Goal: Complete application form: Complete application form

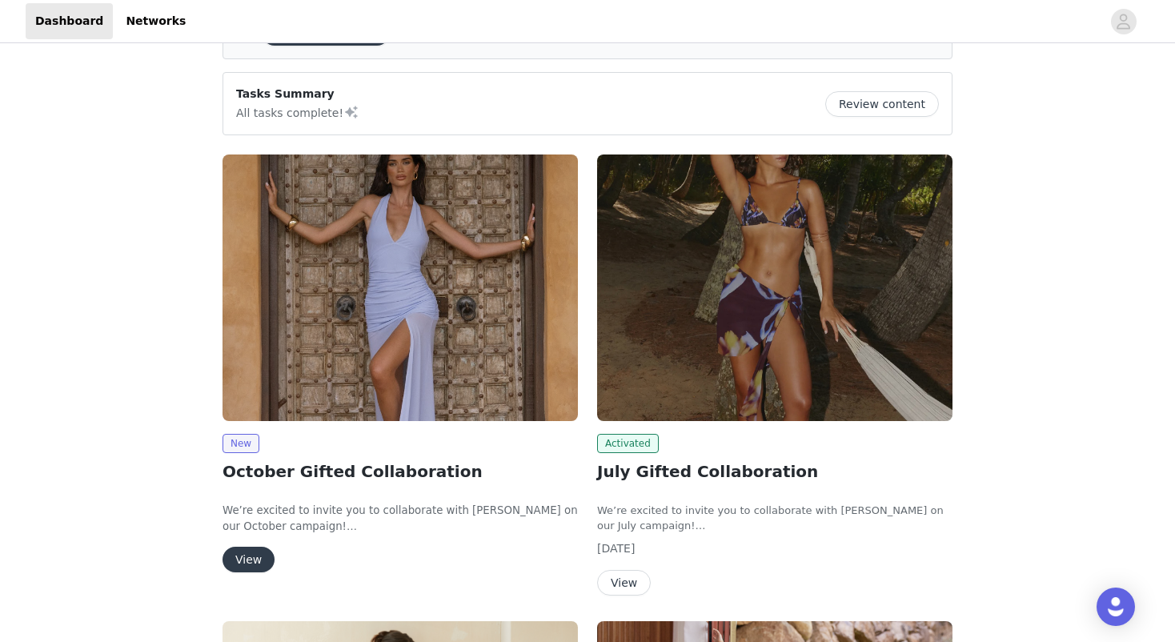
scroll to position [214, 0]
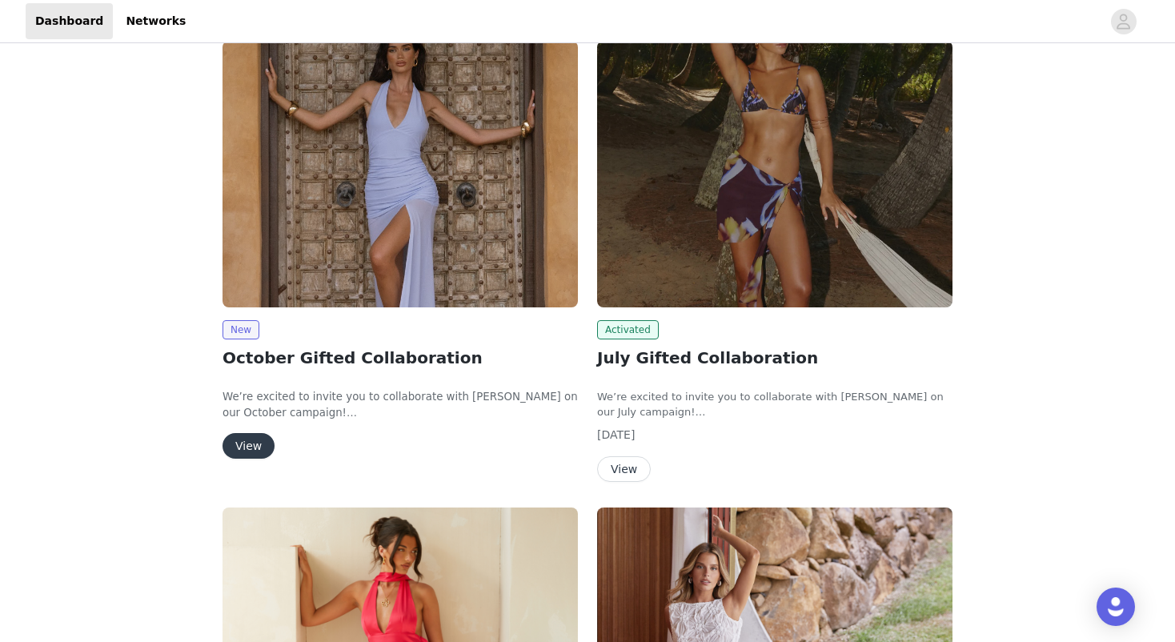
click at [357, 241] on img at bounding box center [399, 174] width 355 height 266
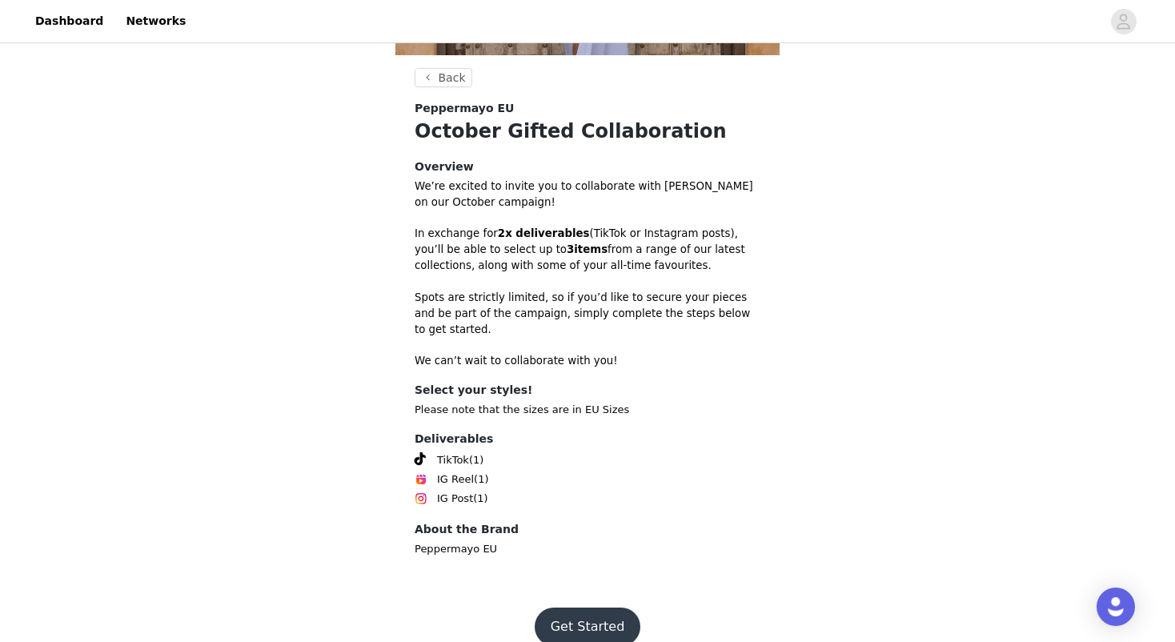
scroll to position [374, 0]
click at [583, 608] on button "Get Started" at bounding box center [588, 627] width 106 height 38
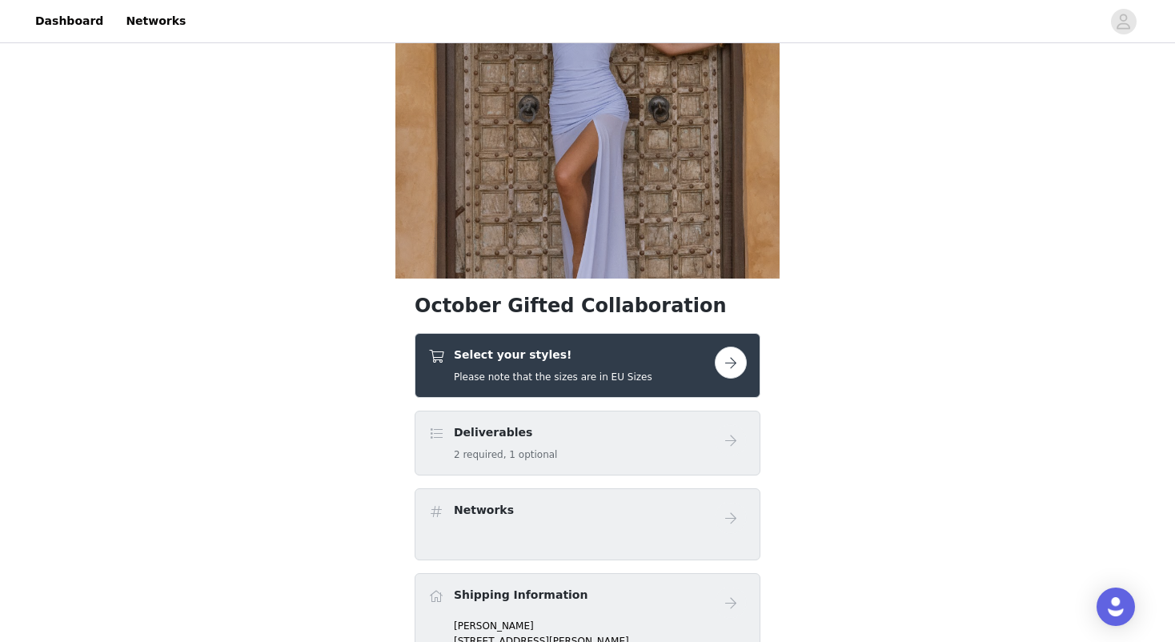
scroll to position [342, 0]
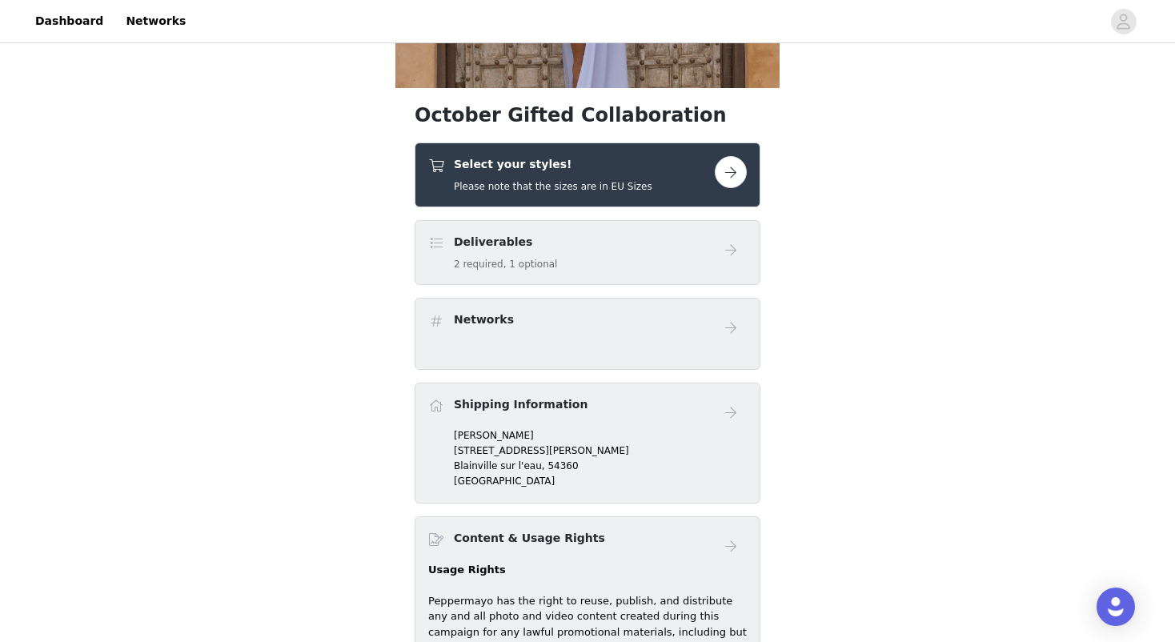
click at [720, 151] on div "Select your styles! Please note that the sizes are in EU Sizes" at bounding box center [588, 174] width 346 height 65
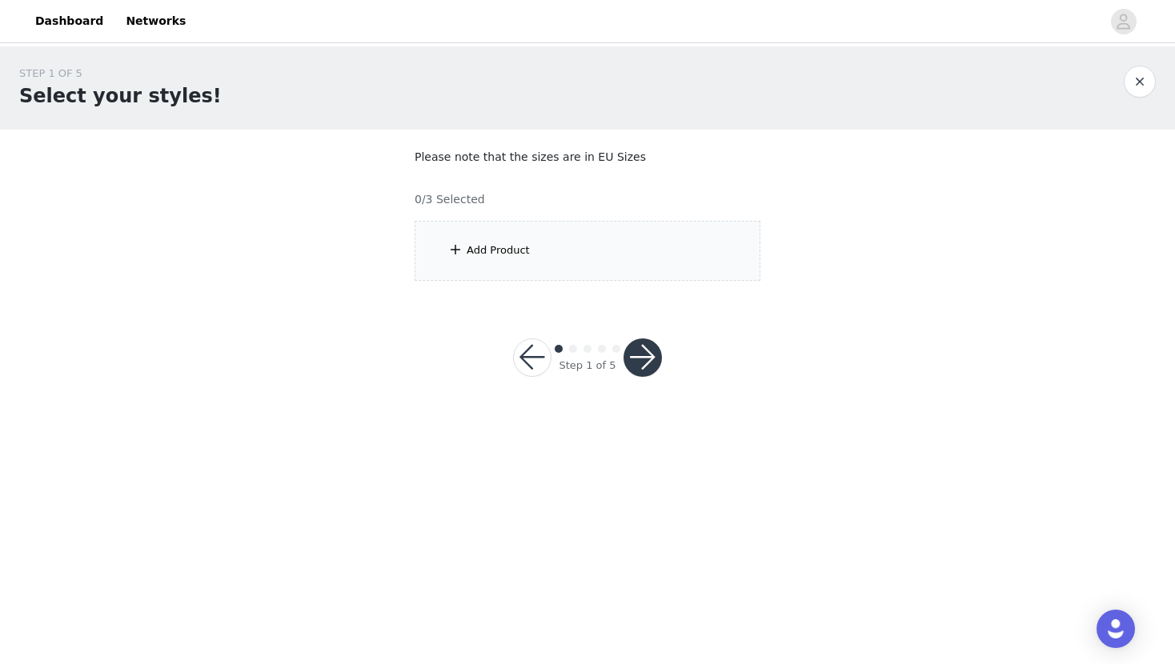
click at [548, 239] on div "Add Product" at bounding box center [588, 251] width 346 height 60
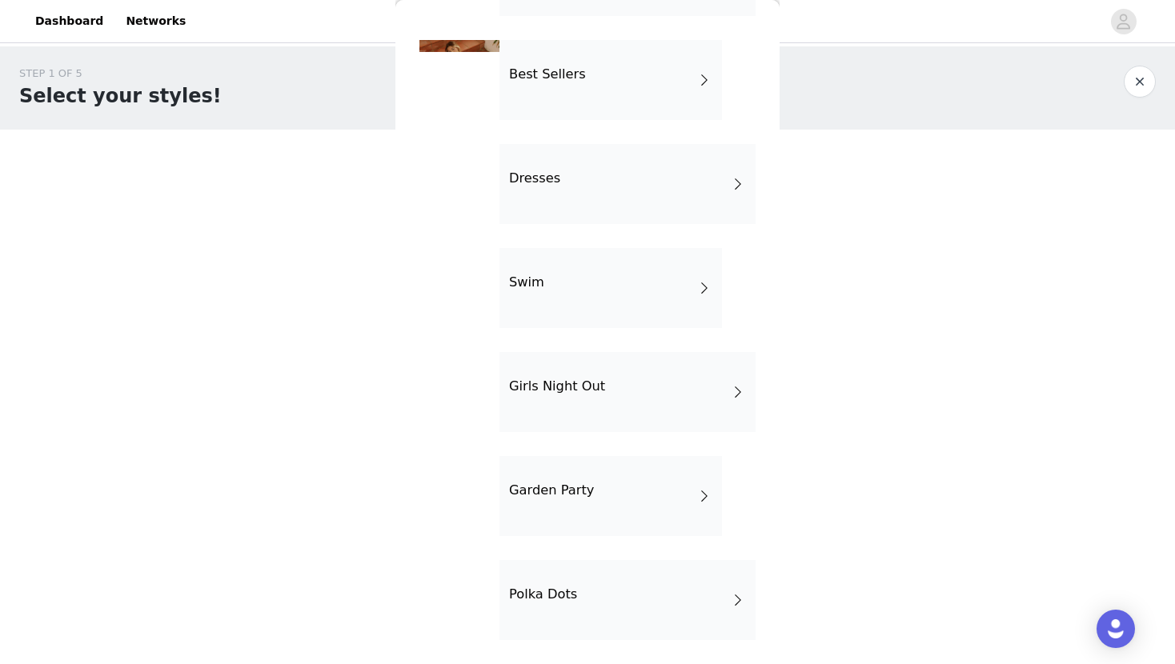
scroll to position [248, 0]
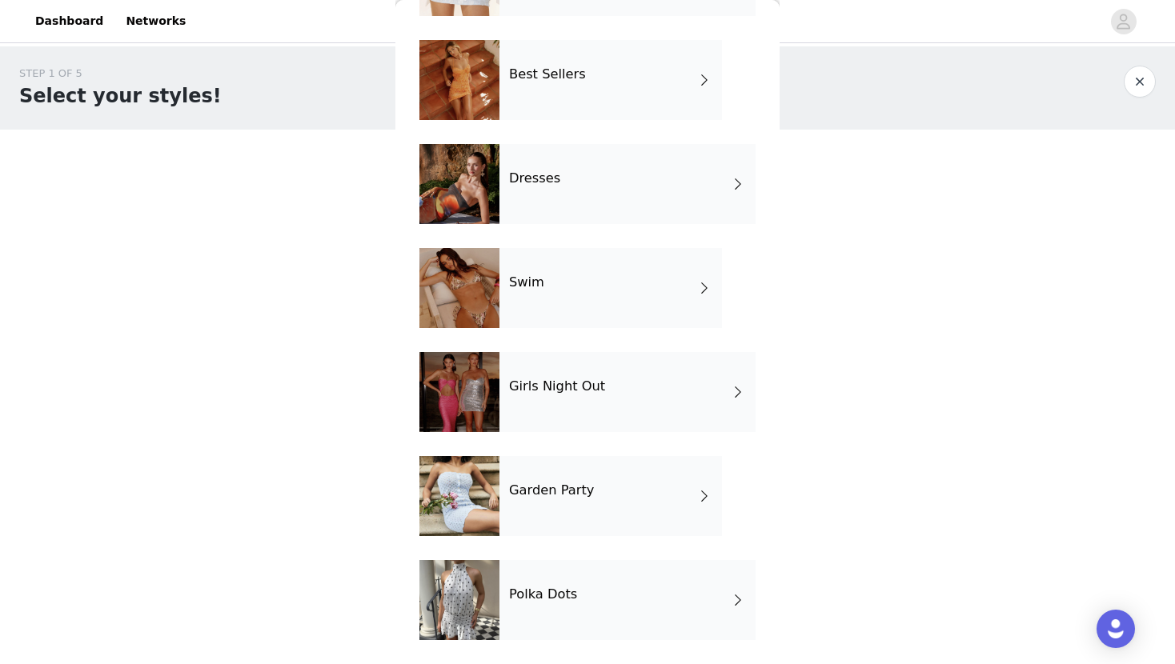
click at [639, 599] on div "Polka Dots" at bounding box center [627, 600] width 256 height 80
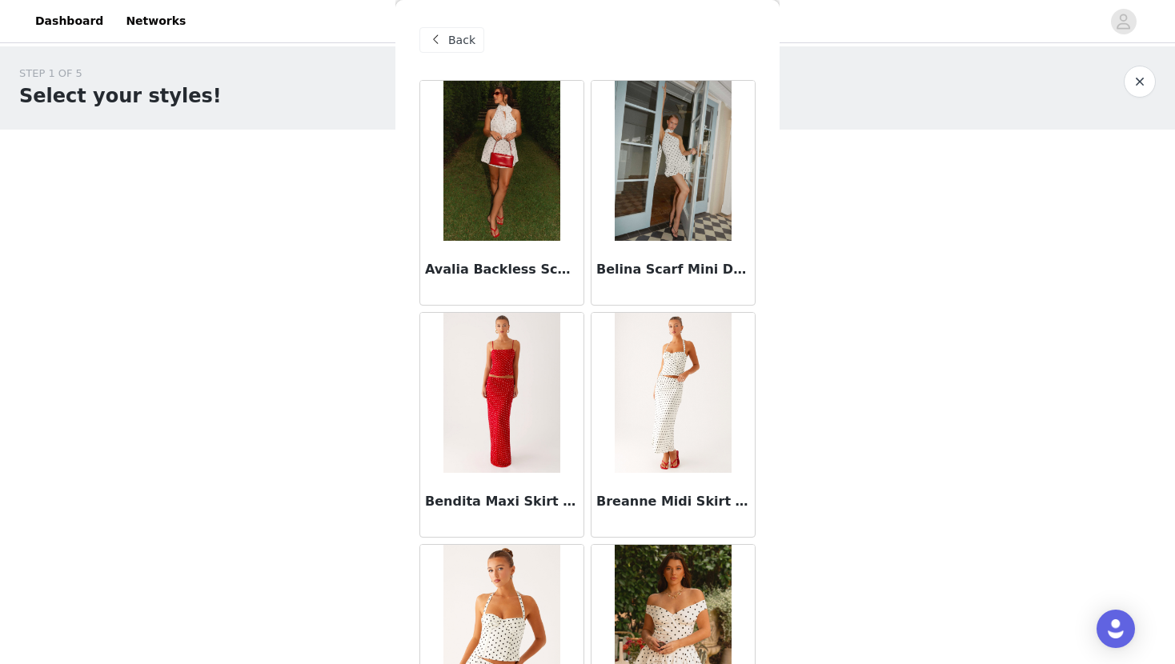
scroll to position [0, 0]
click at [447, 42] on div "Back" at bounding box center [451, 40] width 65 height 26
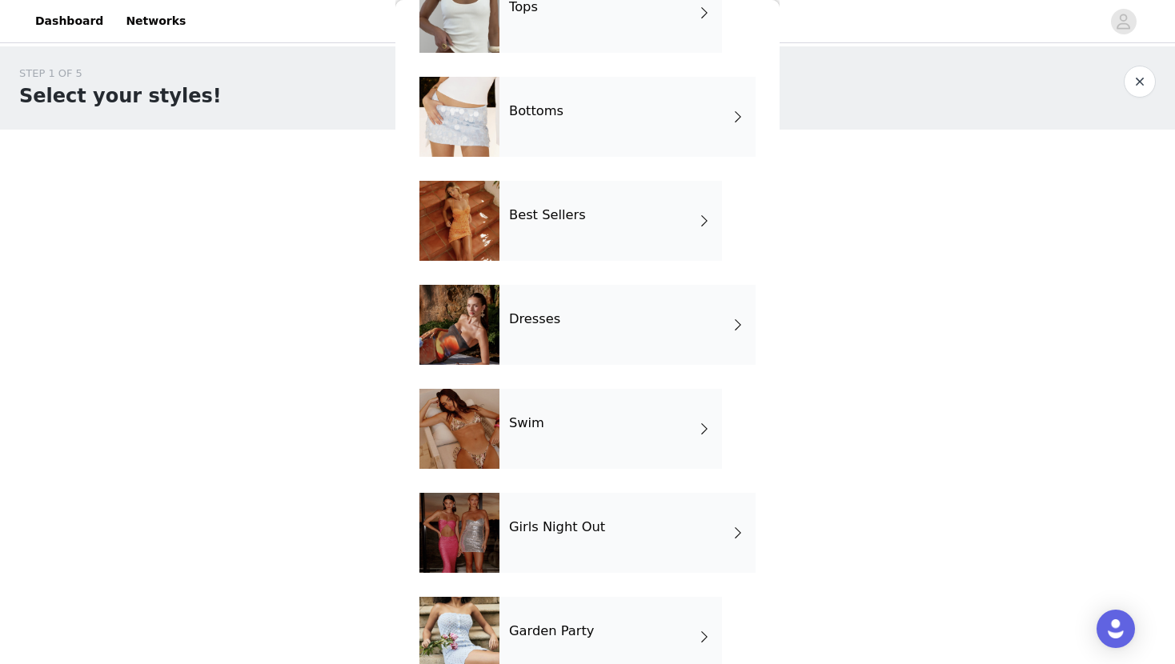
scroll to position [105, 0]
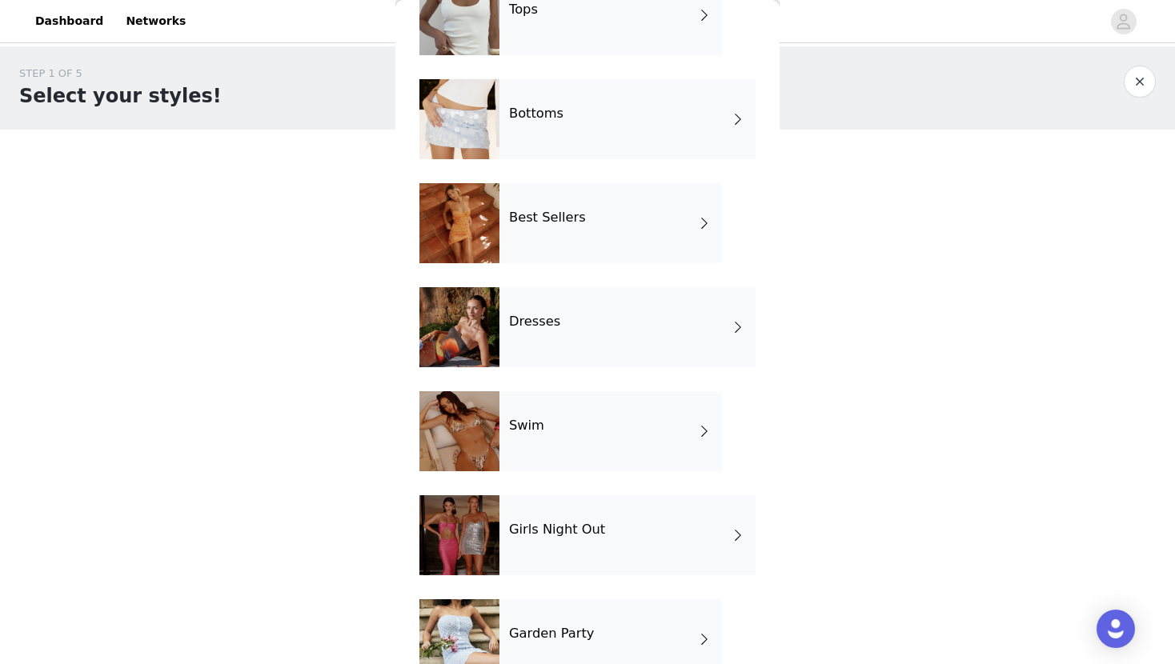
click at [556, 226] on div "Best Sellers" at bounding box center [610, 223] width 222 height 80
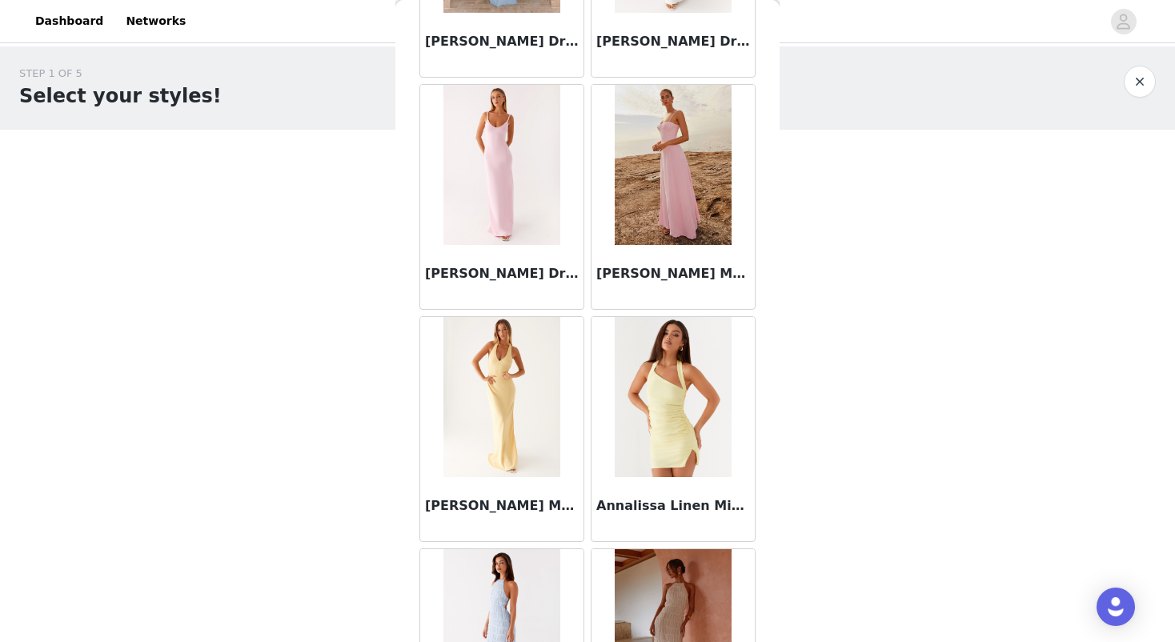
scroll to position [1696, 0]
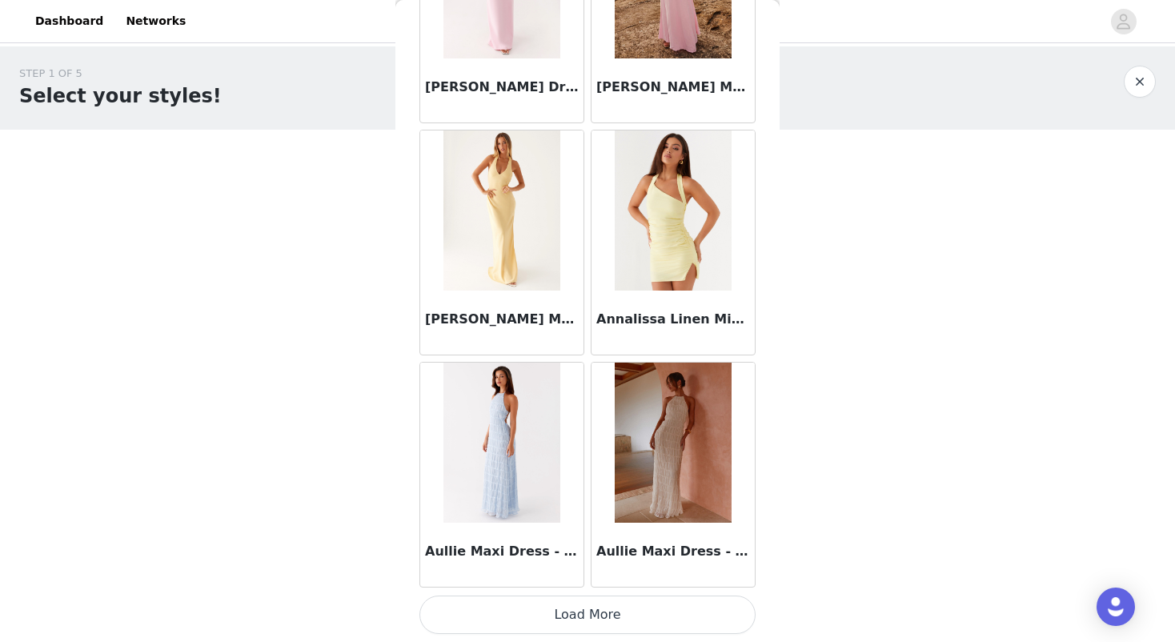
click at [632, 623] on button "Load More" at bounding box center [587, 614] width 336 height 38
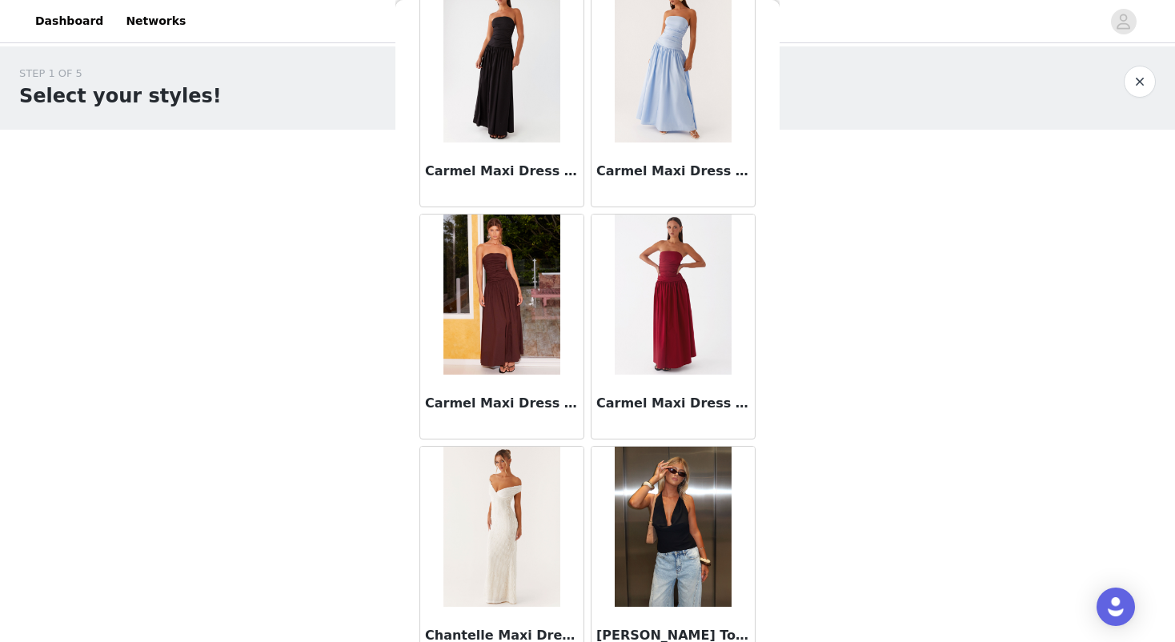
scroll to position [3691, 0]
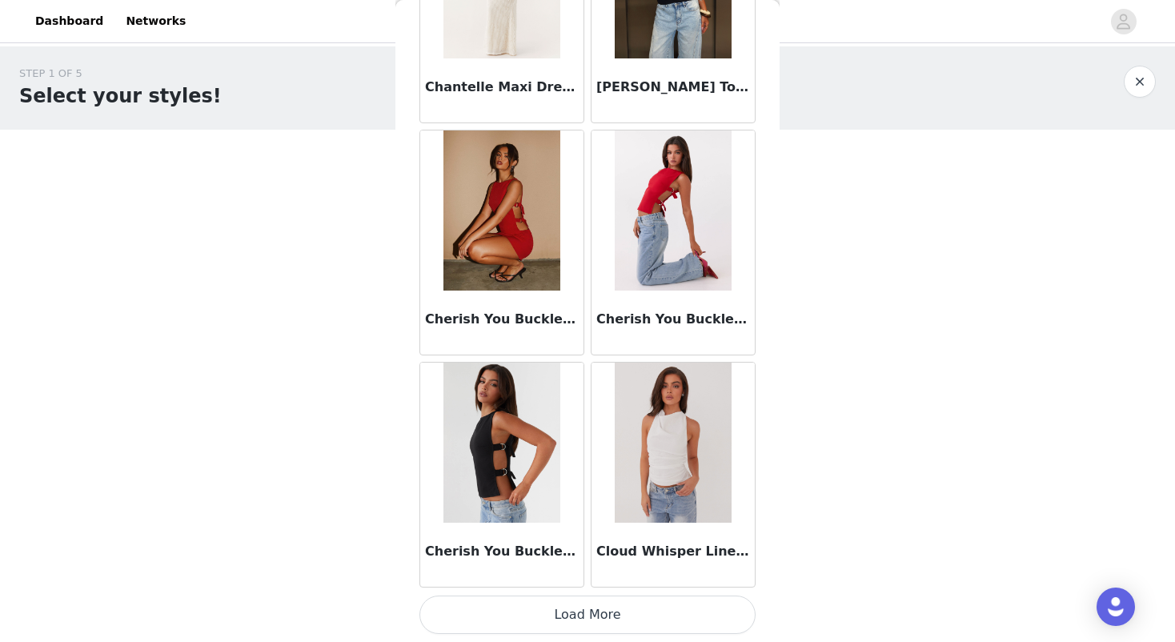
click at [609, 620] on button "Load More" at bounding box center [587, 614] width 336 height 38
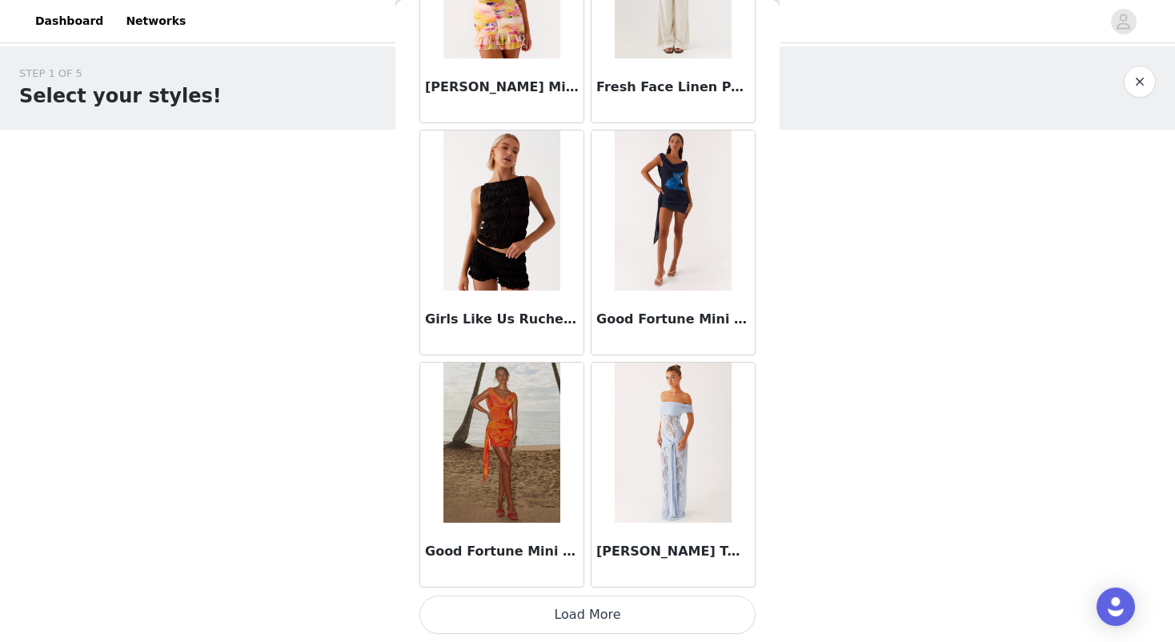
scroll to position [0, 0]
click at [507, 608] on button "Load More" at bounding box center [587, 614] width 336 height 38
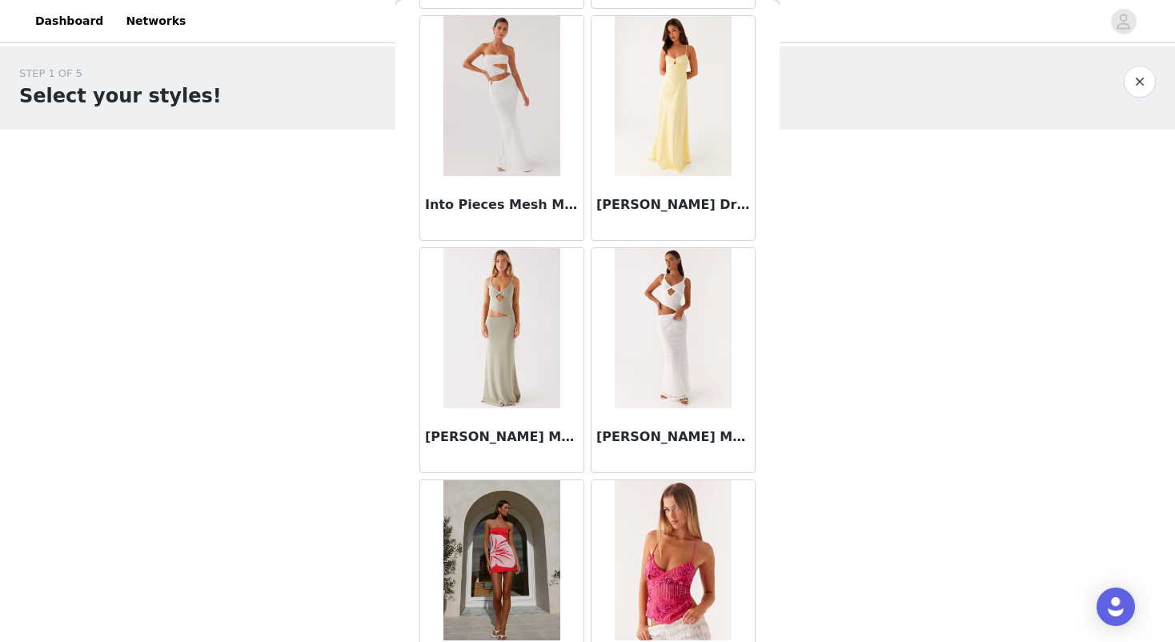
scroll to position [8364, 0]
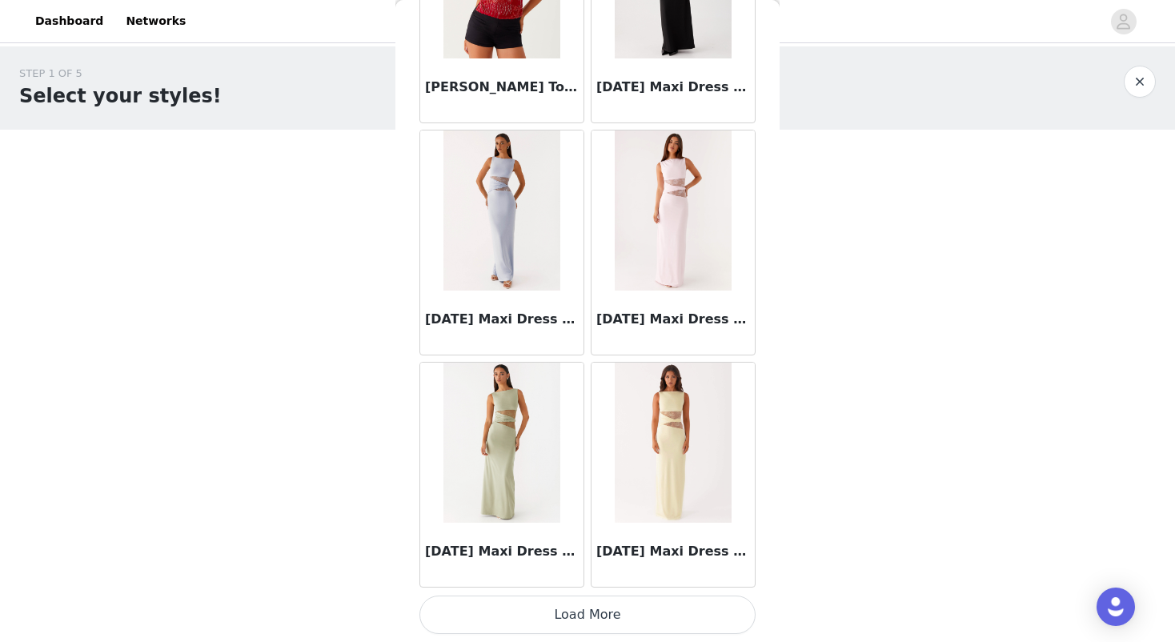
click at [538, 619] on button "Load More" at bounding box center [587, 614] width 336 height 38
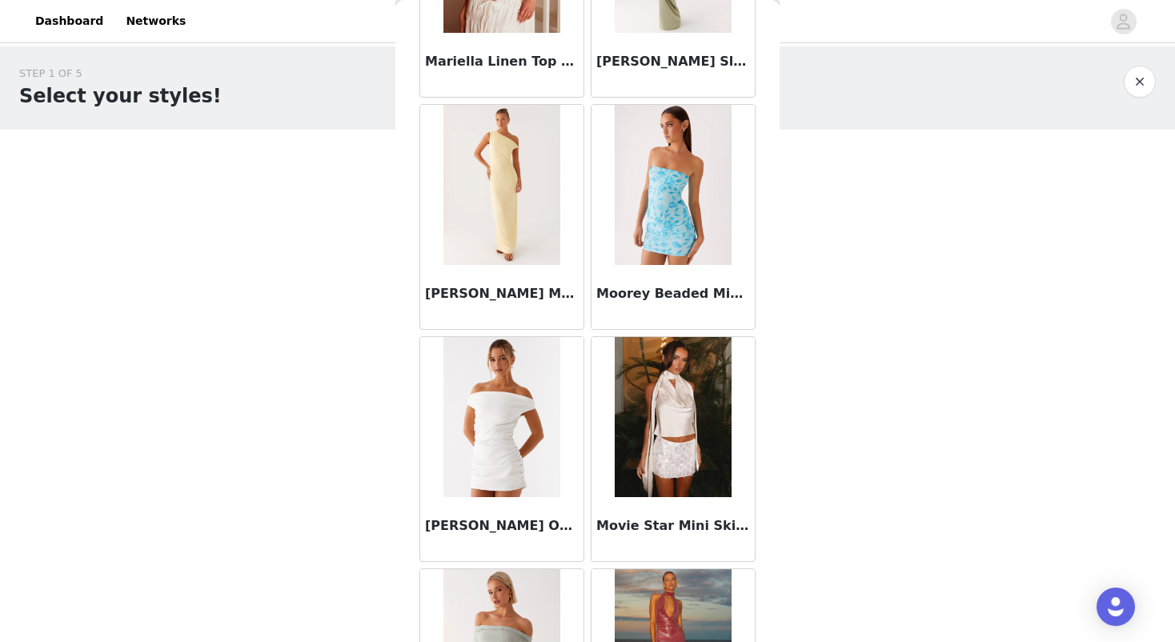
scroll to position [10880, 0]
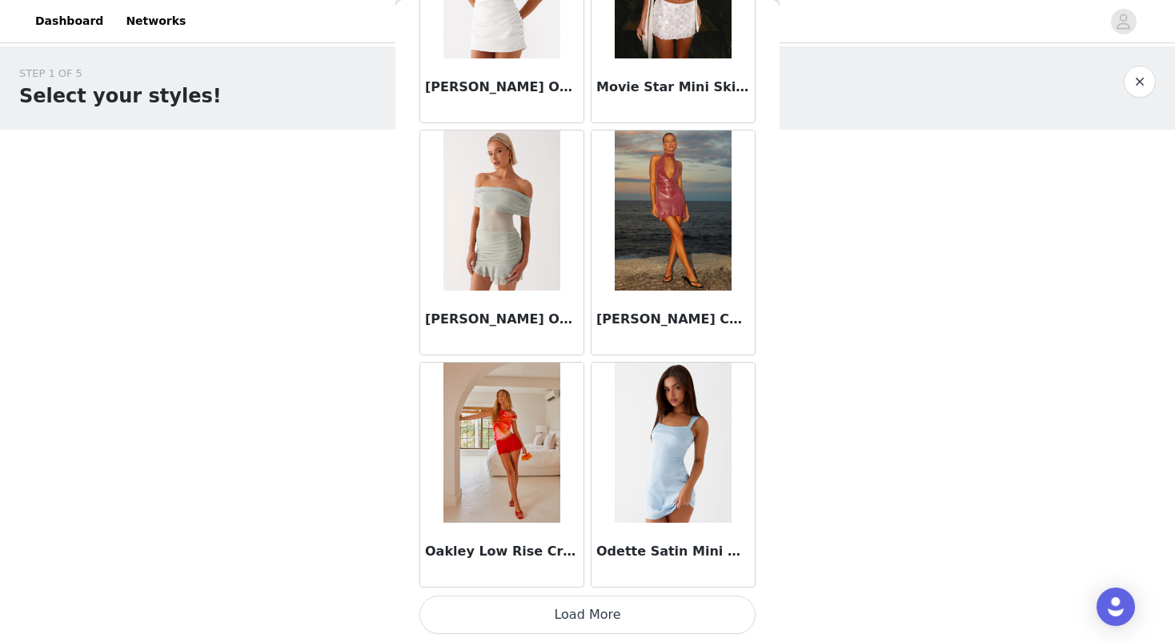
click at [599, 612] on button "Load More" at bounding box center [587, 614] width 336 height 38
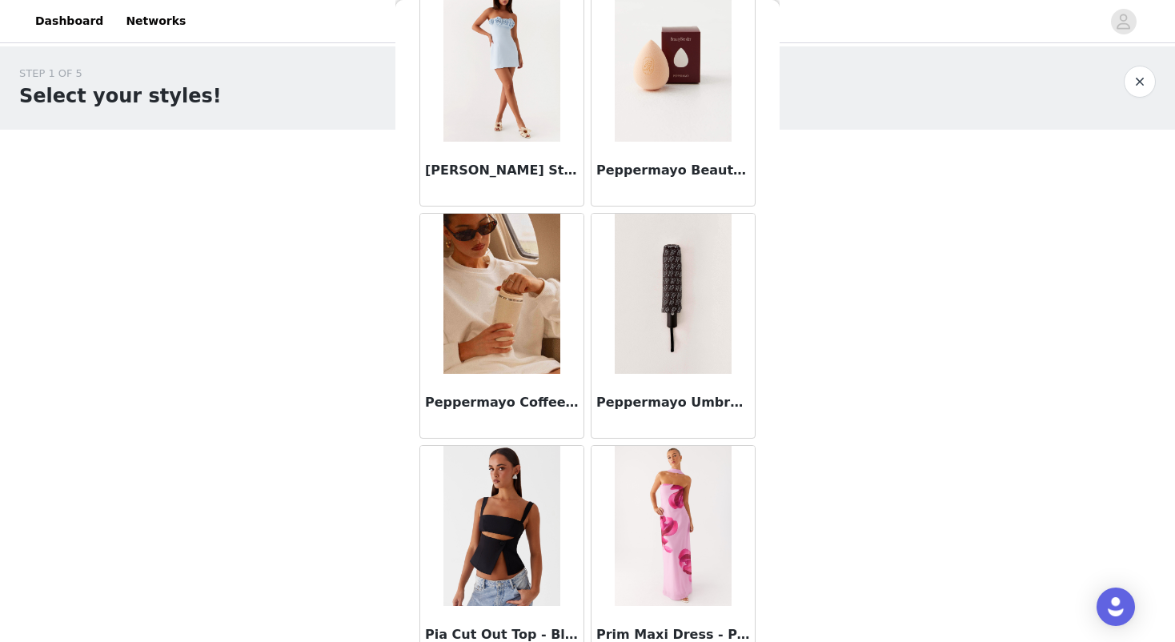
scroll to position [12699, 0]
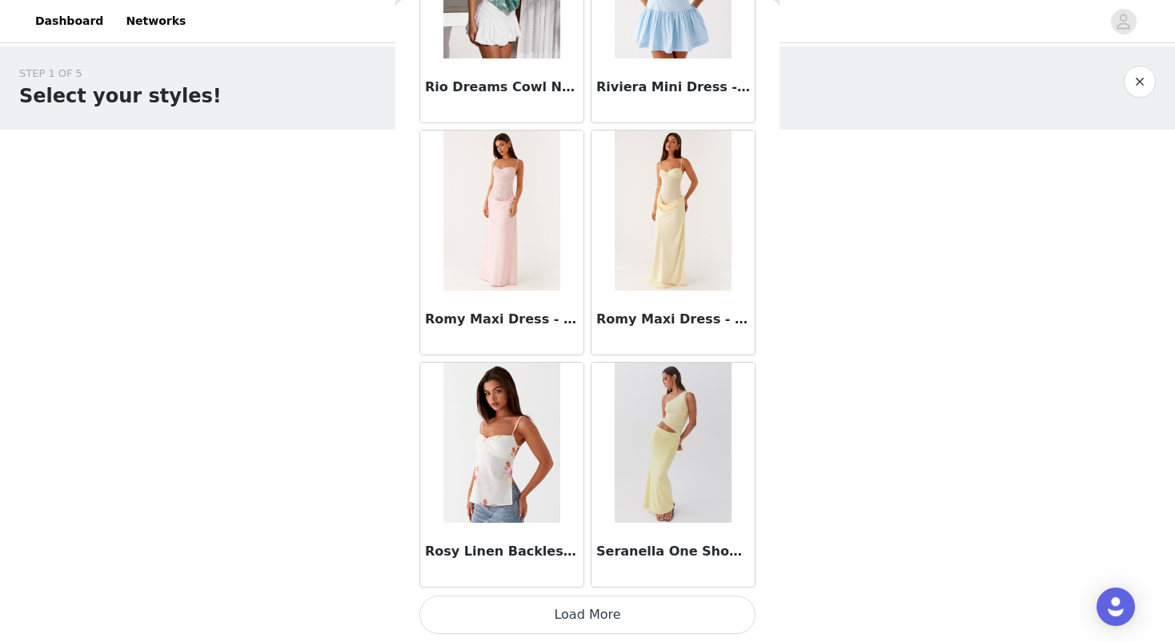
click at [574, 614] on button "Load More" at bounding box center [587, 614] width 336 height 38
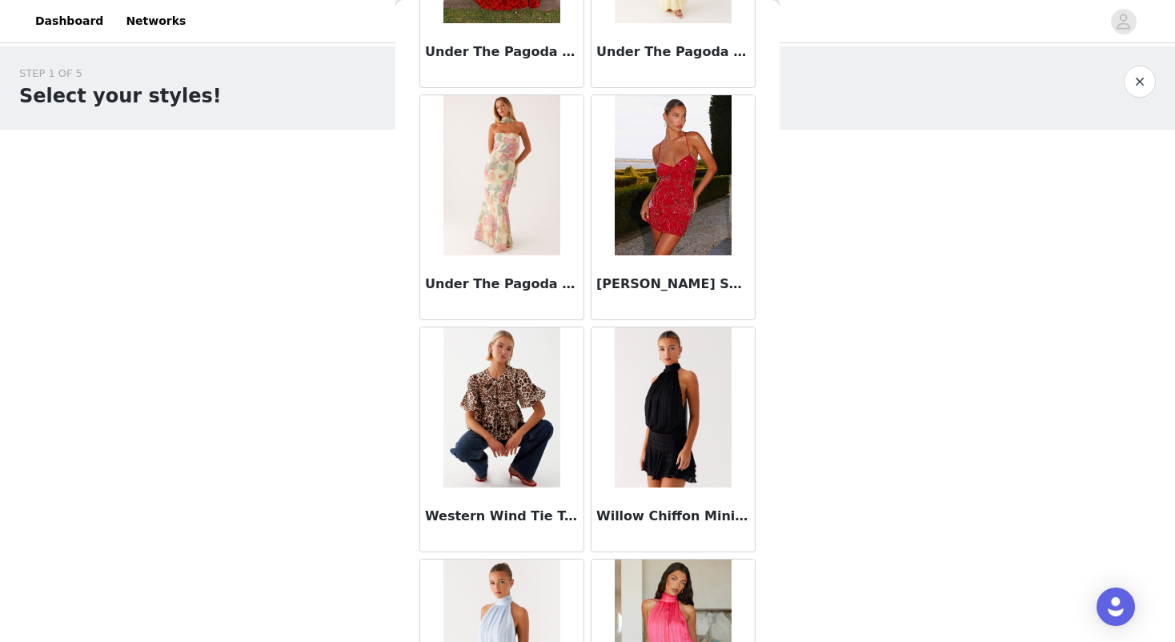
scroll to position [0, 0]
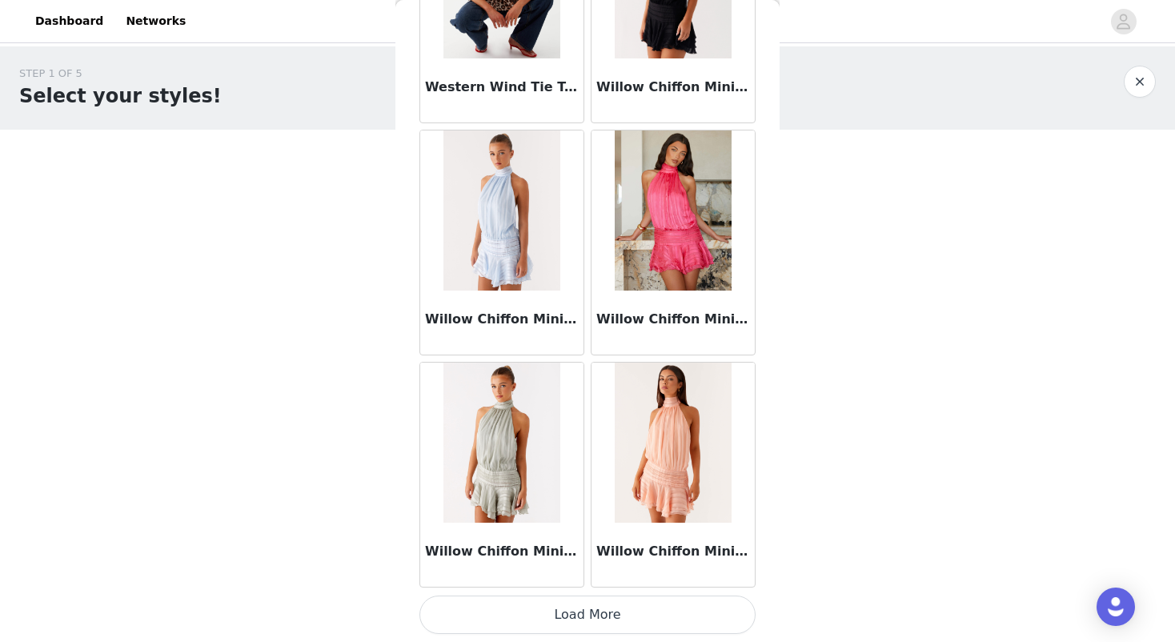
click at [567, 619] on button "Load More" at bounding box center [587, 614] width 336 height 38
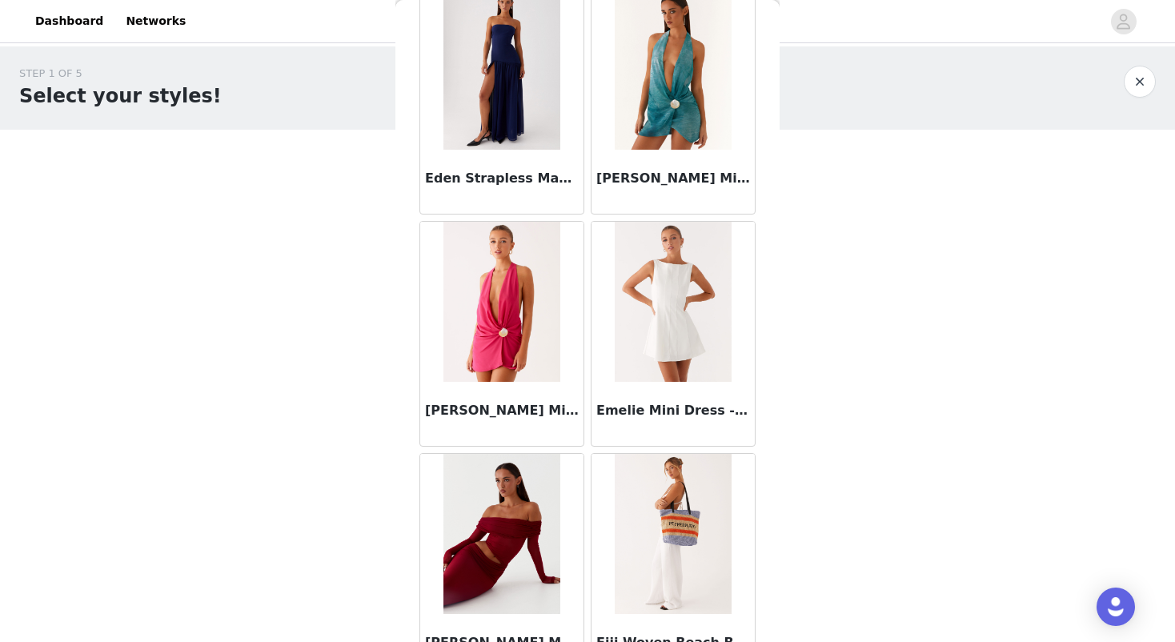
click at [1140, 73] on button "button" at bounding box center [1140, 82] width 32 height 32
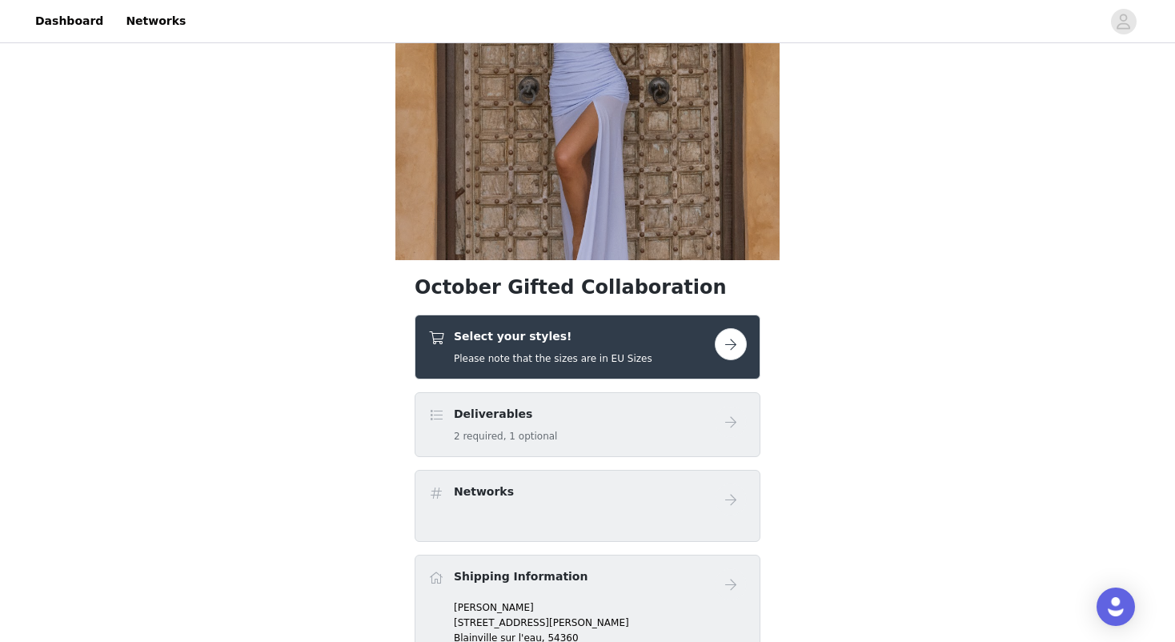
scroll to position [194, 0]
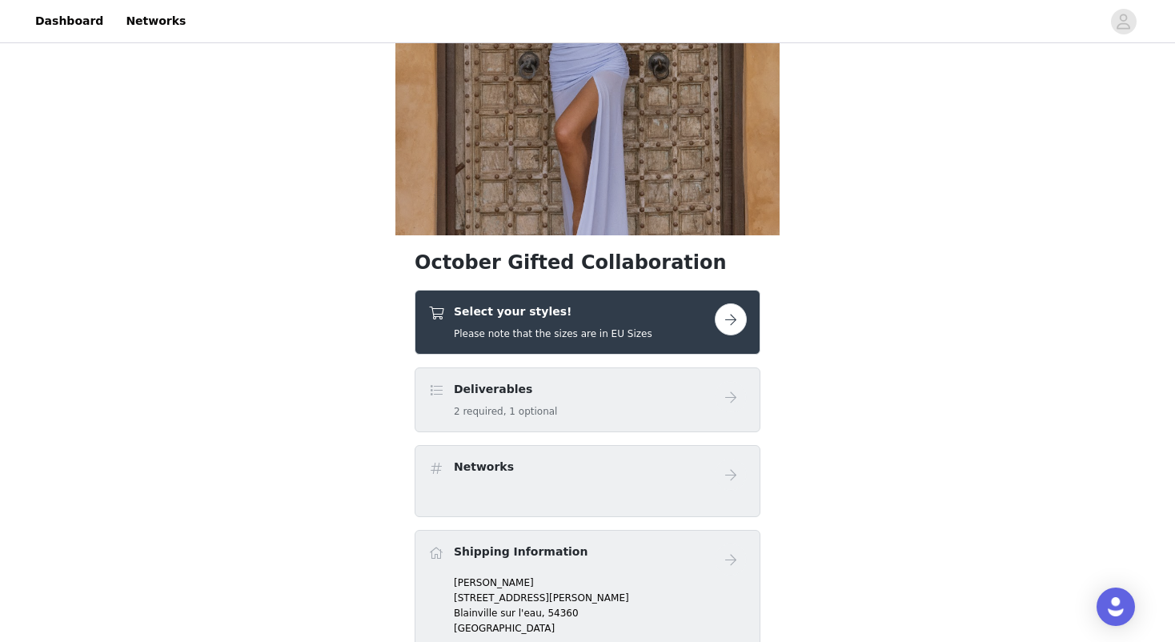
click at [679, 330] on div "Select your styles! Please note that the sizes are in EU Sizes" at bounding box center [571, 322] width 286 height 38
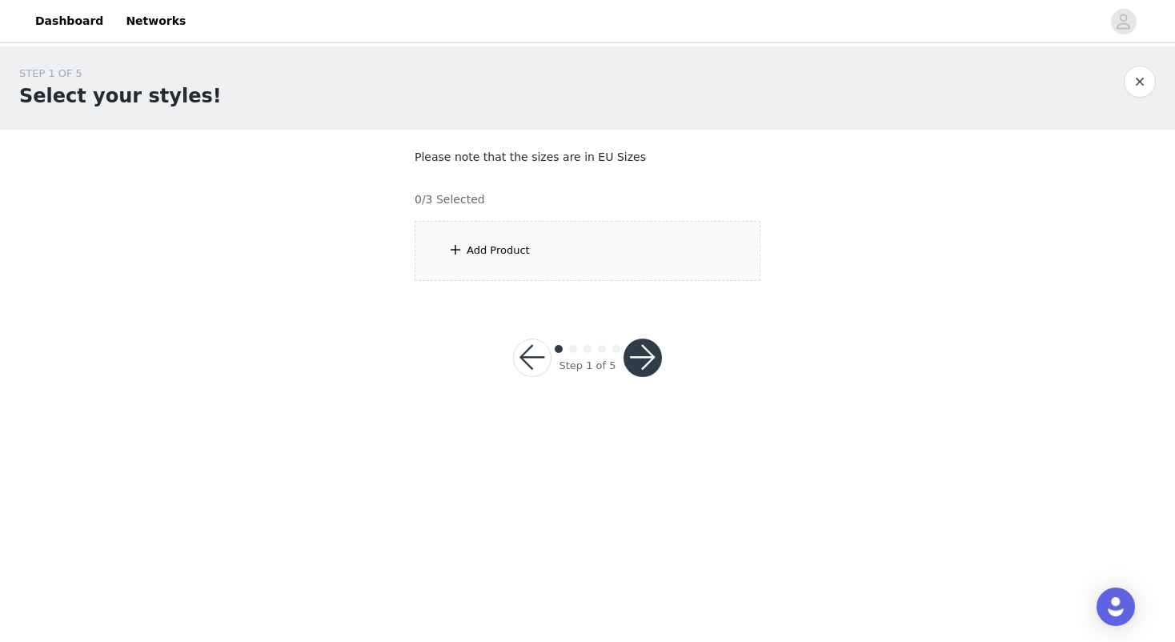
click at [657, 235] on div "Add Product" at bounding box center [588, 251] width 346 height 60
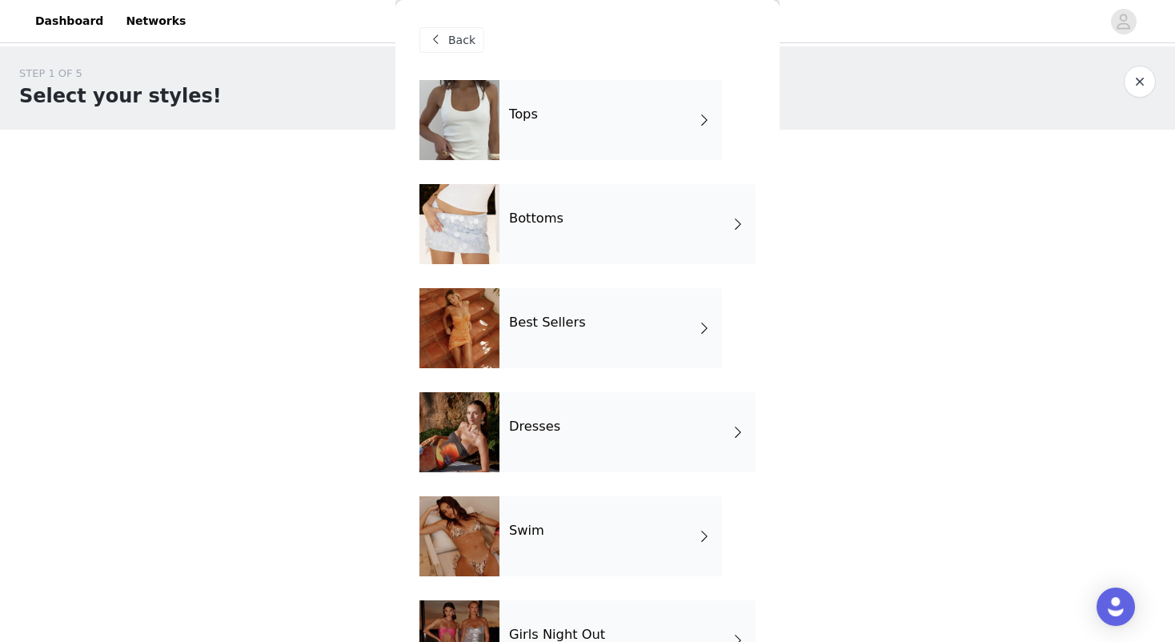
scroll to position [140, 0]
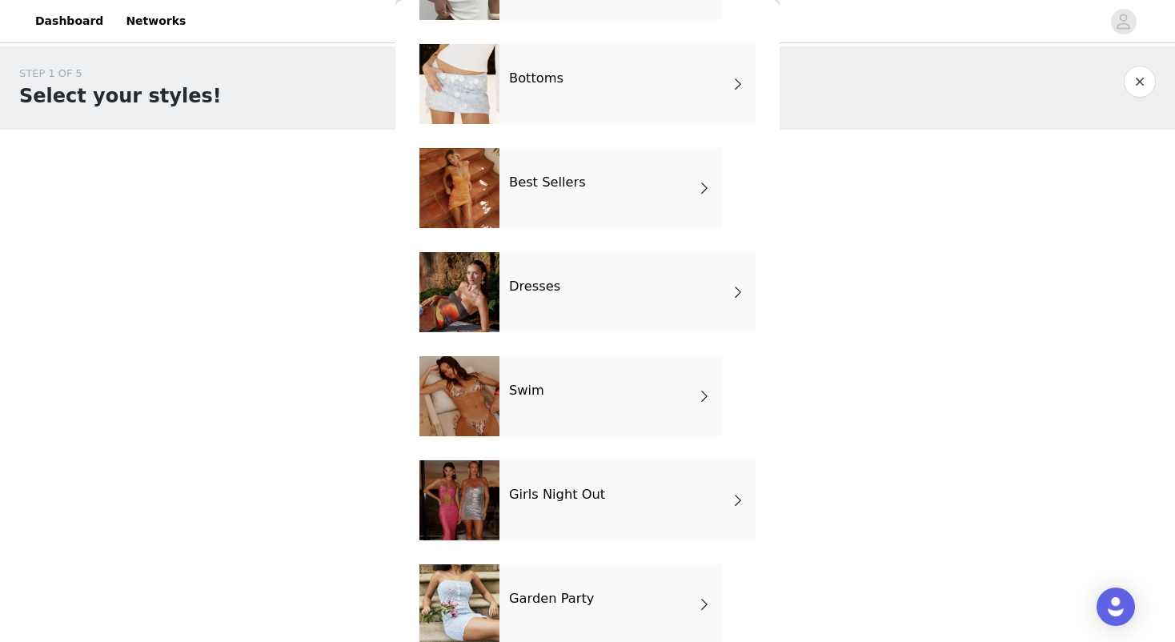
click at [638, 309] on div "Dresses" at bounding box center [627, 292] width 256 height 80
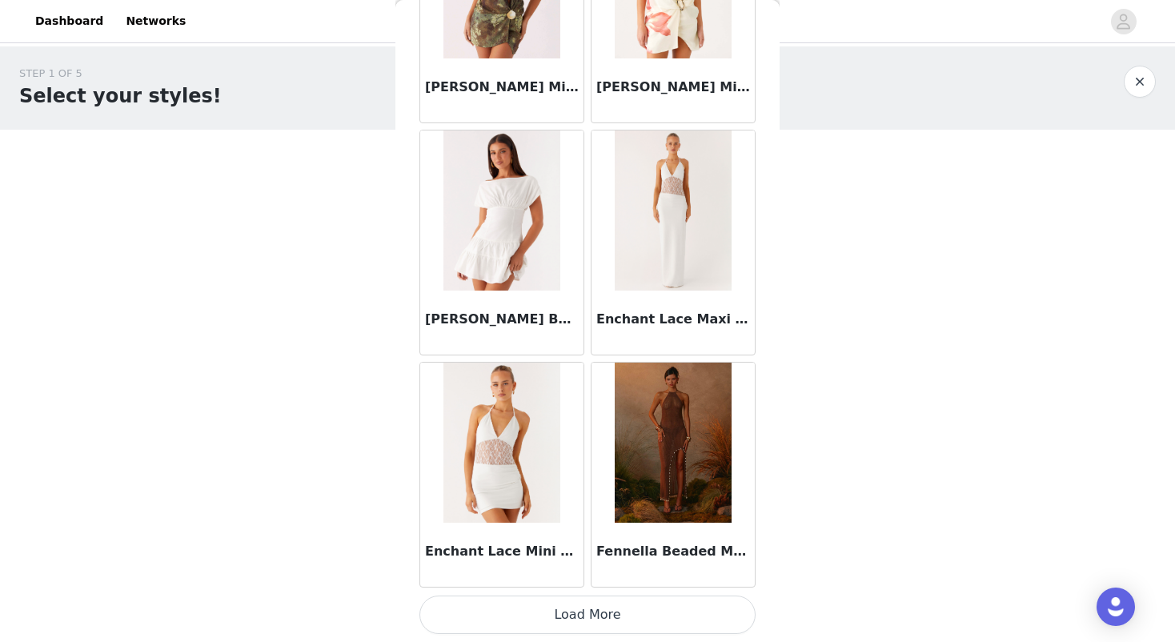
scroll to position [1807, 0]
click at [559, 619] on button "Load More" at bounding box center [587, 614] width 336 height 38
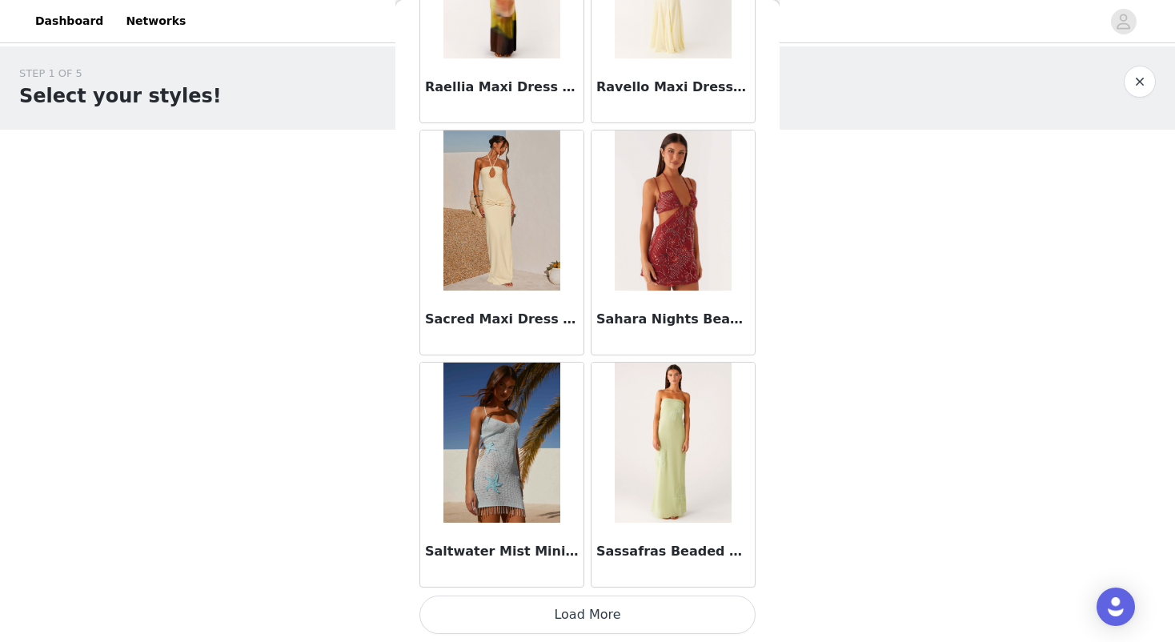
scroll to position [0, 0]
click at [602, 623] on button "Load More" at bounding box center [587, 614] width 336 height 38
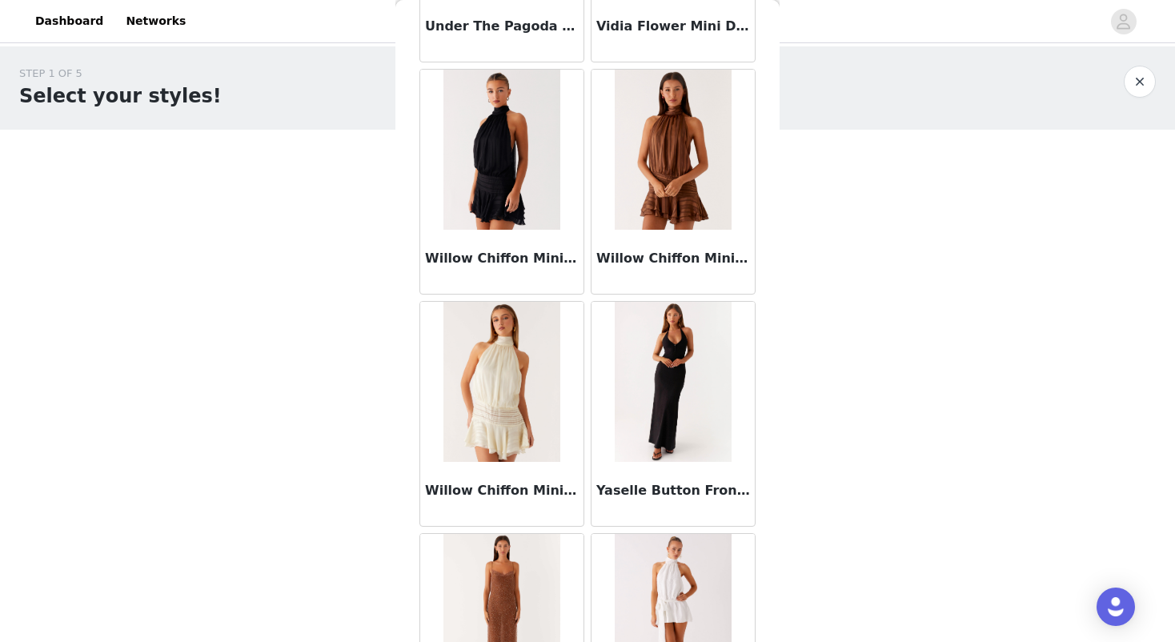
scroll to position [5685, 0]
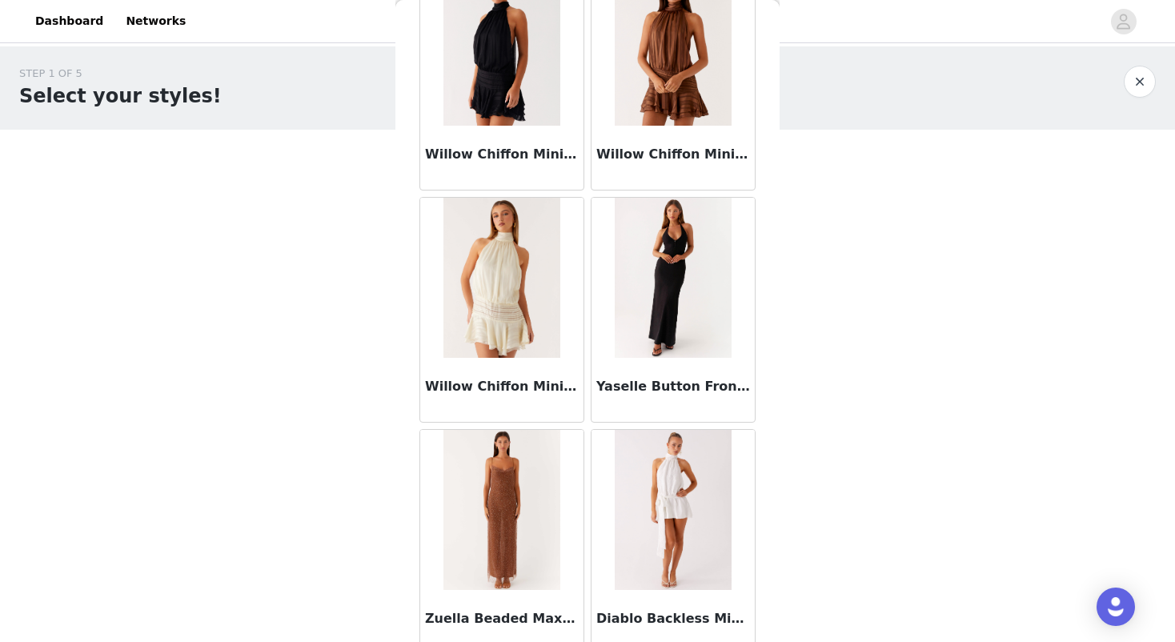
click at [499, 93] on img at bounding box center [501, 46] width 116 height 160
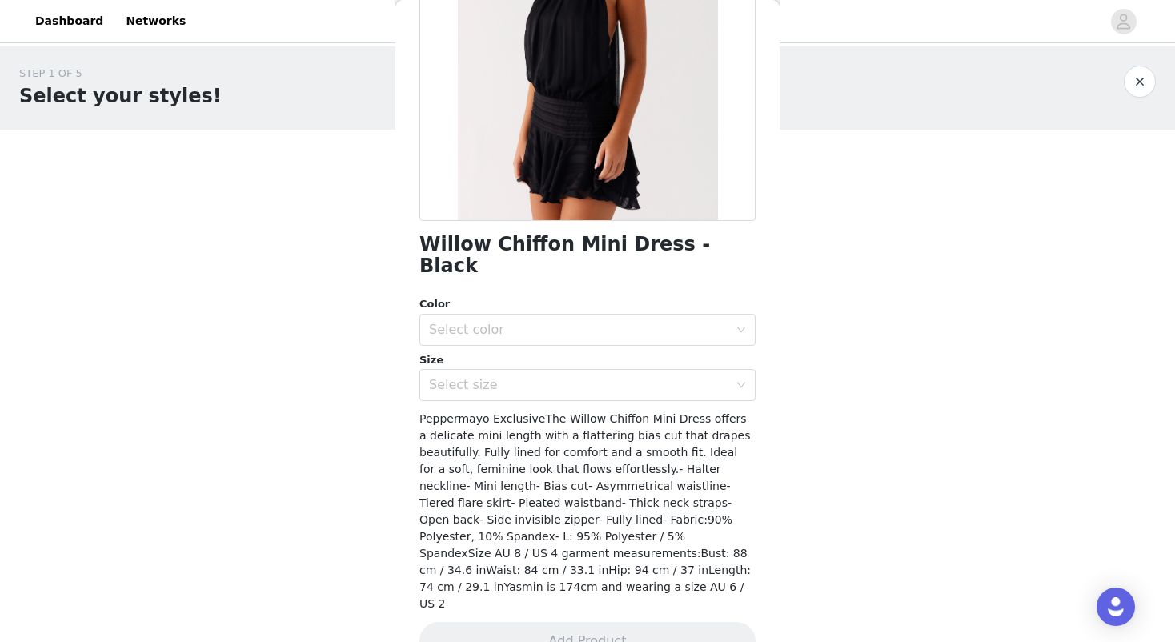
scroll to position [218, 0]
click at [491, 316] on div "Select color" at bounding box center [582, 331] width 306 height 30
click at [478, 339] on li "Black" at bounding box center [587, 344] width 336 height 26
click at [478, 379] on div "Select size" at bounding box center [578, 387] width 299 height 16
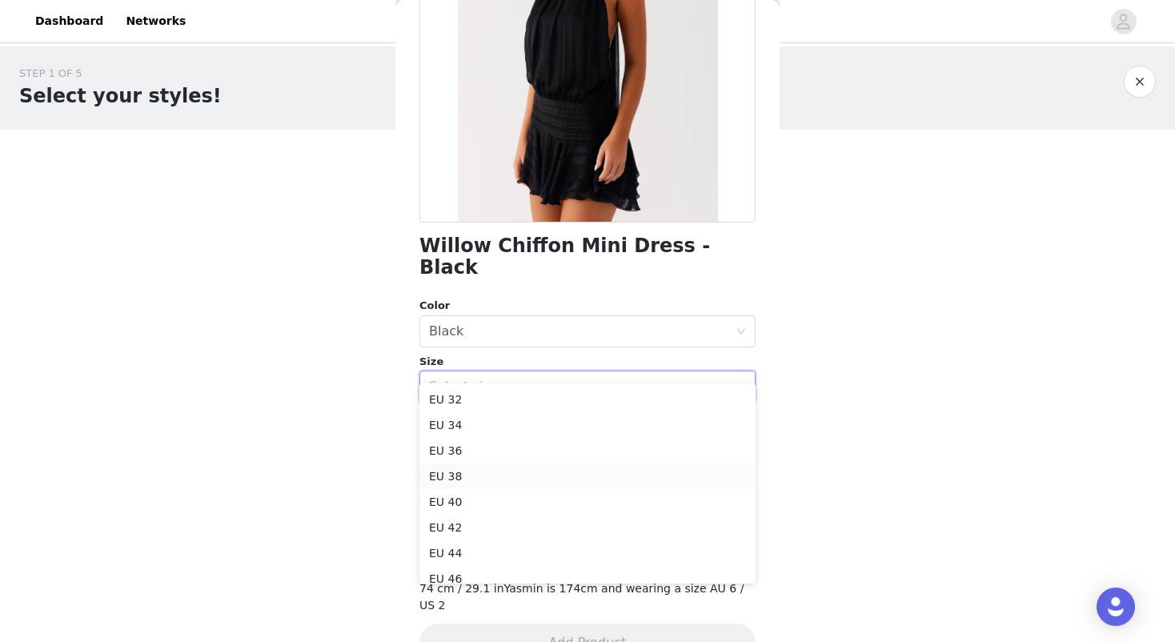
click at [447, 468] on li "EU 38" at bounding box center [587, 476] width 336 height 26
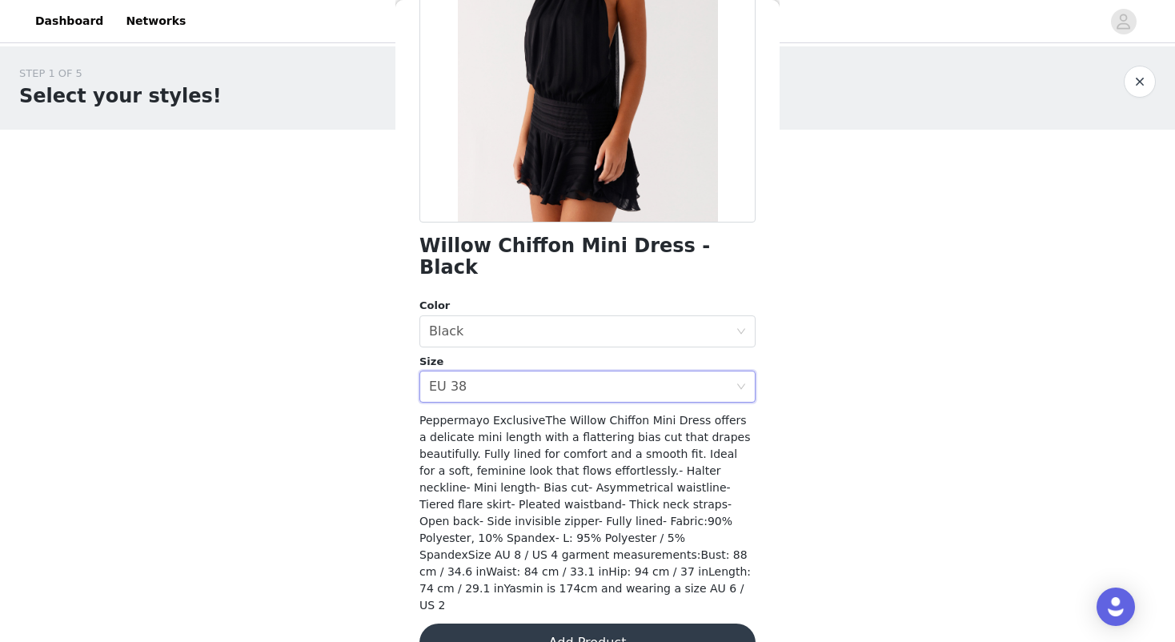
click at [543, 623] on button "Add Product" at bounding box center [587, 642] width 336 height 38
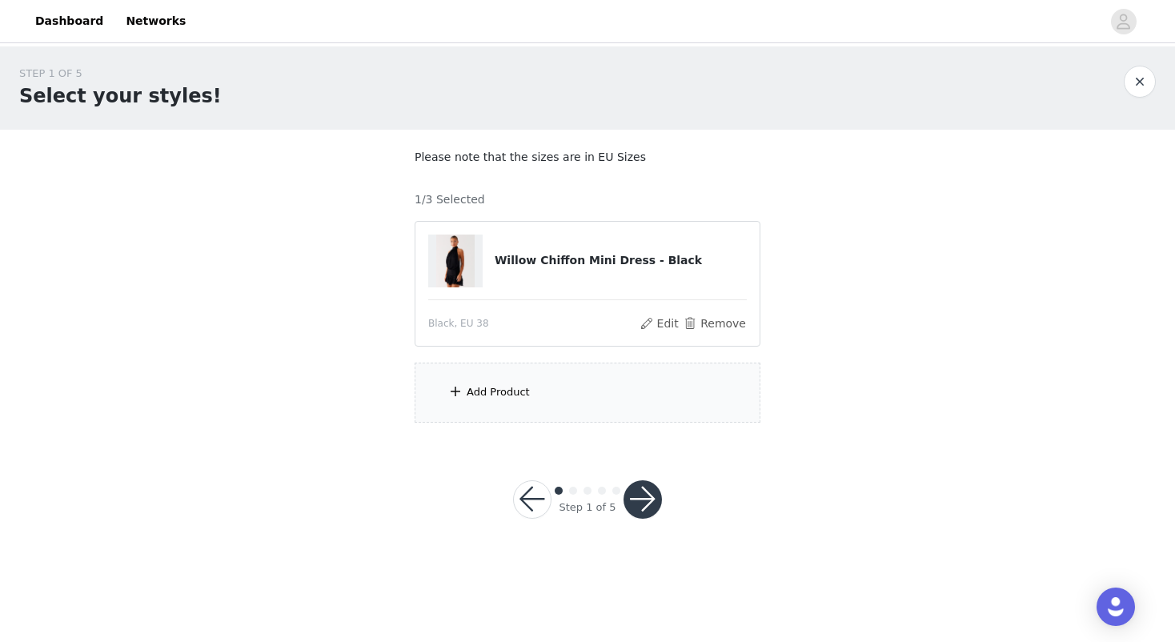
click at [571, 382] on div "Add Product" at bounding box center [588, 392] width 346 height 60
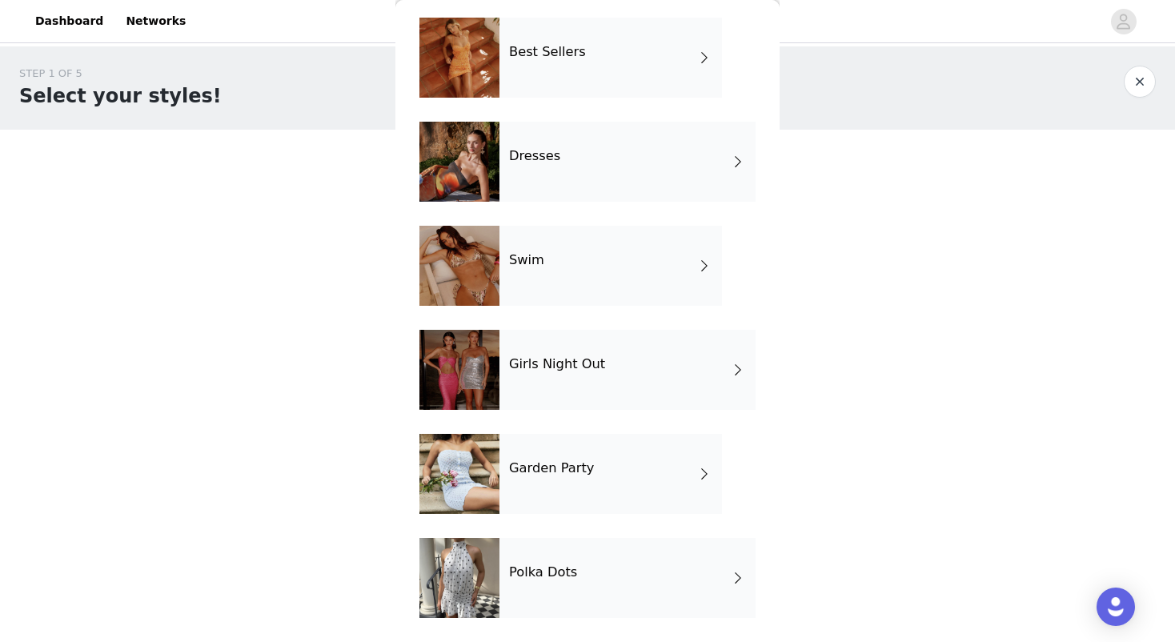
scroll to position [270, 0]
click at [595, 478] on div "Garden Party" at bounding box center [610, 474] width 222 height 80
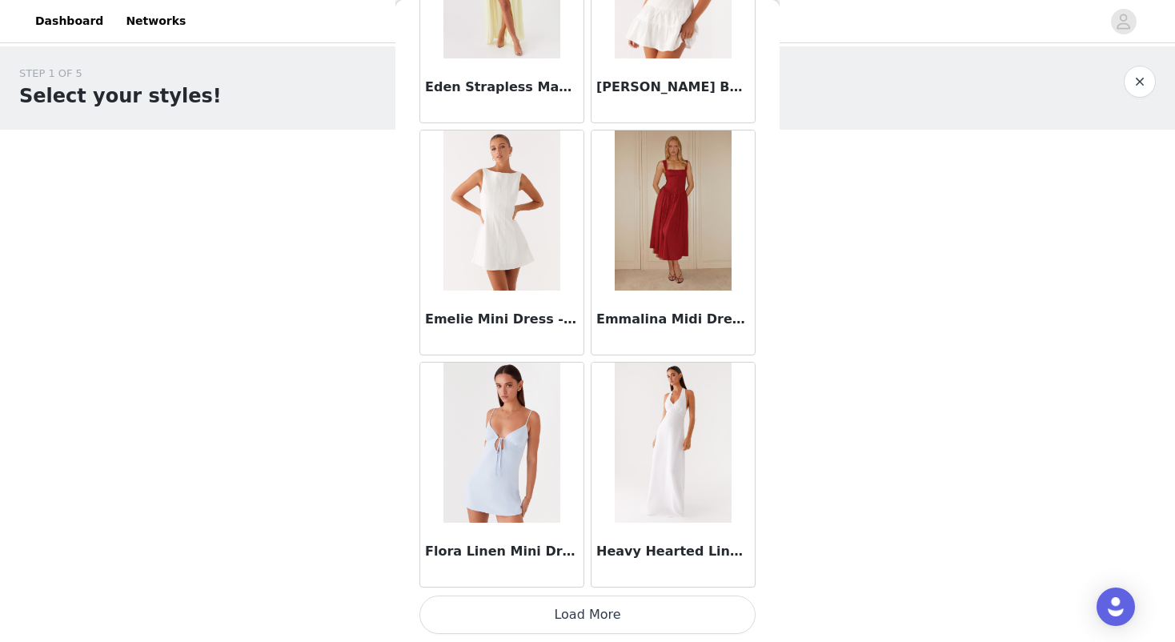
scroll to position [1807, 0]
click at [534, 610] on button "Load More" at bounding box center [587, 614] width 336 height 38
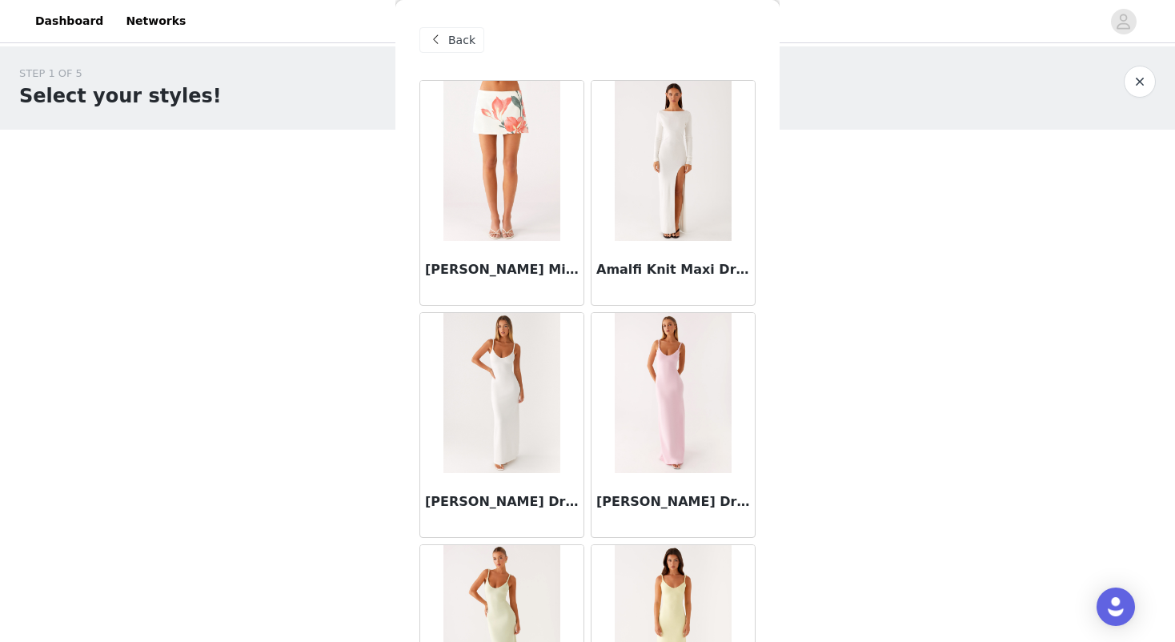
scroll to position [0, 0]
click at [1132, 86] on button "button" at bounding box center [1140, 82] width 32 height 32
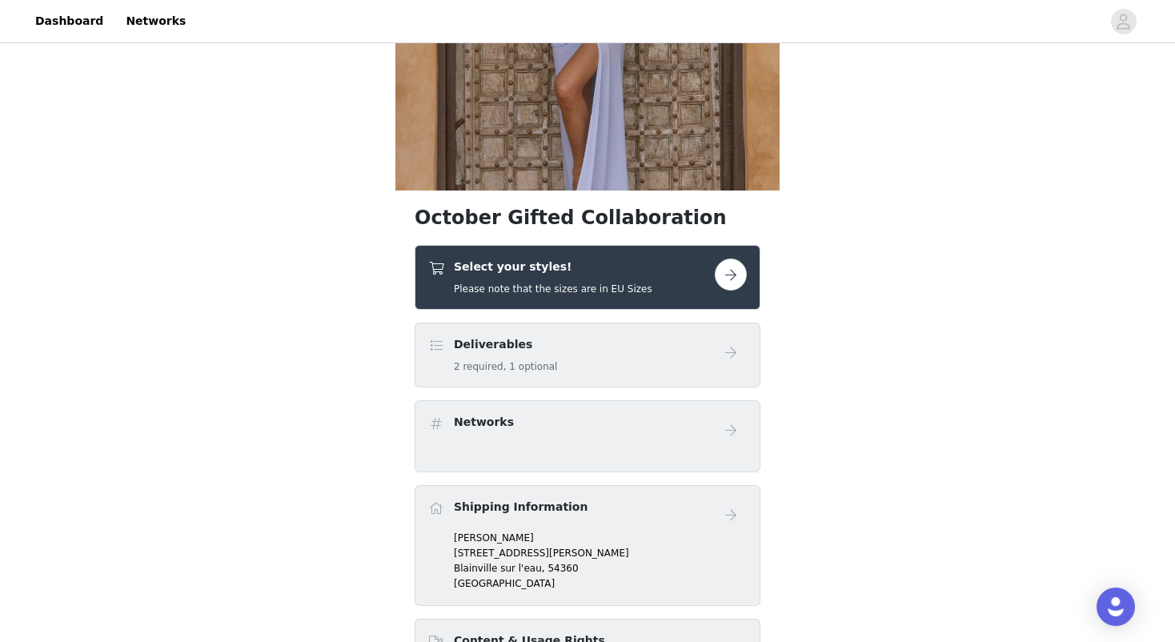
scroll to position [251, 0]
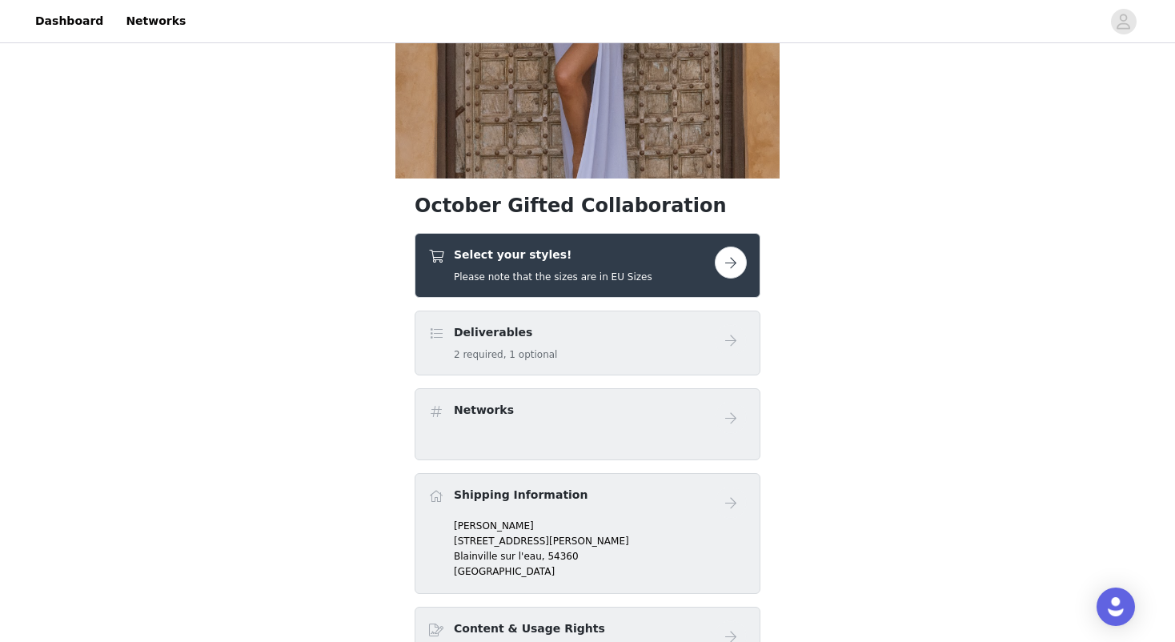
click at [687, 278] on div "Select your styles! Please note that the sizes are in EU Sizes" at bounding box center [571, 265] width 286 height 38
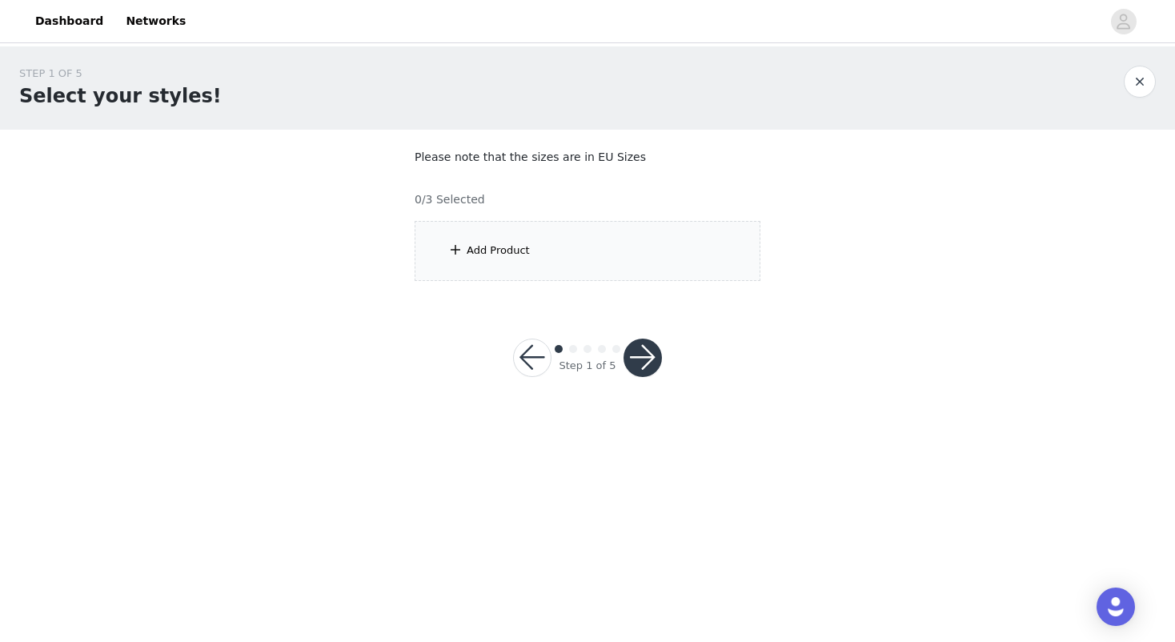
click at [654, 260] on div "Add Product" at bounding box center [588, 251] width 346 height 60
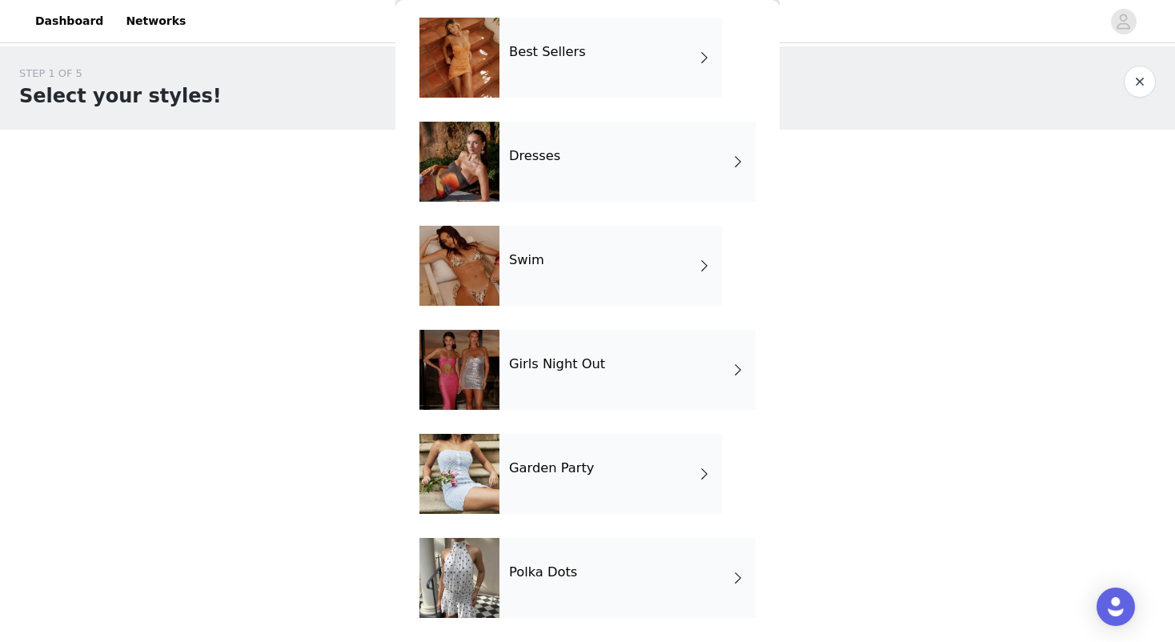
scroll to position [270, 0]
click at [643, 170] on div "Dresses" at bounding box center [627, 162] width 256 height 80
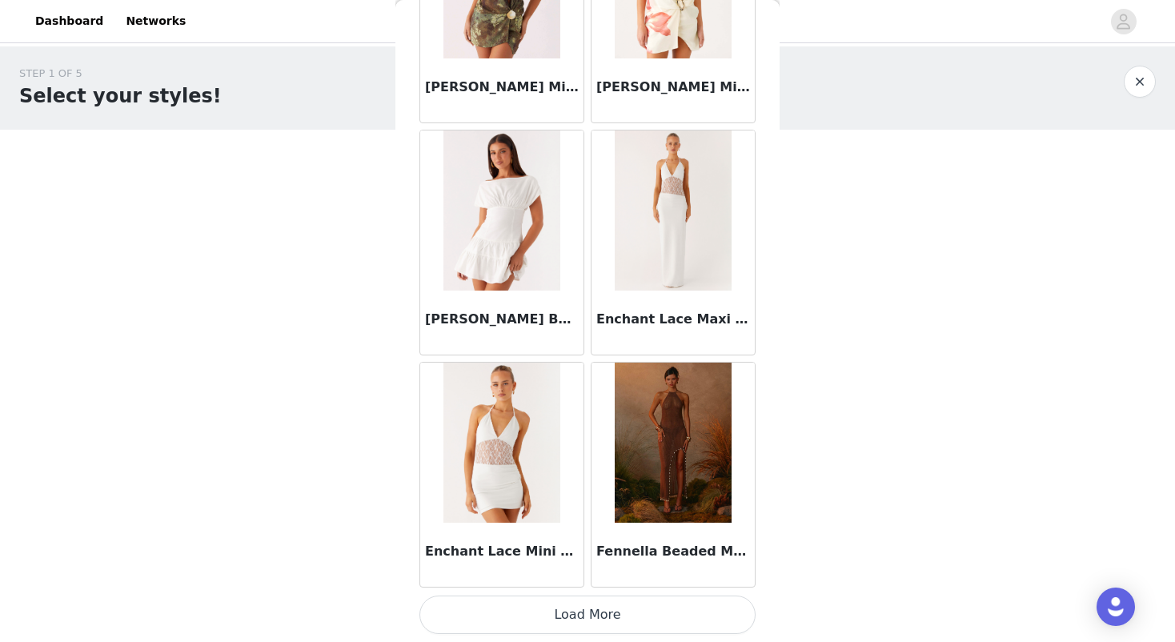
scroll to position [0, 0]
click at [539, 611] on button "Load More" at bounding box center [587, 614] width 336 height 38
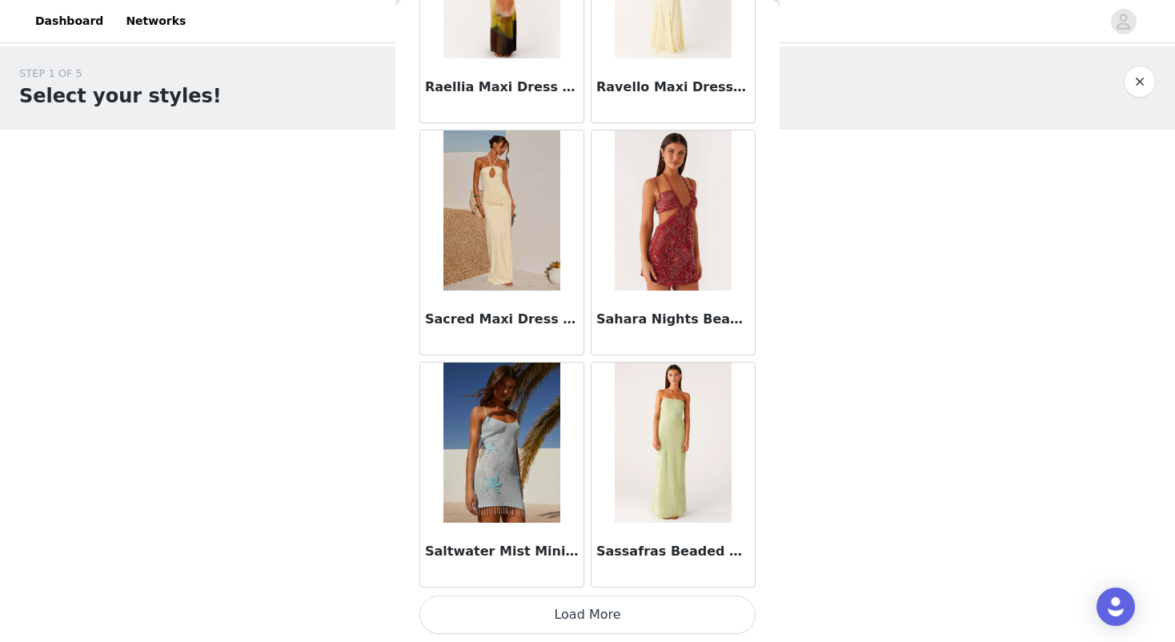
click at [555, 615] on button "Load More" at bounding box center [587, 614] width 336 height 38
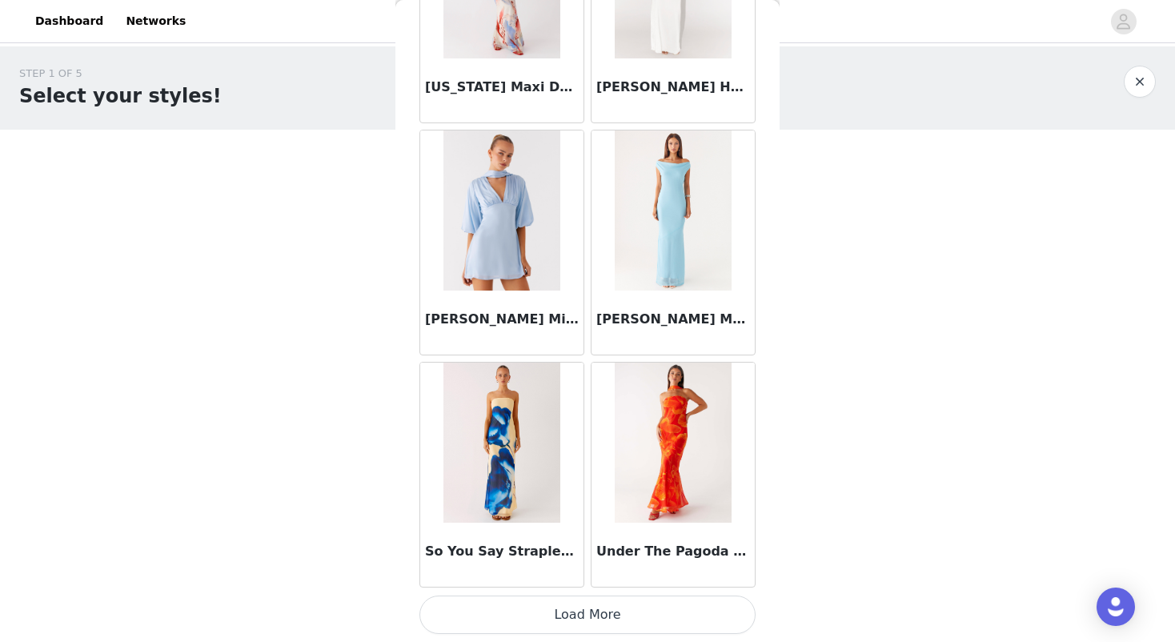
click at [578, 620] on button "Load More" at bounding box center [587, 614] width 336 height 38
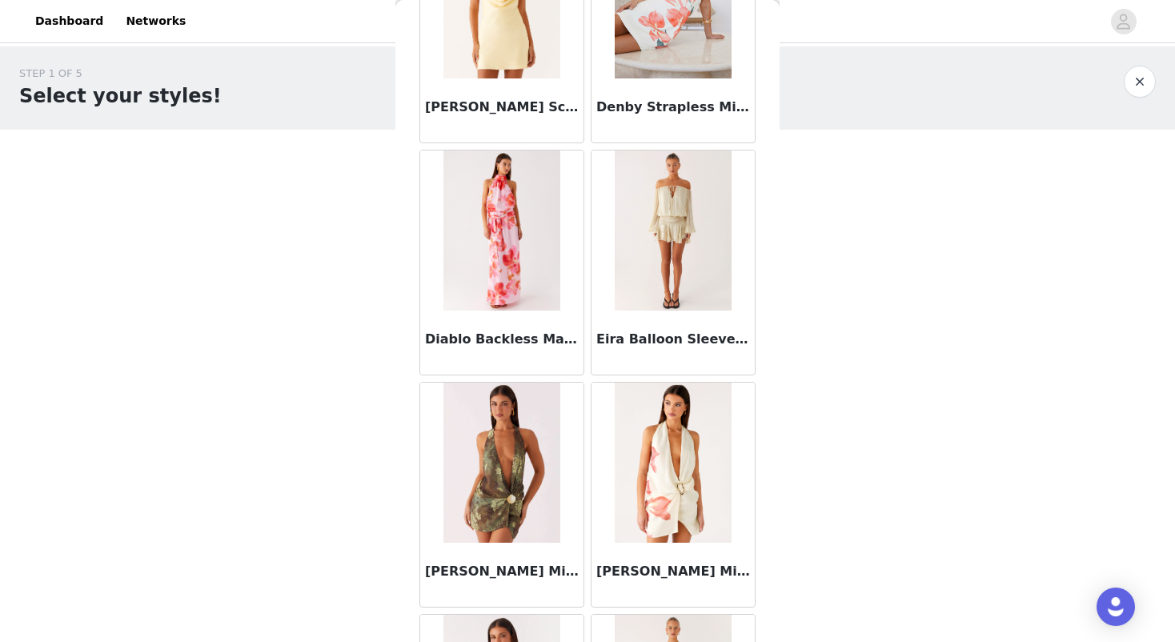
scroll to position [1320, 0]
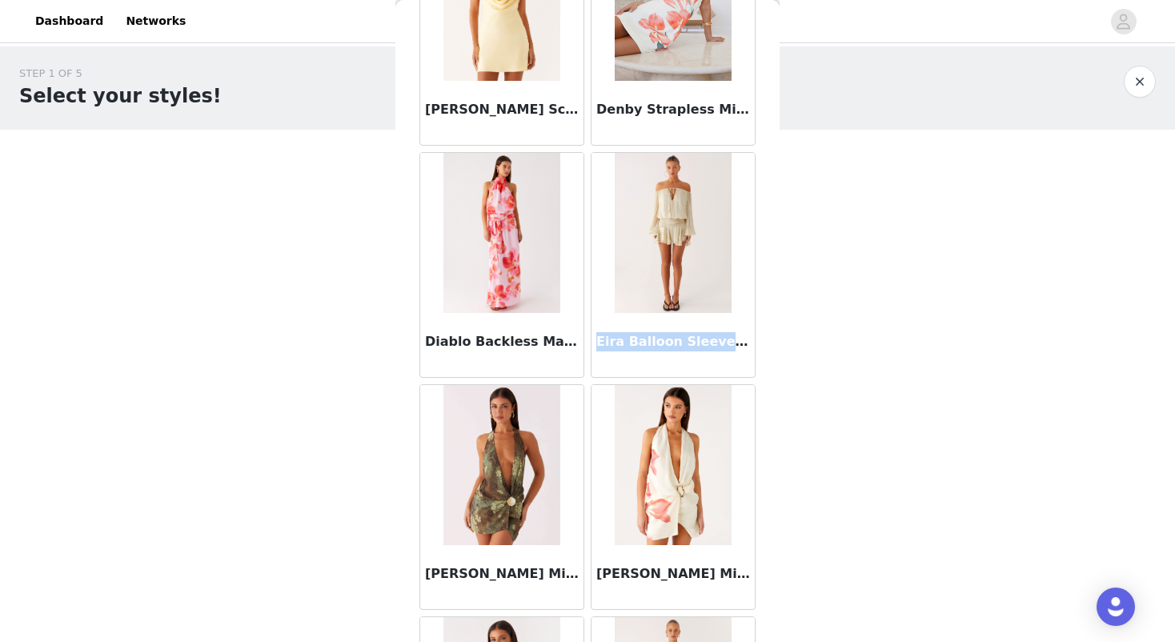
drag, startPoint x: 773, startPoint y: 344, endPoint x: 599, endPoint y: 338, distance: 174.6
click at [599, 338] on div "Back Aletta Sequin Mini Dress - Pink Amelle Maxi Dress - Turquoise Bloom Astari…" at bounding box center [587, 321] width 384 height 642
copy h3 "Eira Balloon Sleeve Mini Dres"
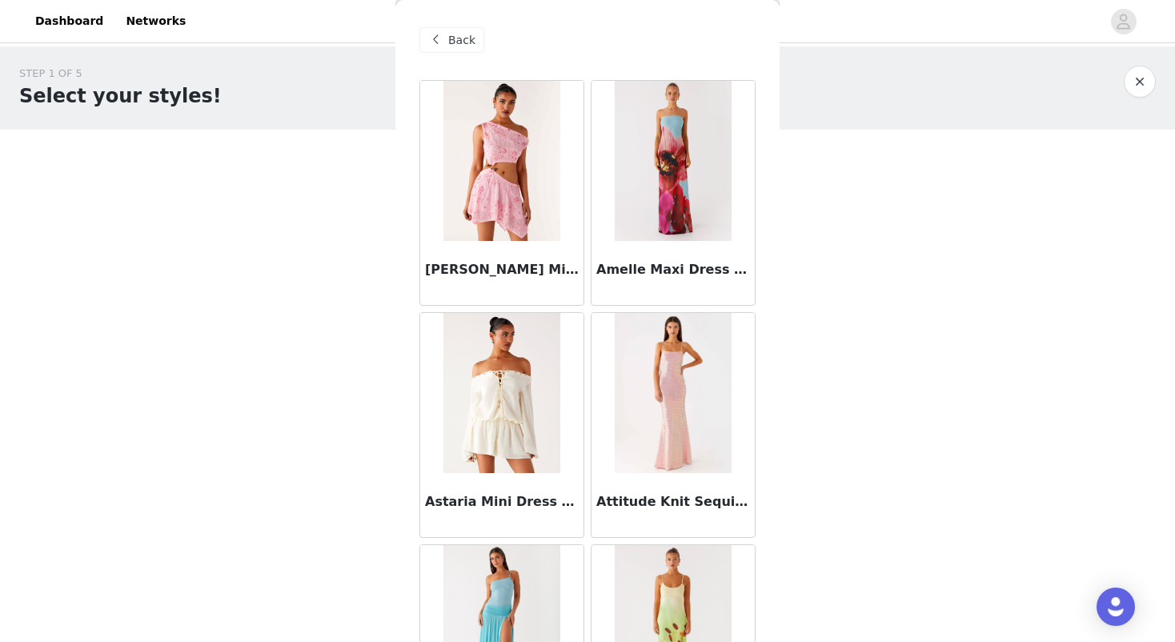
scroll to position [0, 0]
click at [459, 37] on span "Back" at bounding box center [461, 40] width 27 height 17
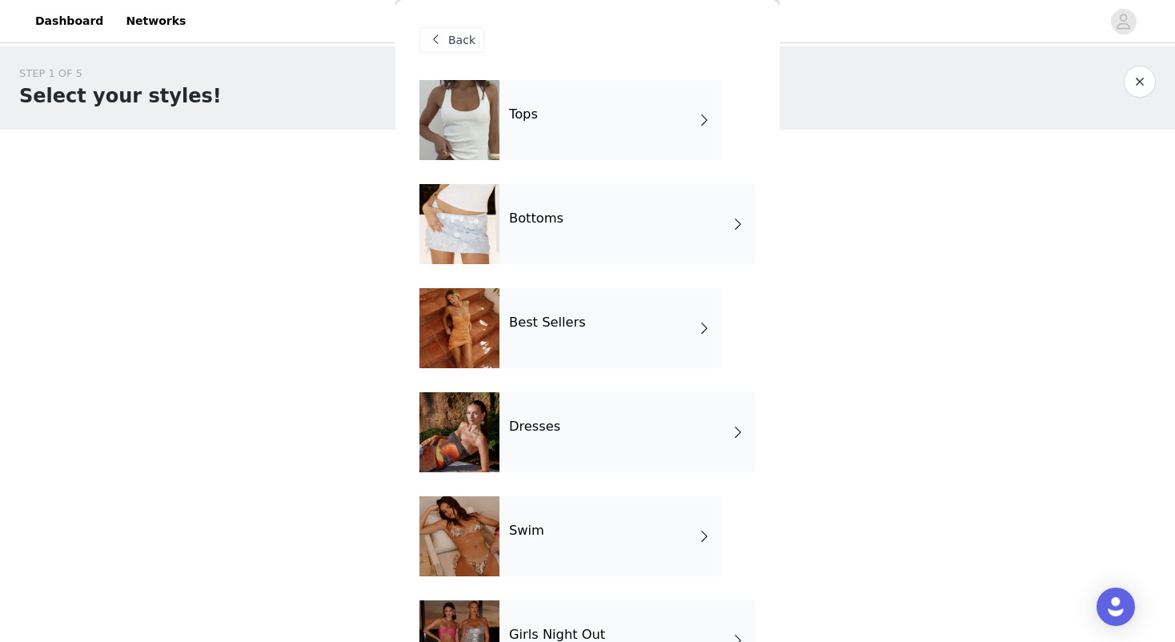
click at [624, 122] on div "Tops" at bounding box center [610, 120] width 222 height 80
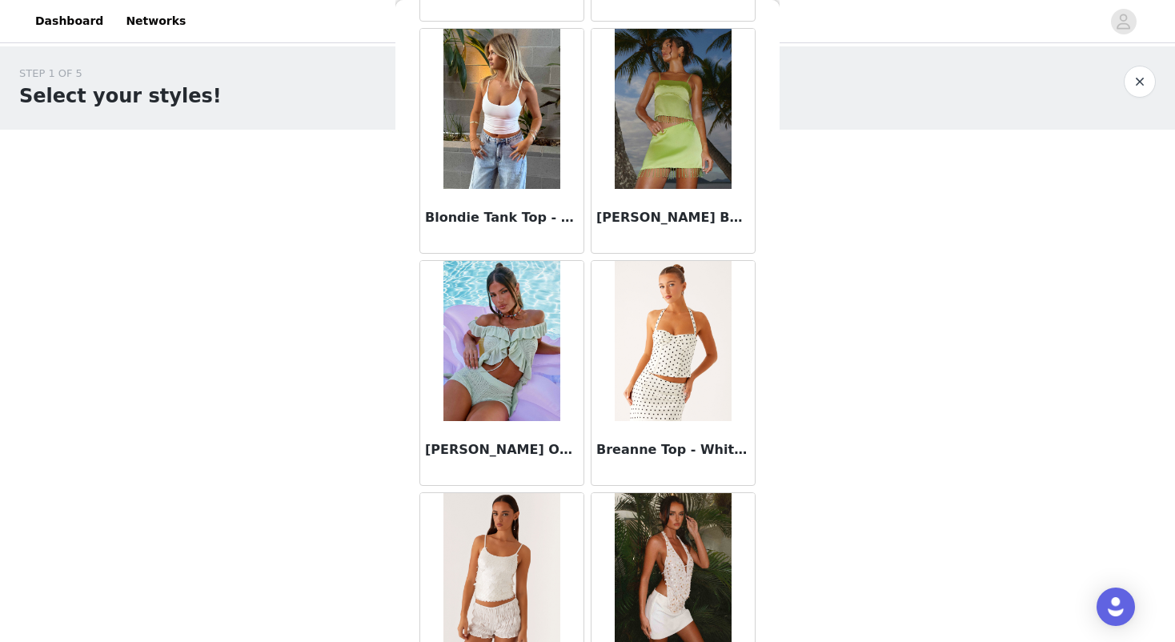
scroll to position [1781, 0]
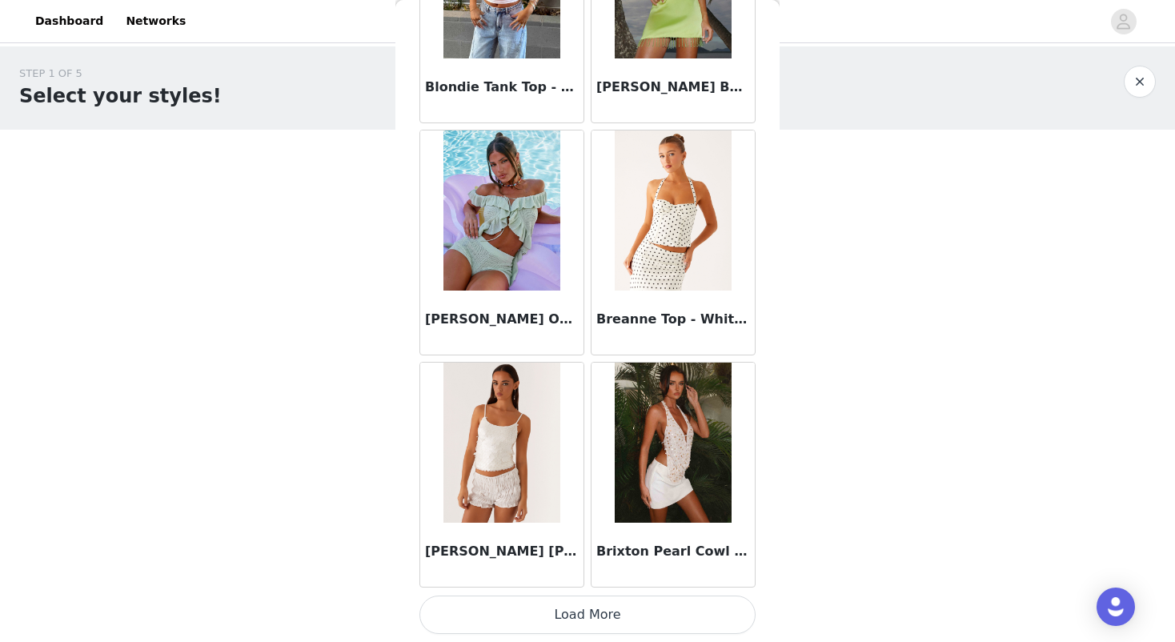
click at [561, 601] on button "Load More" at bounding box center [587, 614] width 336 height 38
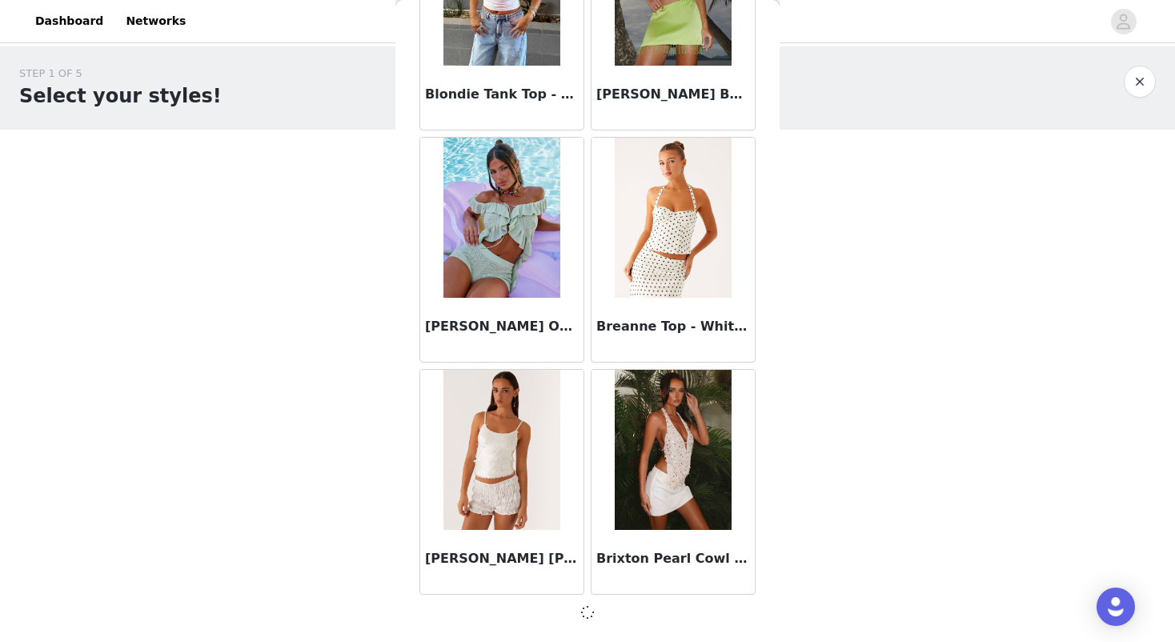
scroll to position [1800, 0]
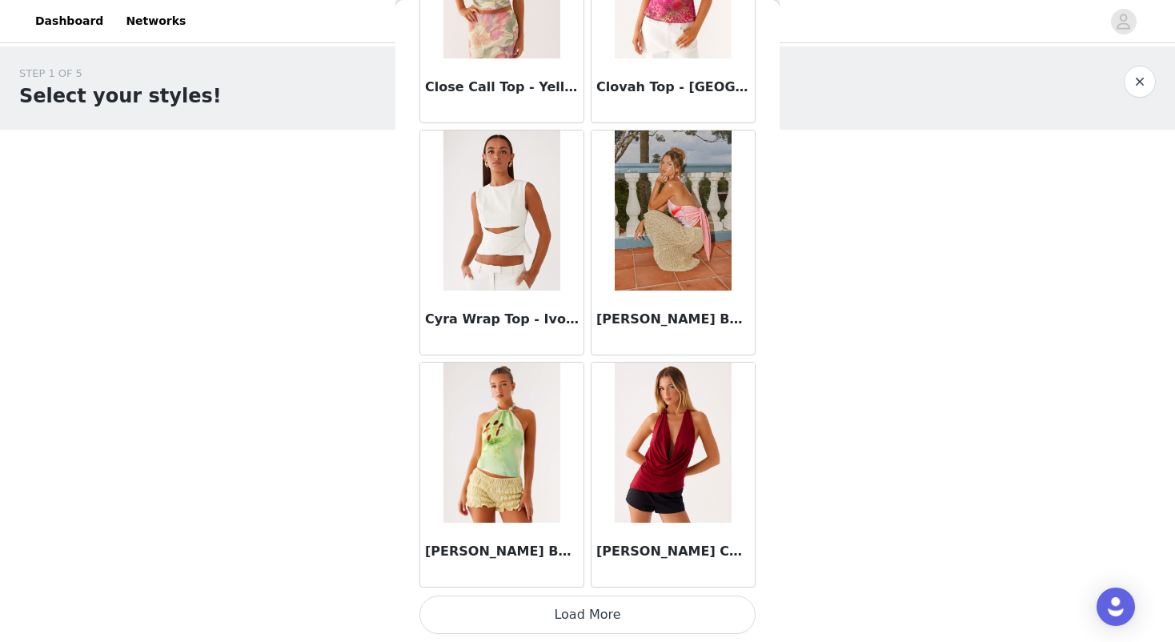
click at [553, 612] on button "Load More" at bounding box center [587, 614] width 336 height 38
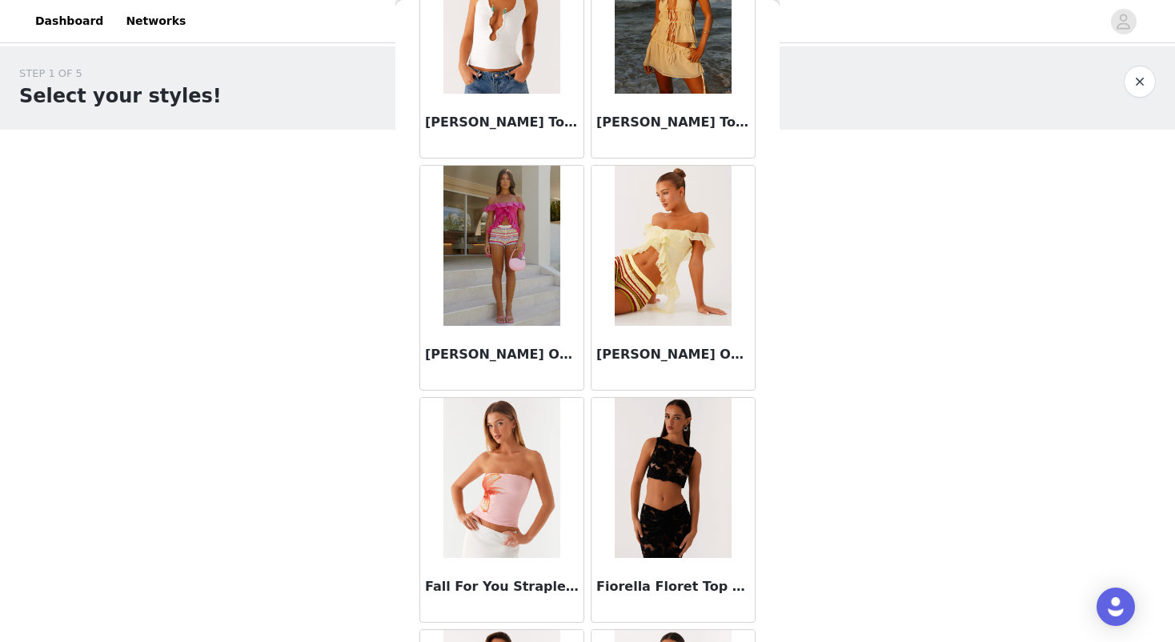
scroll to position [5060, 0]
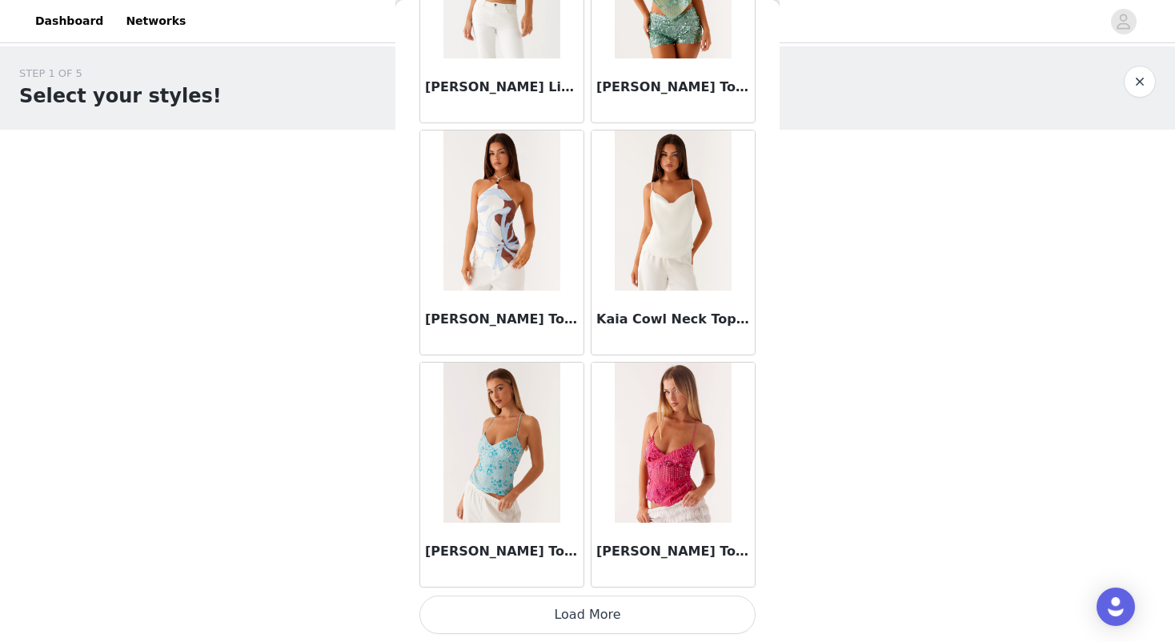
click at [560, 612] on button "Load More" at bounding box center [587, 614] width 336 height 38
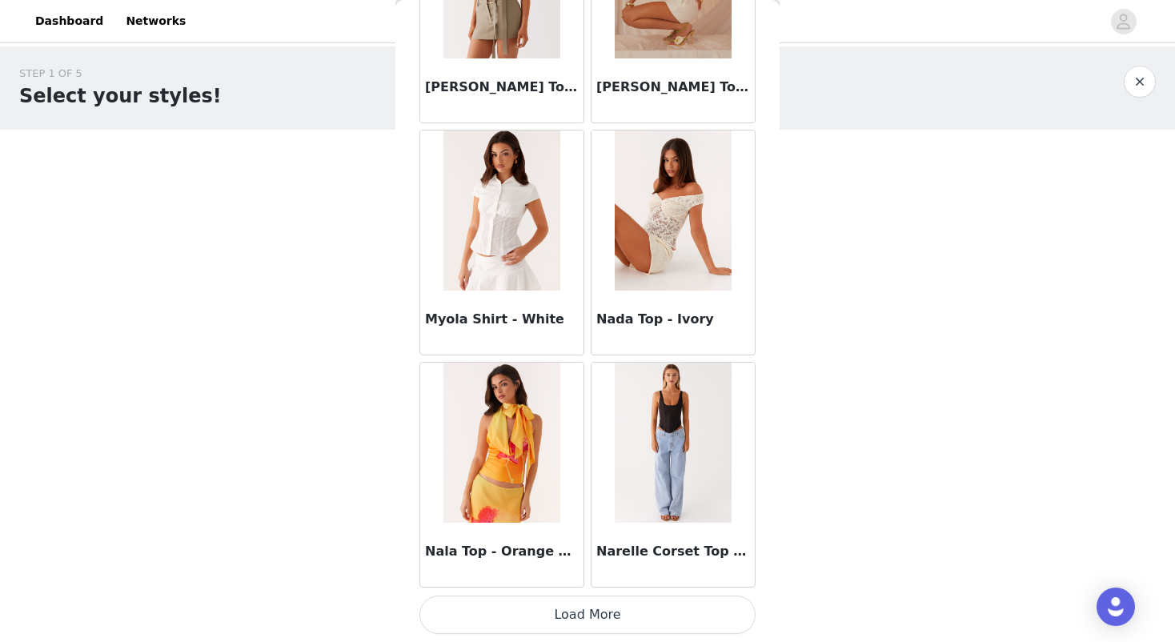
scroll to position [8769, 0]
click at [539, 612] on button "Load More" at bounding box center [587, 614] width 336 height 38
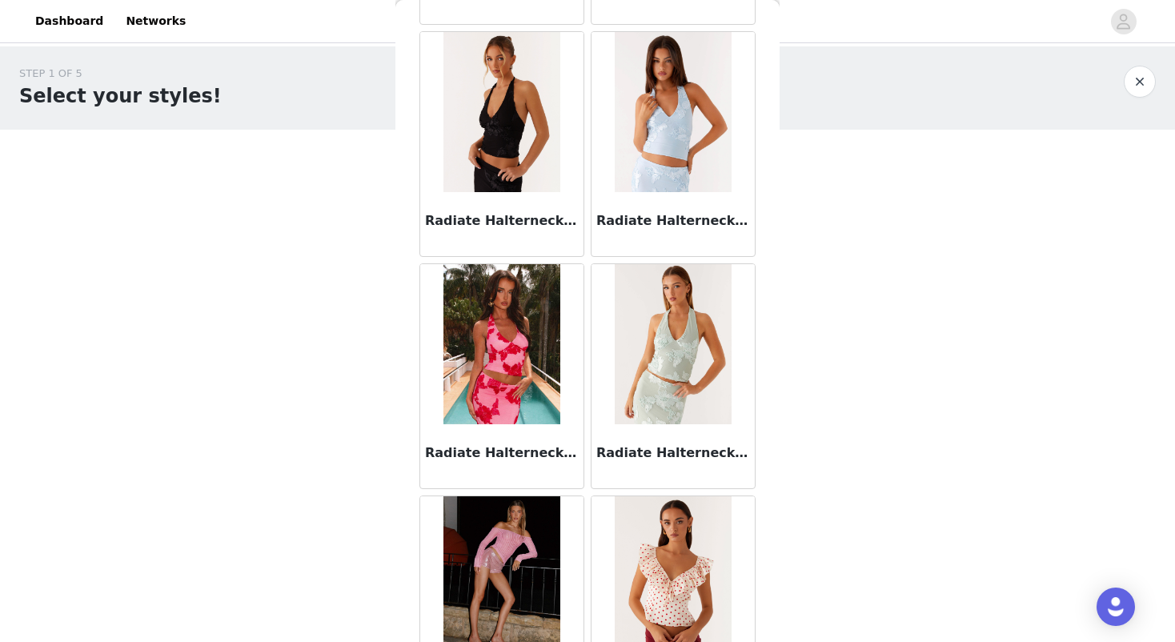
scroll to position [10801, 0]
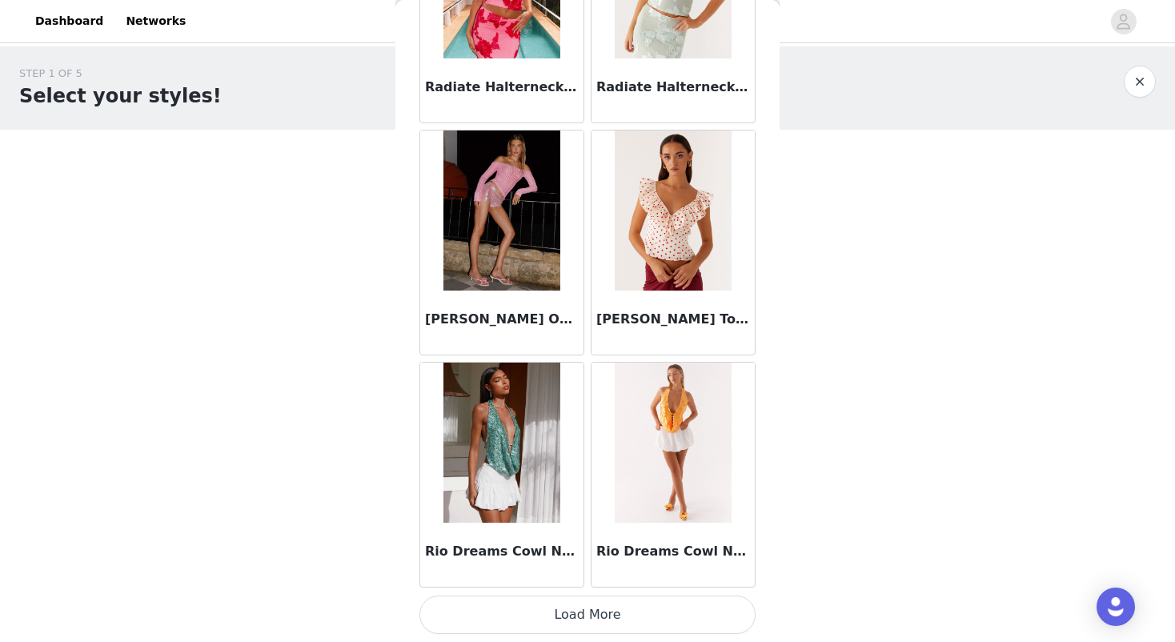
click at [577, 611] on button "Load More" at bounding box center [587, 614] width 336 height 38
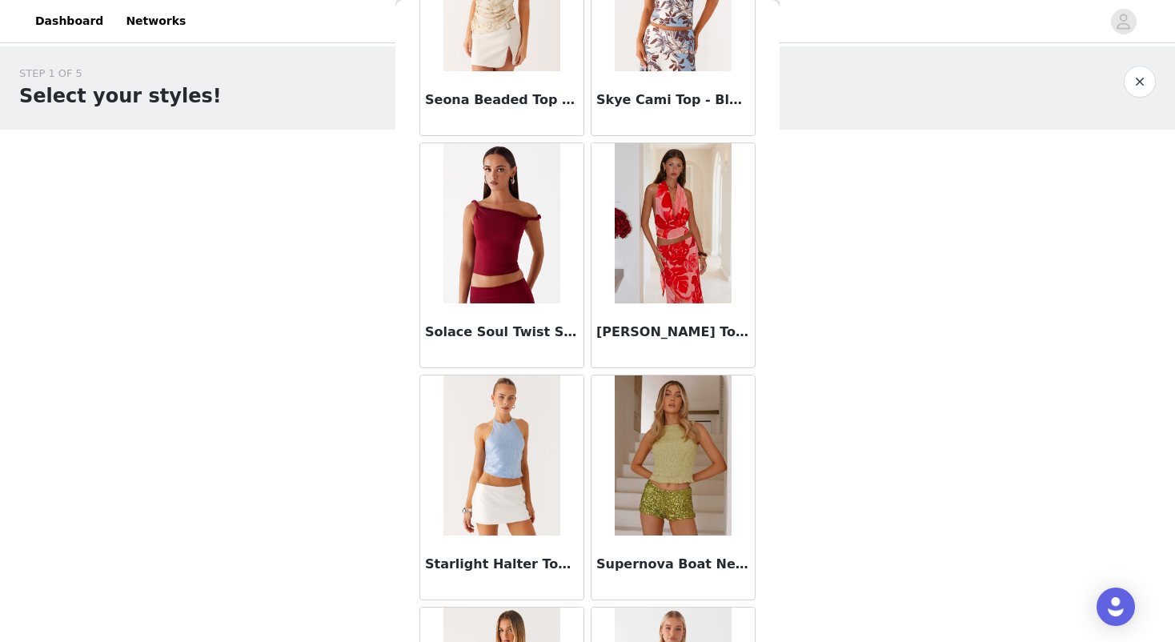
scroll to position [12748, 0]
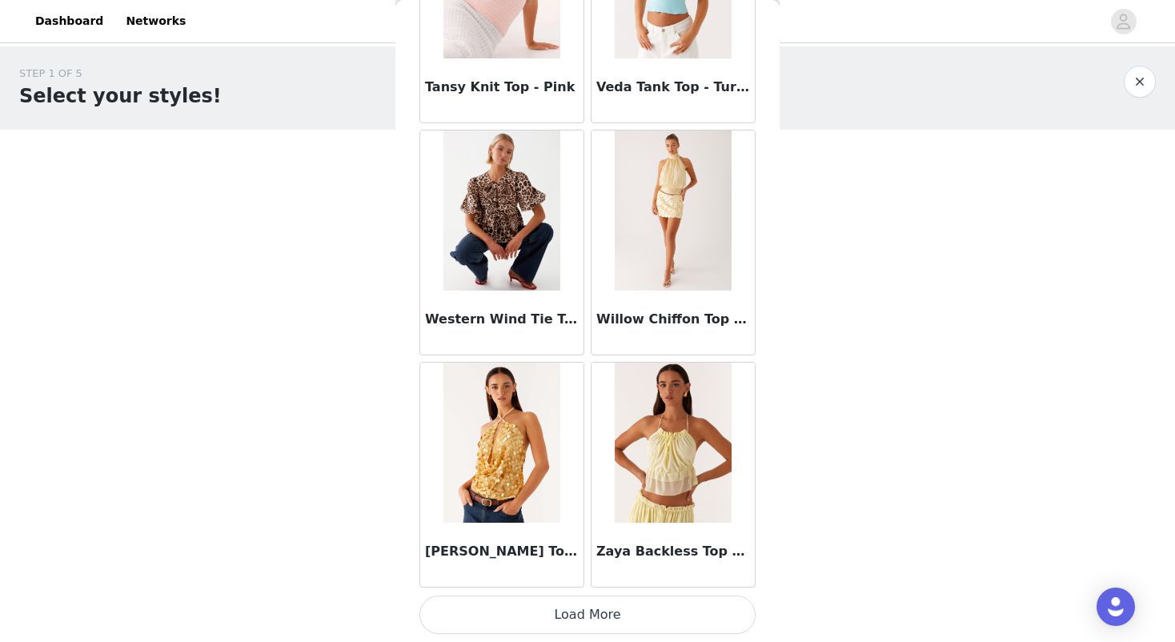
click at [563, 611] on button "Load More" at bounding box center [587, 614] width 336 height 38
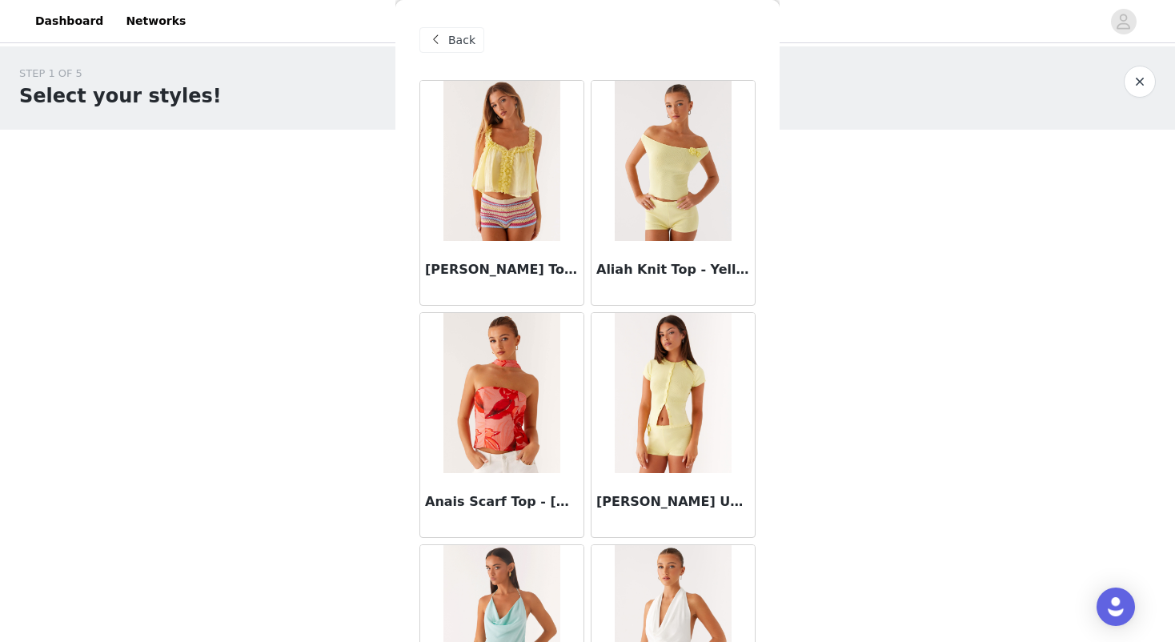
scroll to position [-1, 0]
click at [472, 26] on div "Back" at bounding box center [587, 40] width 336 height 80
click at [464, 40] on span "Back" at bounding box center [461, 40] width 27 height 17
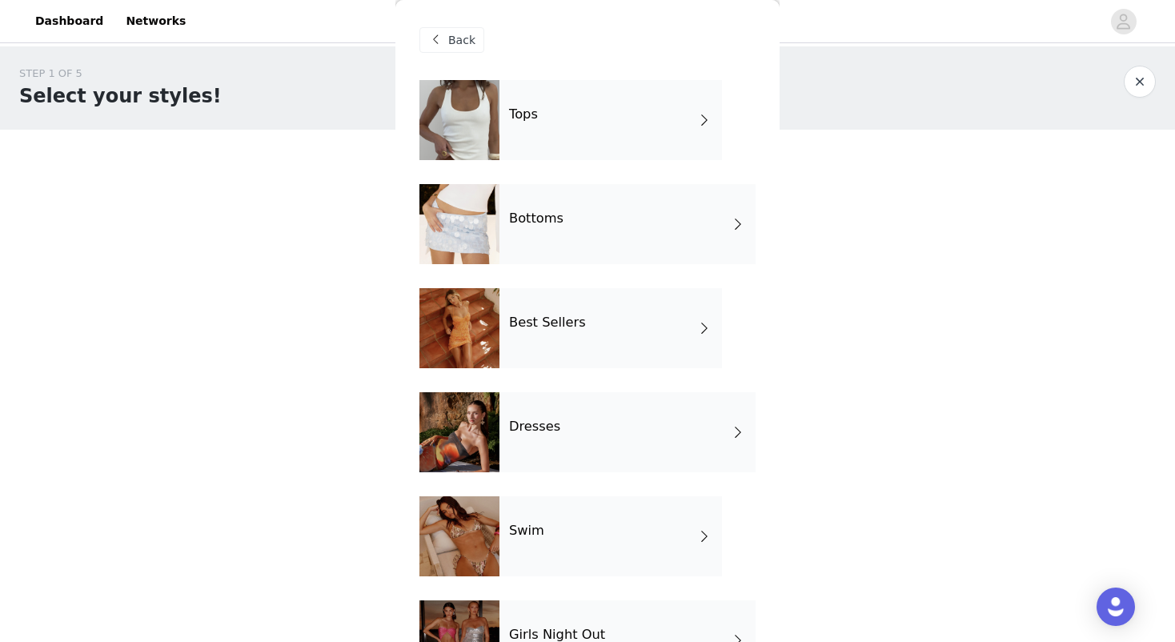
scroll to position [257, 0]
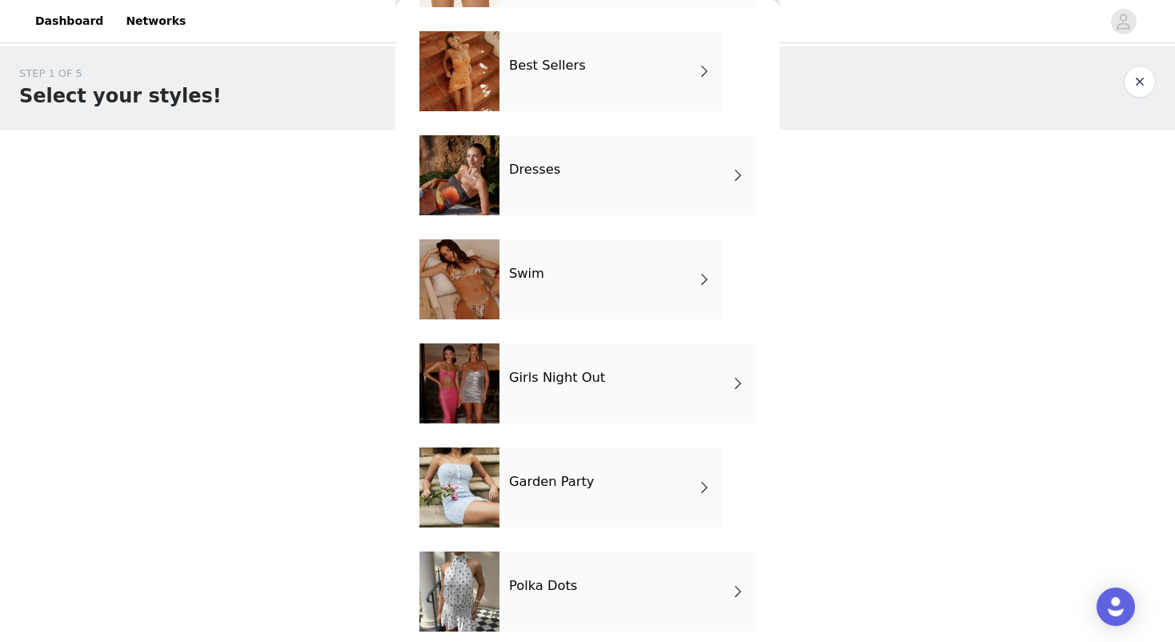
click at [565, 395] on div "Girls Night Out" at bounding box center [627, 383] width 256 height 80
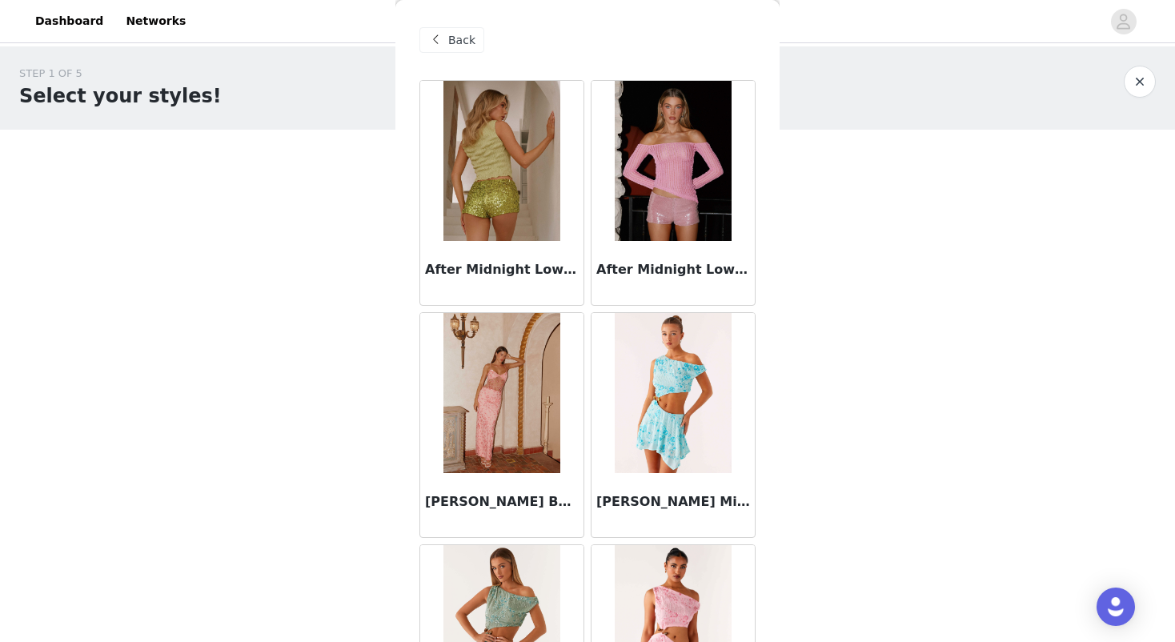
click at [455, 37] on span "Back" at bounding box center [461, 40] width 27 height 17
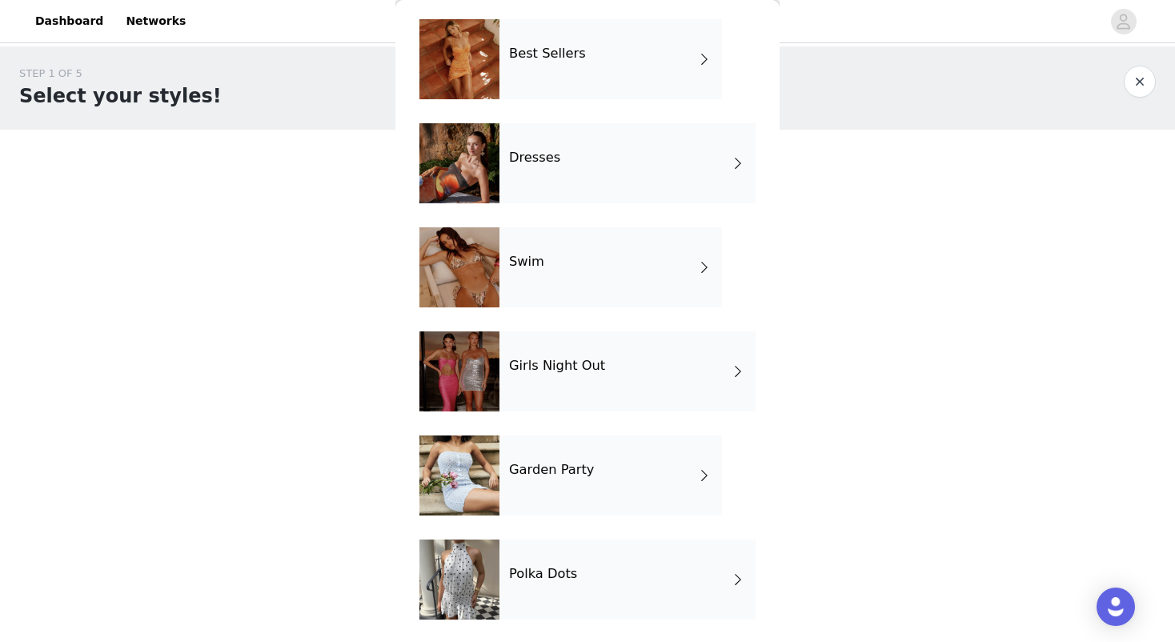
click at [608, 603] on div "Polka Dots" at bounding box center [627, 579] width 256 height 80
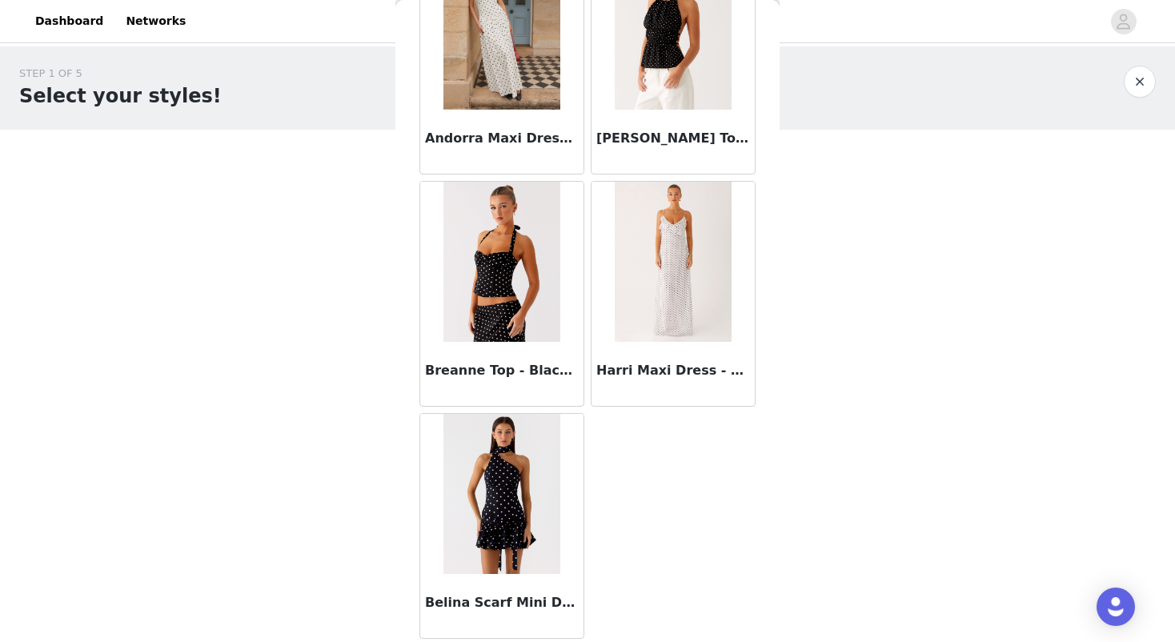
scroll to position [1117, 0]
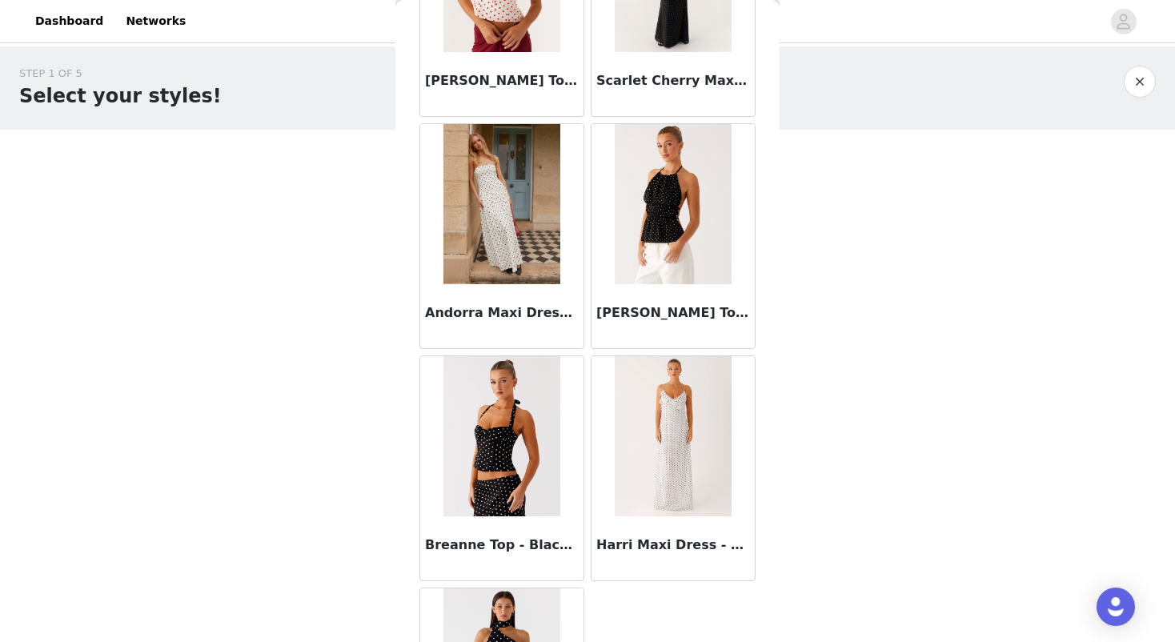
click at [527, 203] on img at bounding box center [501, 204] width 116 height 160
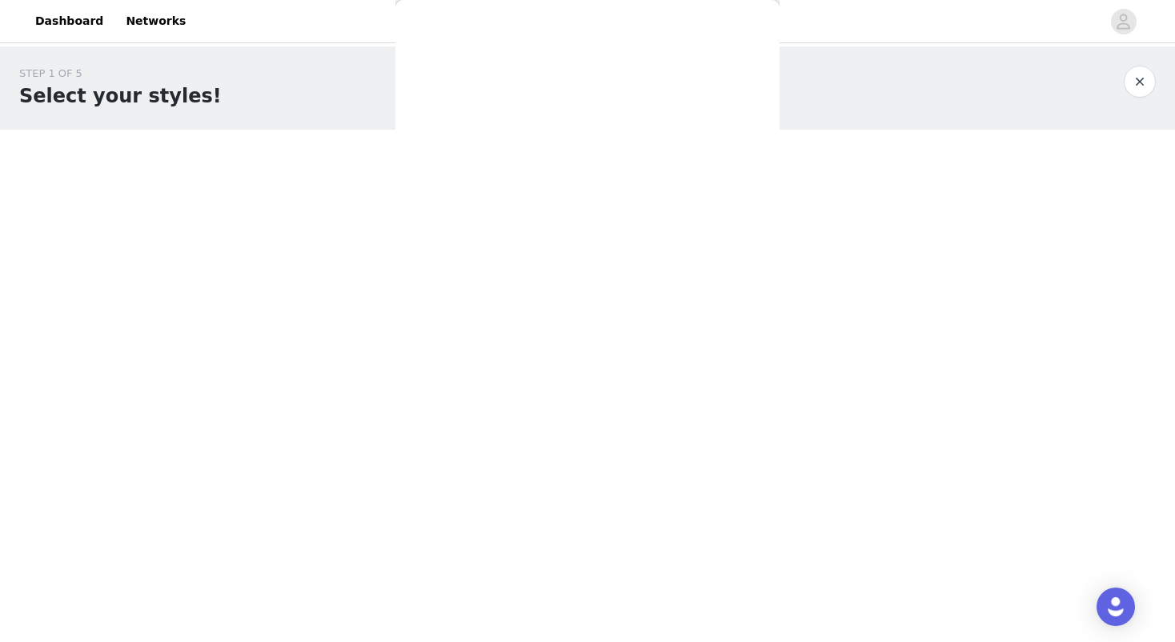
scroll to position [0, 0]
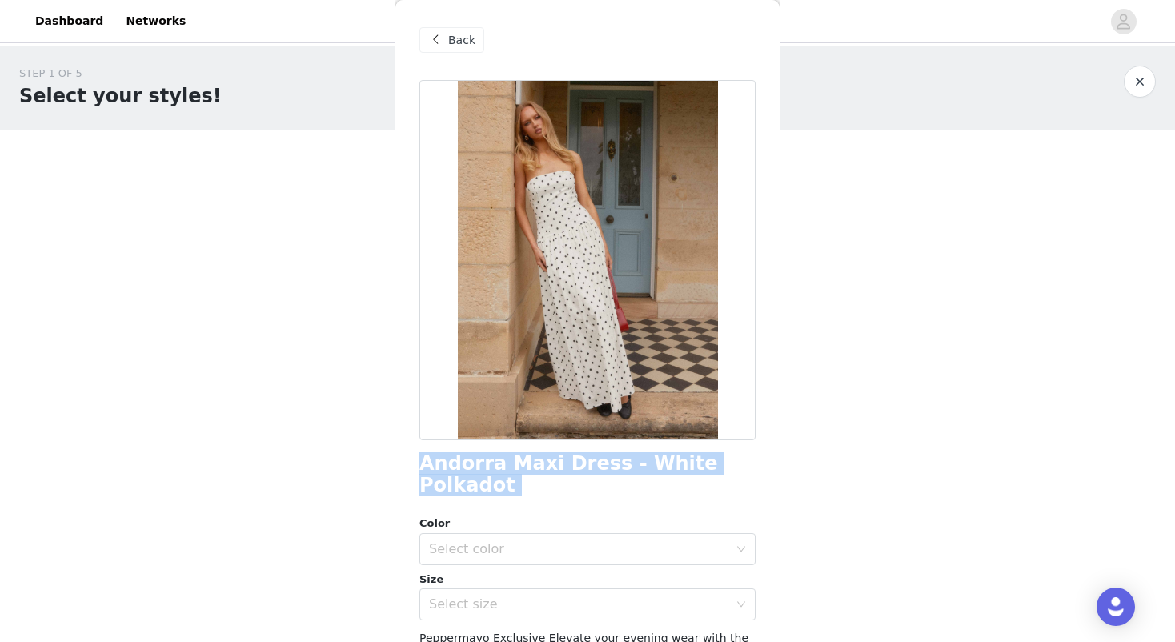
drag, startPoint x: 416, startPoint y: 473, endPoint x: 748, endPoint y: 479, distance: 332.1
click at [748, 479] on div "Back Andorra Maxi Dress - White Polkadot Color Select color Size Select size Pe…" at bounding box center [587, 321] width 384 height 642
copy div "Andorra Maxi Dress - White Polkadot"
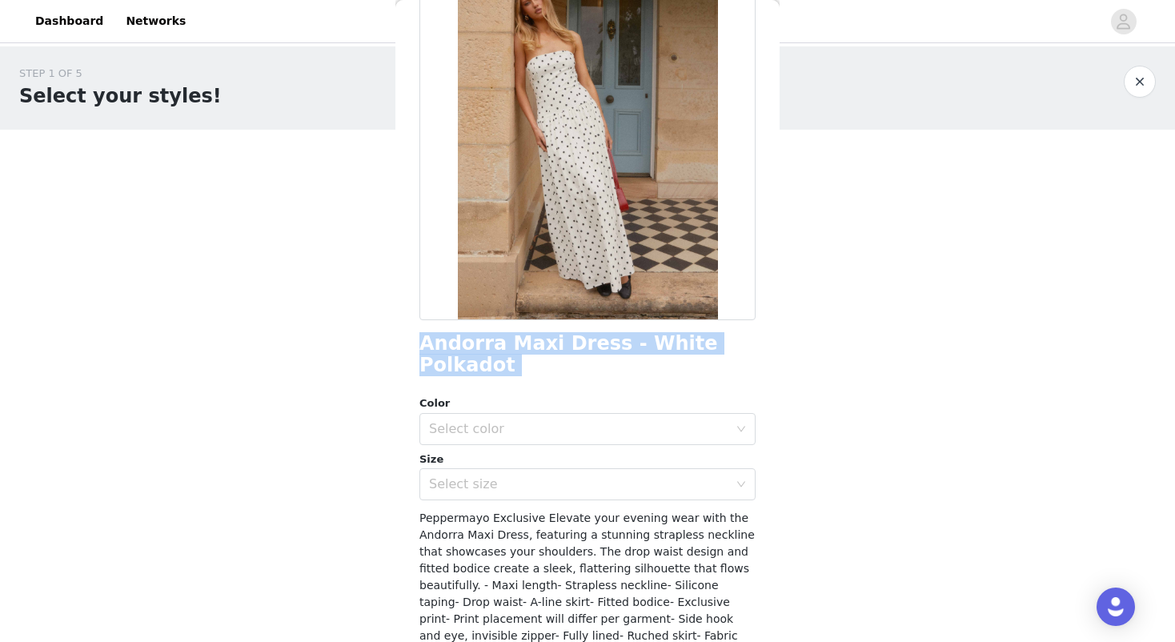
scroll to position [136, 0]
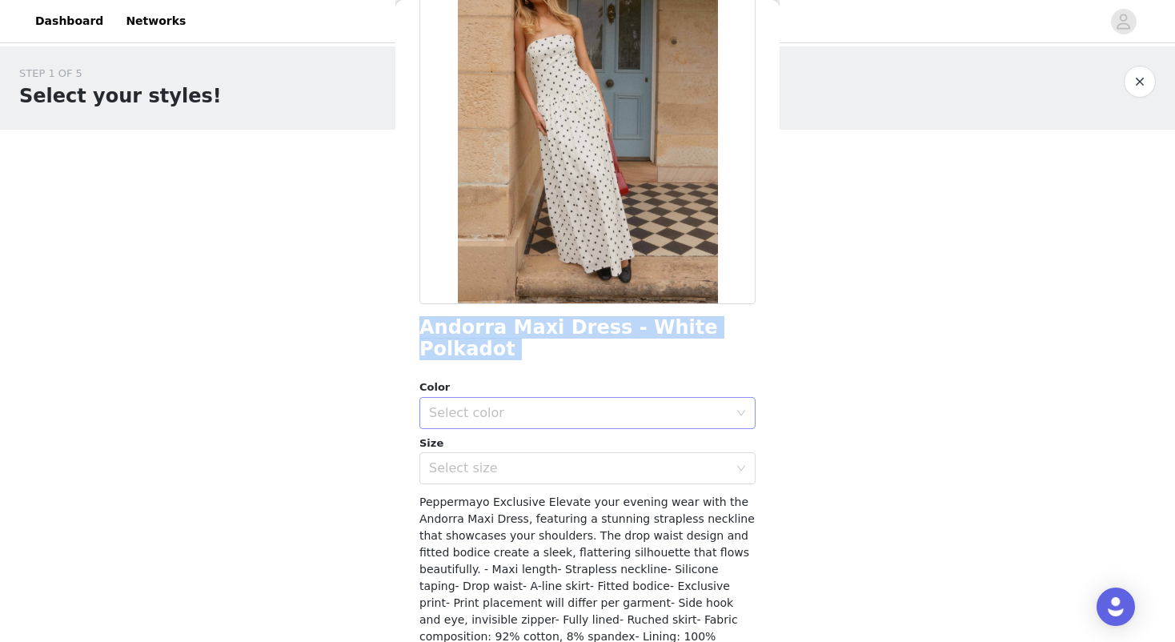
click at [559, 405] on div "Select color" at bounding box center [578, 413] width 299 height 16
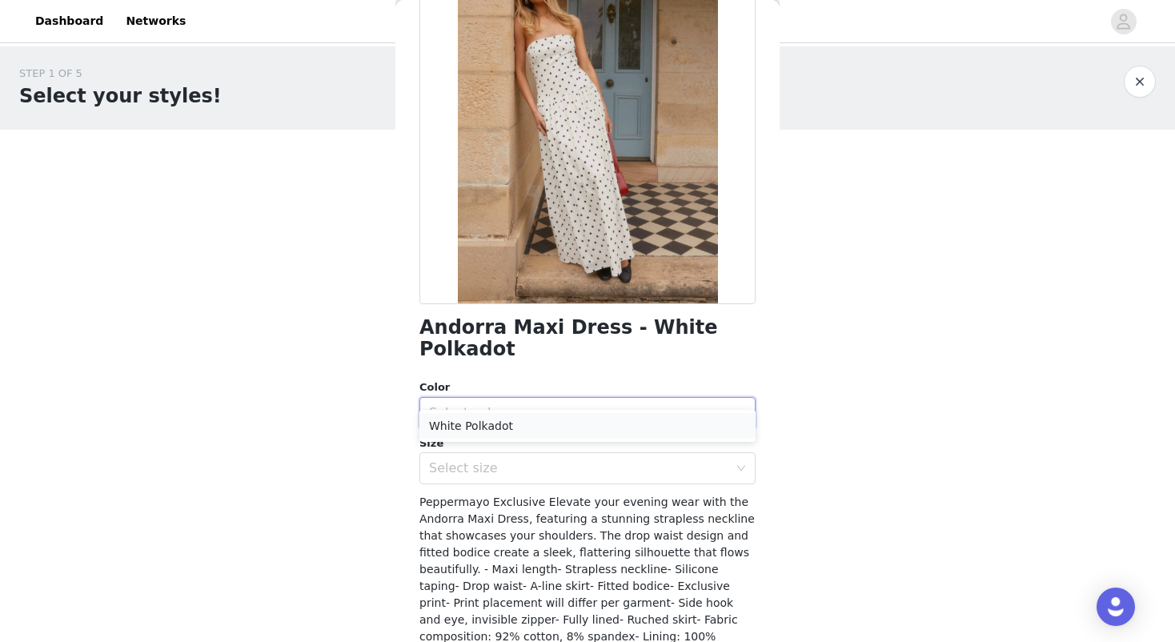
click at [524, 431] on li "White Polkadot" at bounding box center [587, 426] width 336 height 26
click at [520, 460] on div "Select size" at bounding box center [578, 468] width 299 height 16
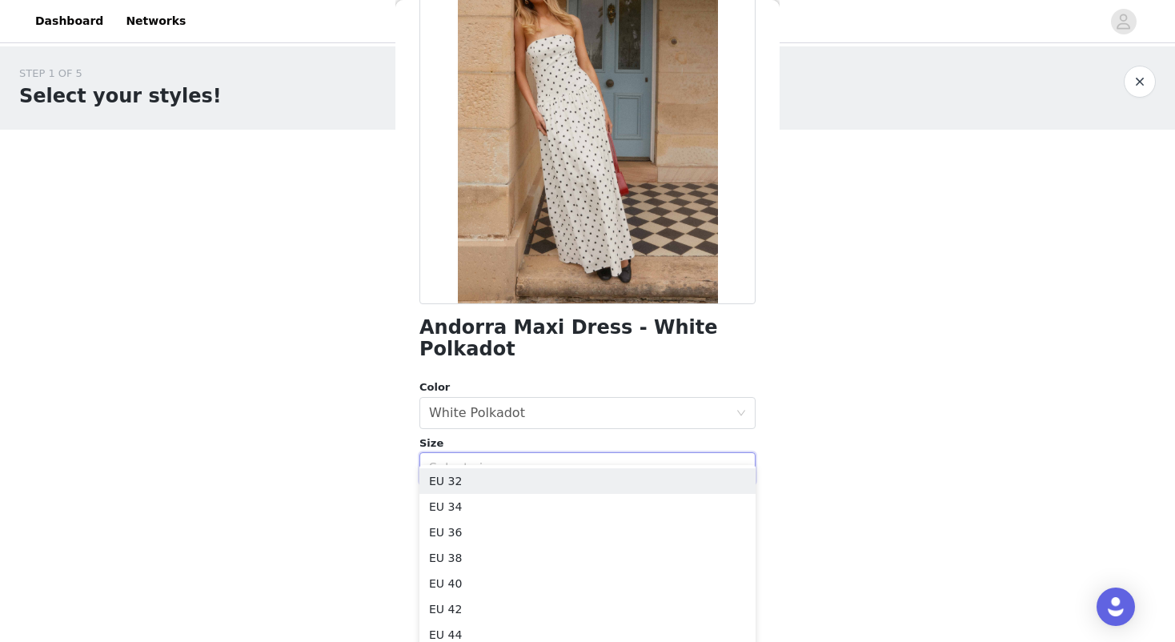
scroll to position [202, 0]
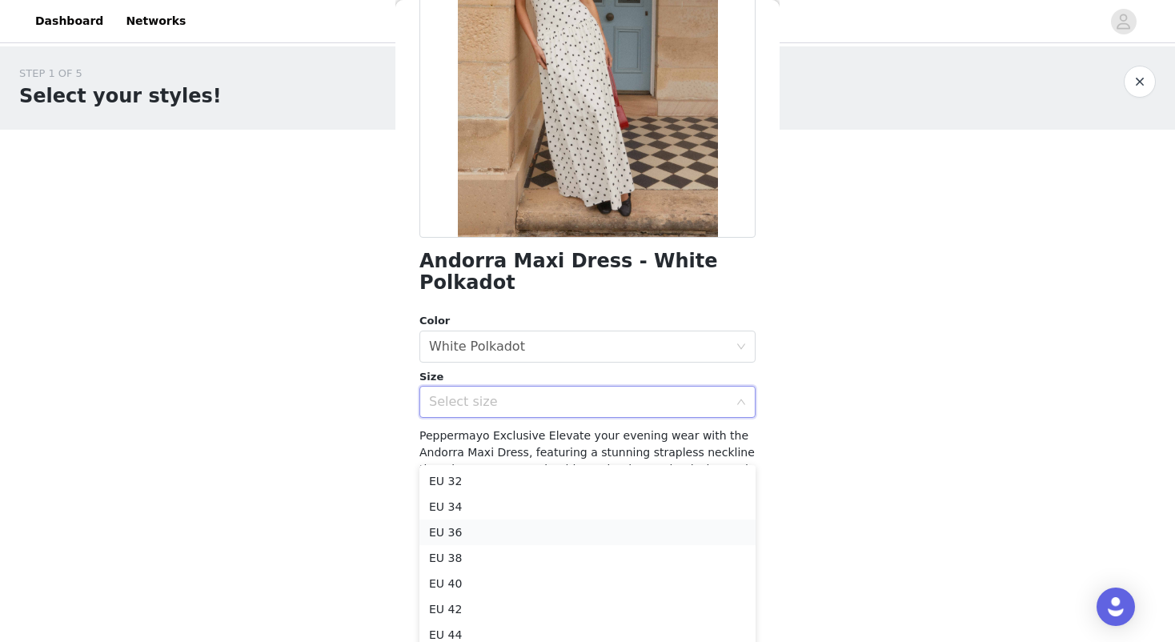
click at [465, 531] on li "EU 36" at bounding box center [587, 532] width 336 height 26
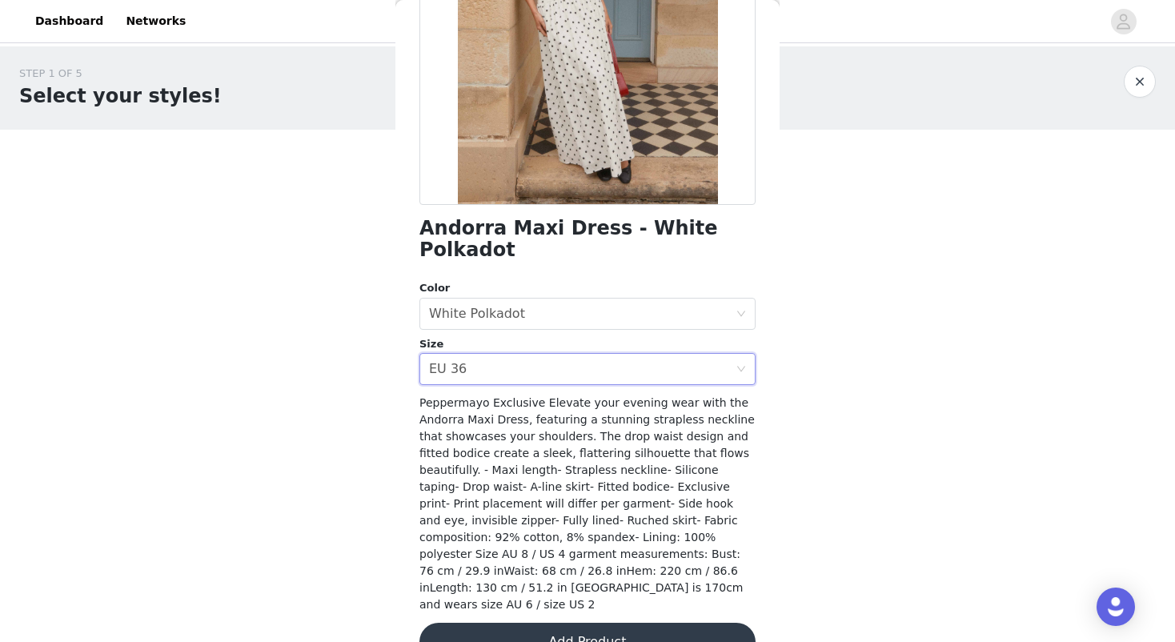
scroll to position [234, 0]
click at [637, 623] on button "Add Product" at bounding box center [587, 642] width 336 height 38
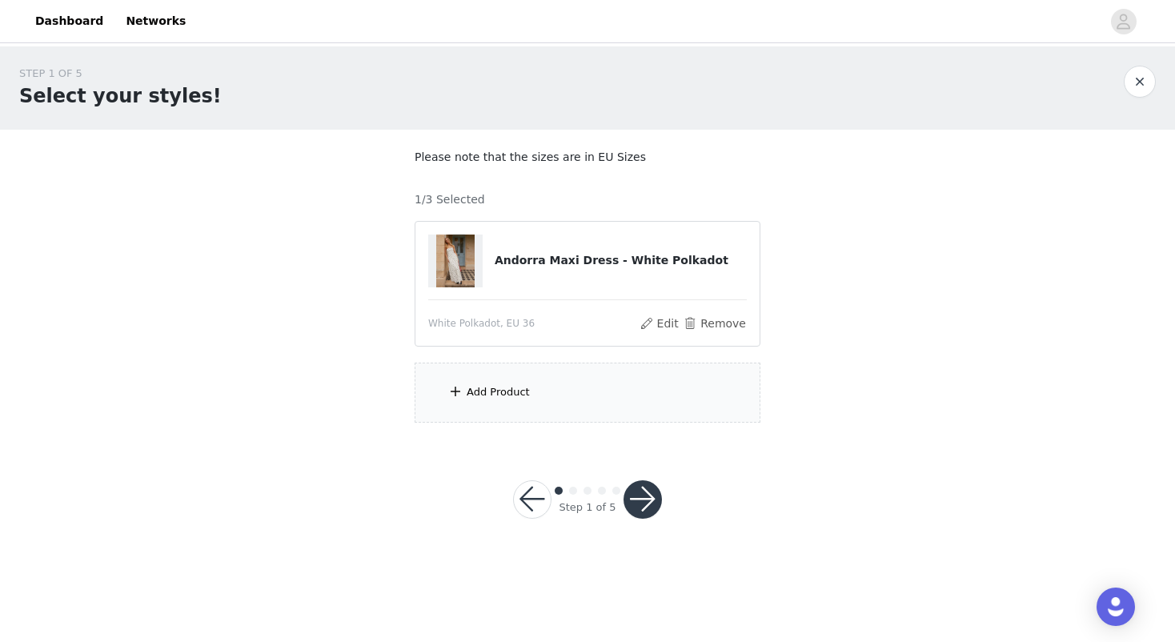
click at [570, 389] on div "Add Product" at bounding box center [588, 392] width 346 height 60
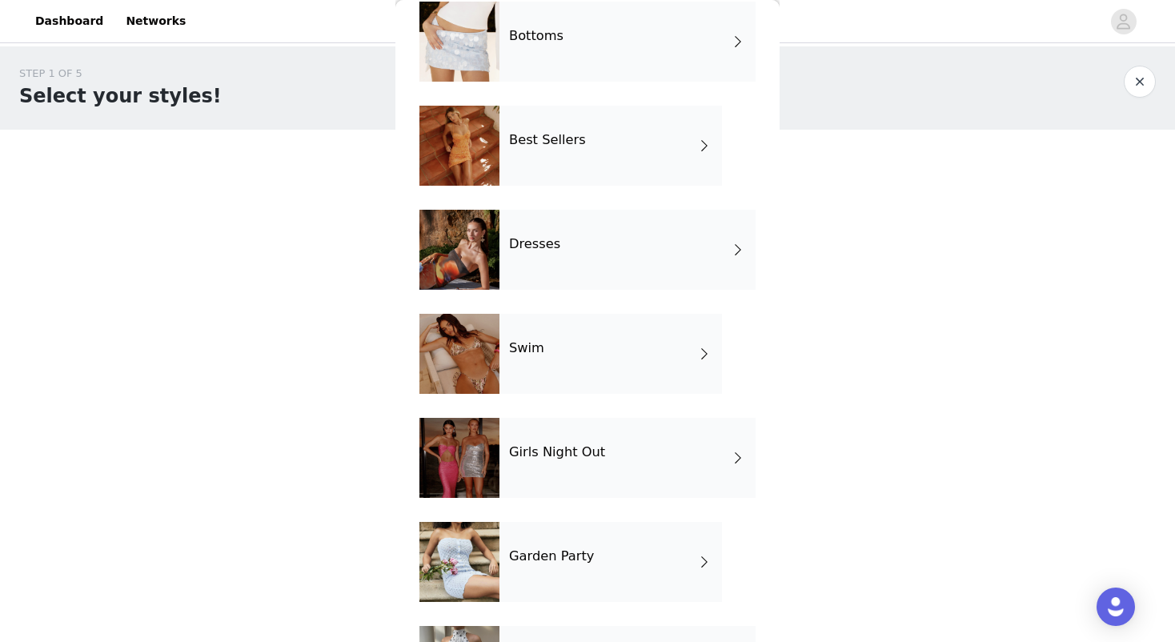
scroll to position [185, 0]
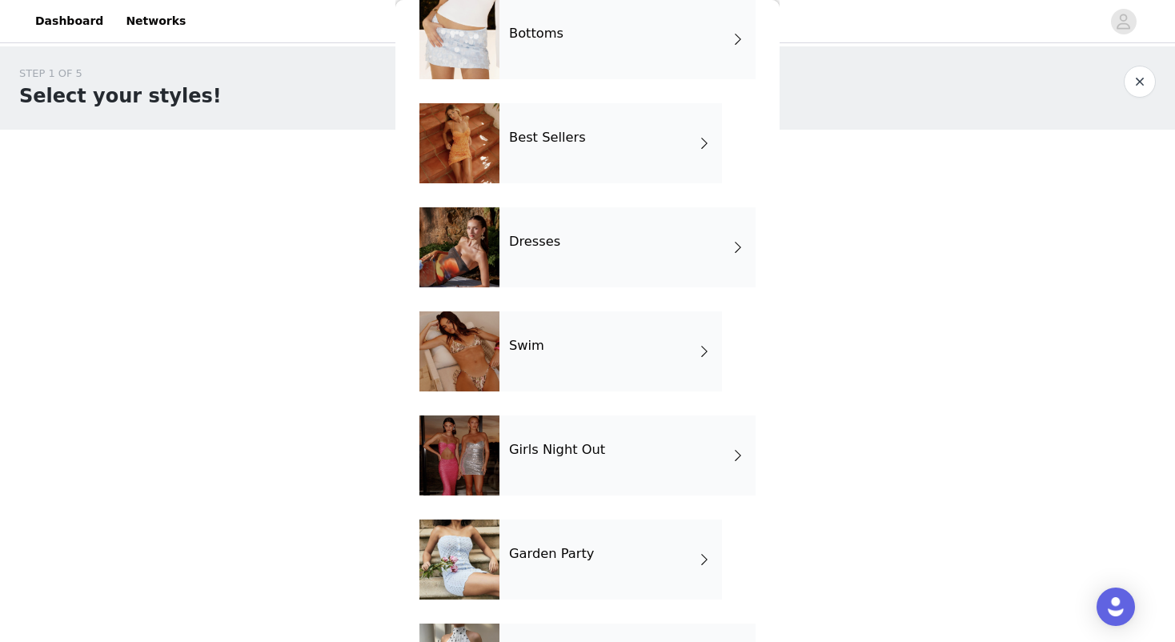
click at [650, 160] on div "Best Sellers" at bounding box center [610, 143] width 222 height 80
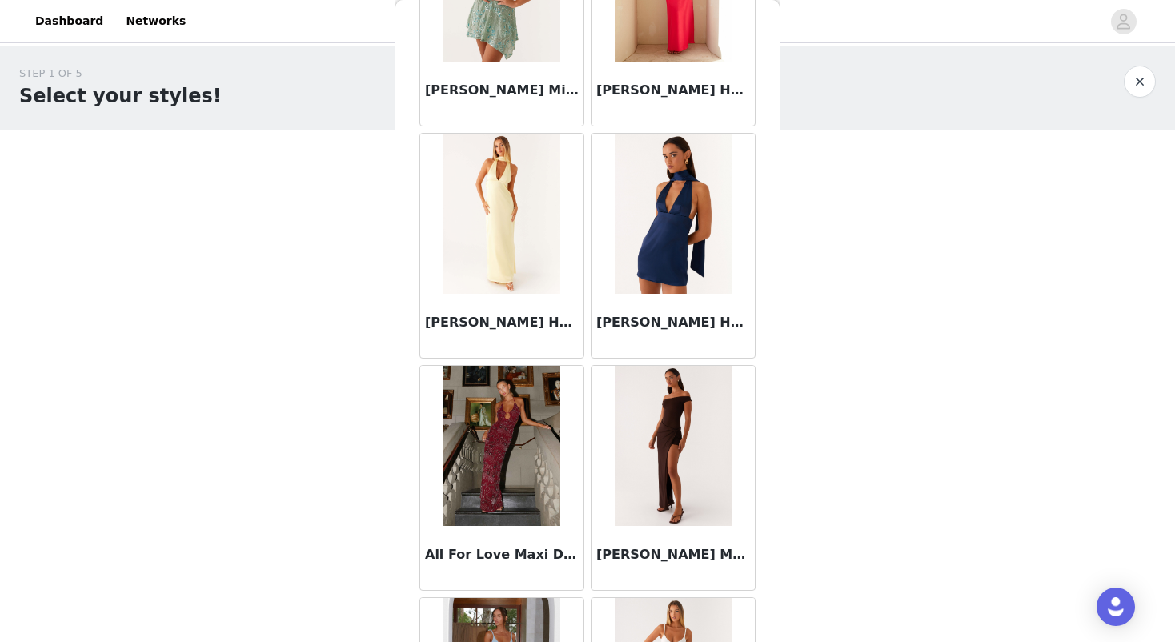
scroll to position [1001, 0]
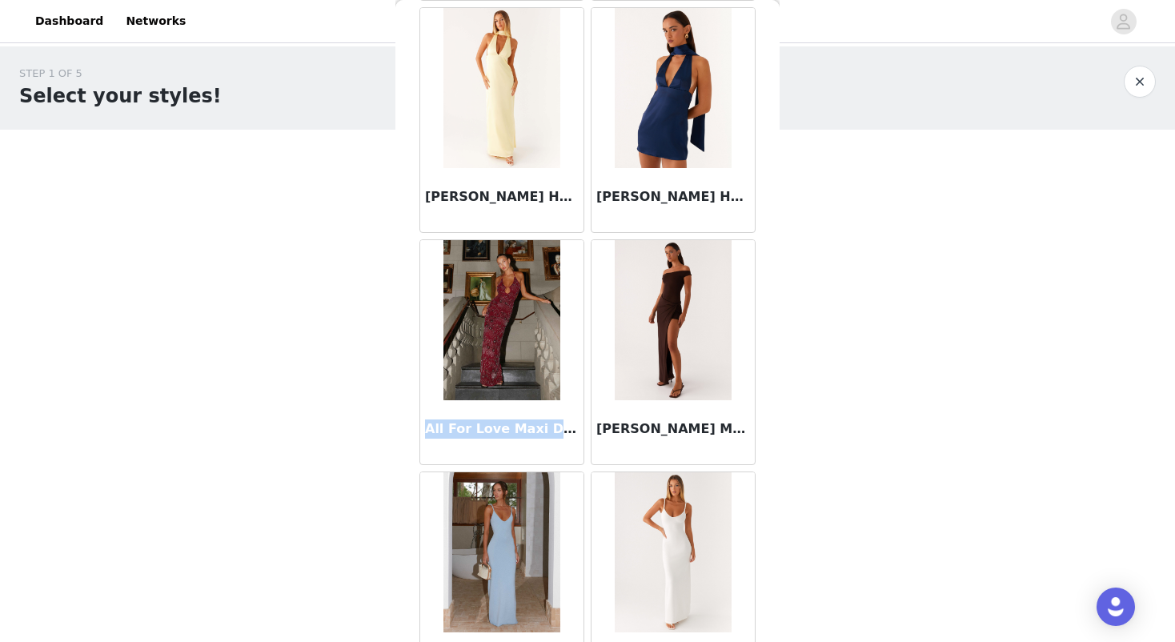
drag, startPoint x: 406, startPoint y: 432, endPoint x: 565, endPoint y: 431, distance: 159.3
click at [565, 431] on div "Back Aamari Maxi Dress - Red Adelaide Shirt Mini Dress - Brown After Light Maxi…" at bounding box center [587, 321] width 384 height 642
copy h3 "All For Love Maxi Dress"
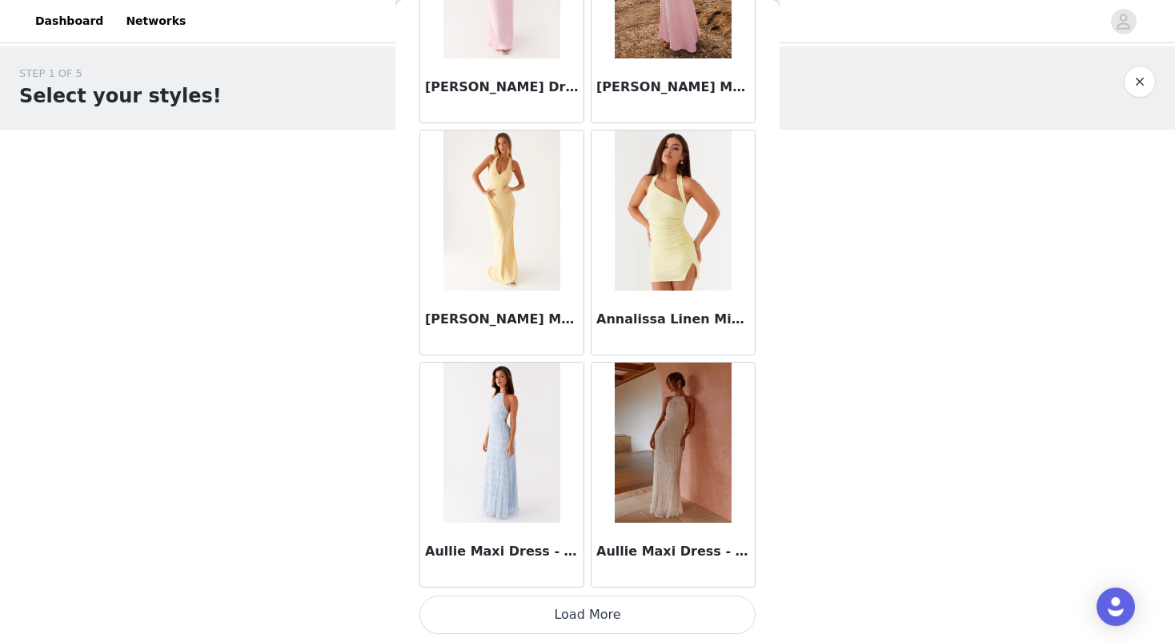
scroll to position [1807, 0]
click at [519, 608] on button "Load More" at bounding box center [587, 614] width 336 height 38
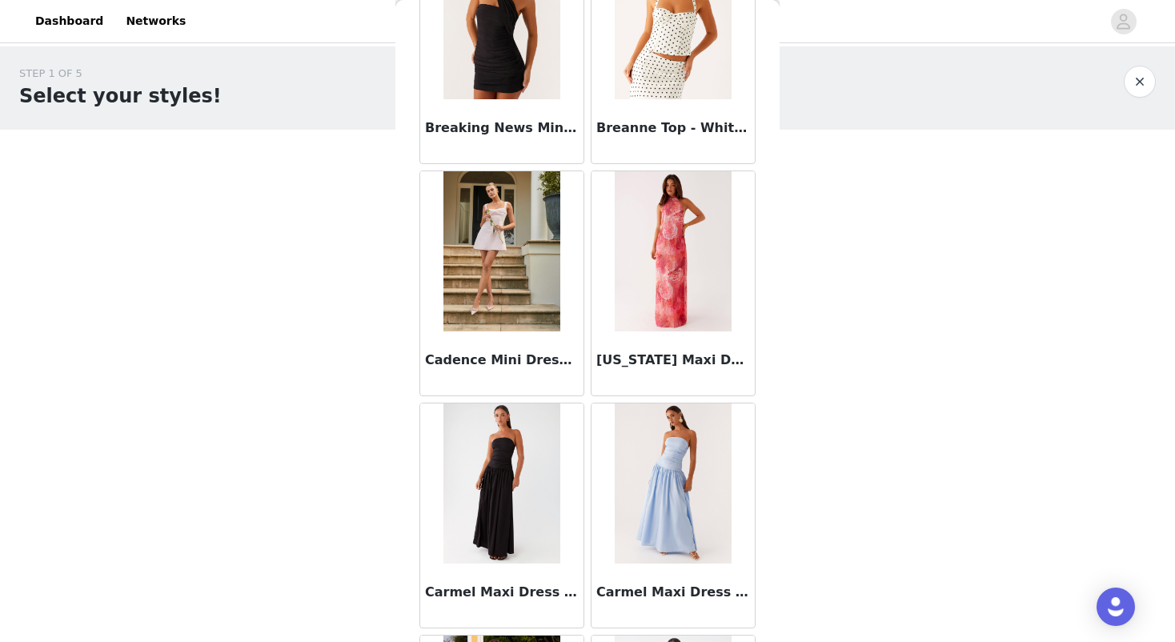
scroll to position [3334, 0]
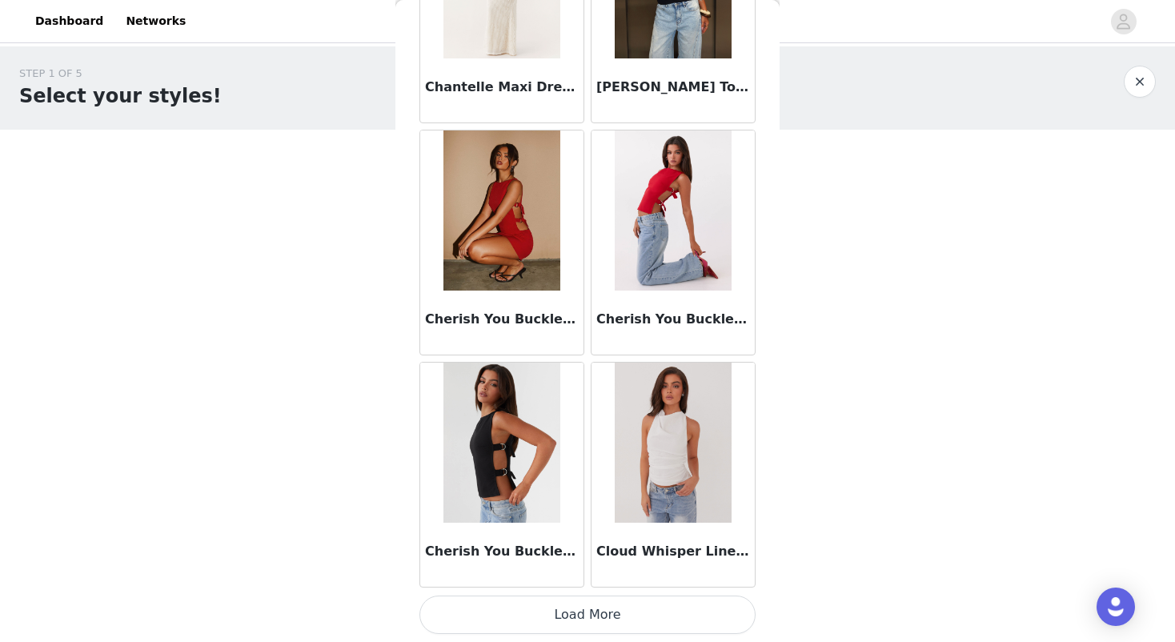
click at [594, 609] on button "Load More" at bounding box center [587, 614] width 336 height 38
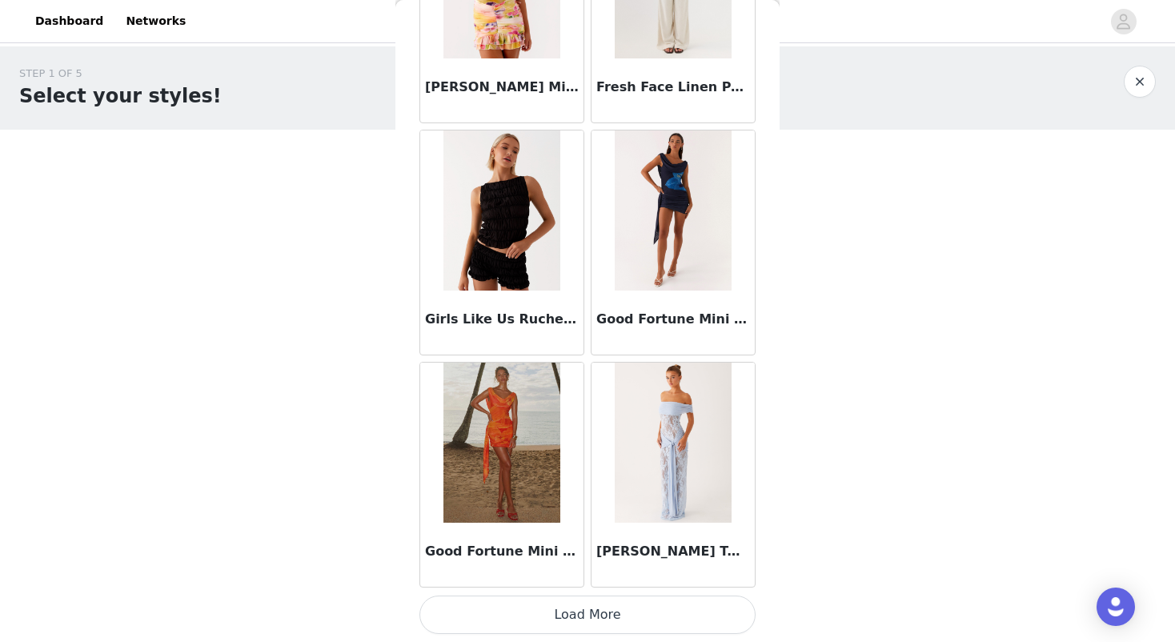
scroll to position [6448, 0]
click at [580, 618] on button "Load More" at bounding box center [587, 614] width 336 height 38
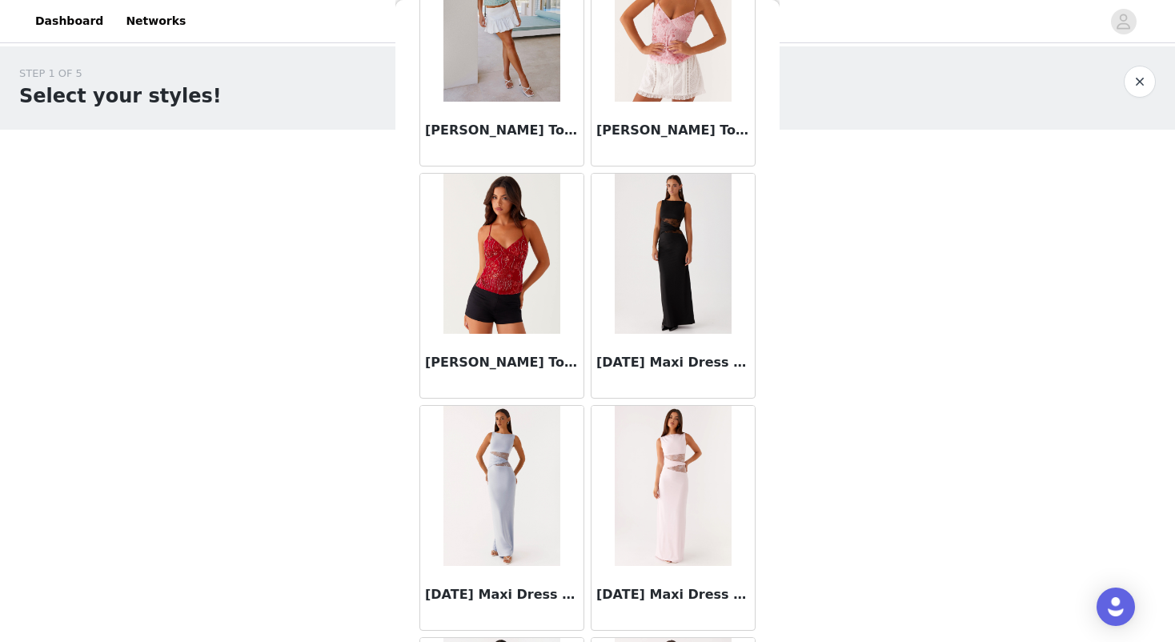
scroll to position [8530, 0]
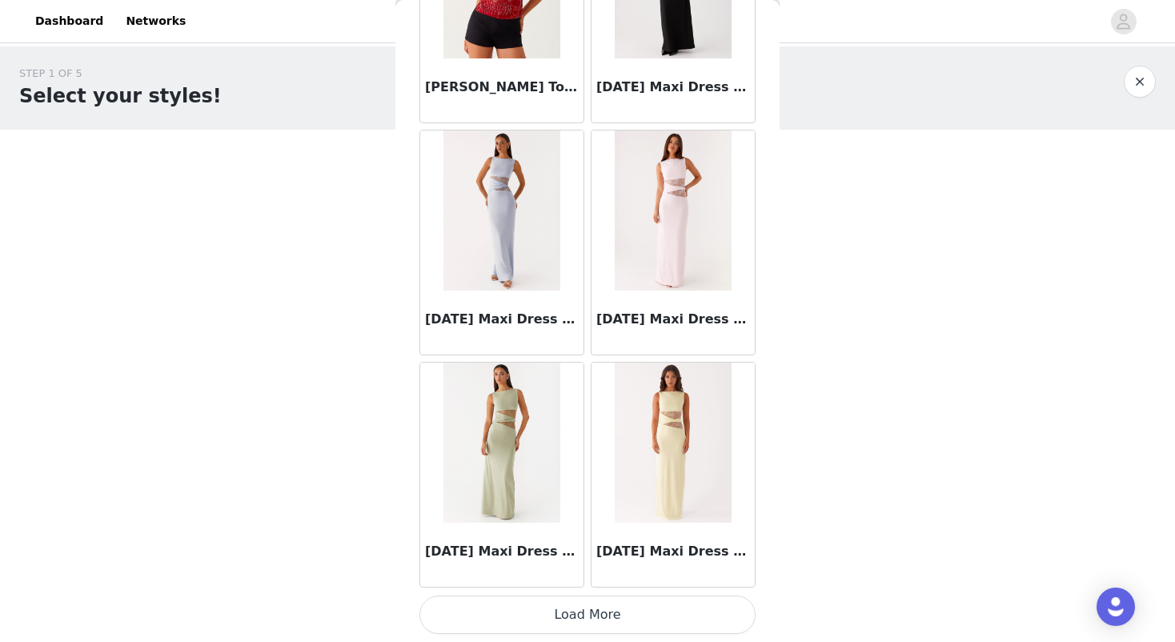
click at [619, 603] on button "Load More" at bounding box center [587, 614] width 336 height 38
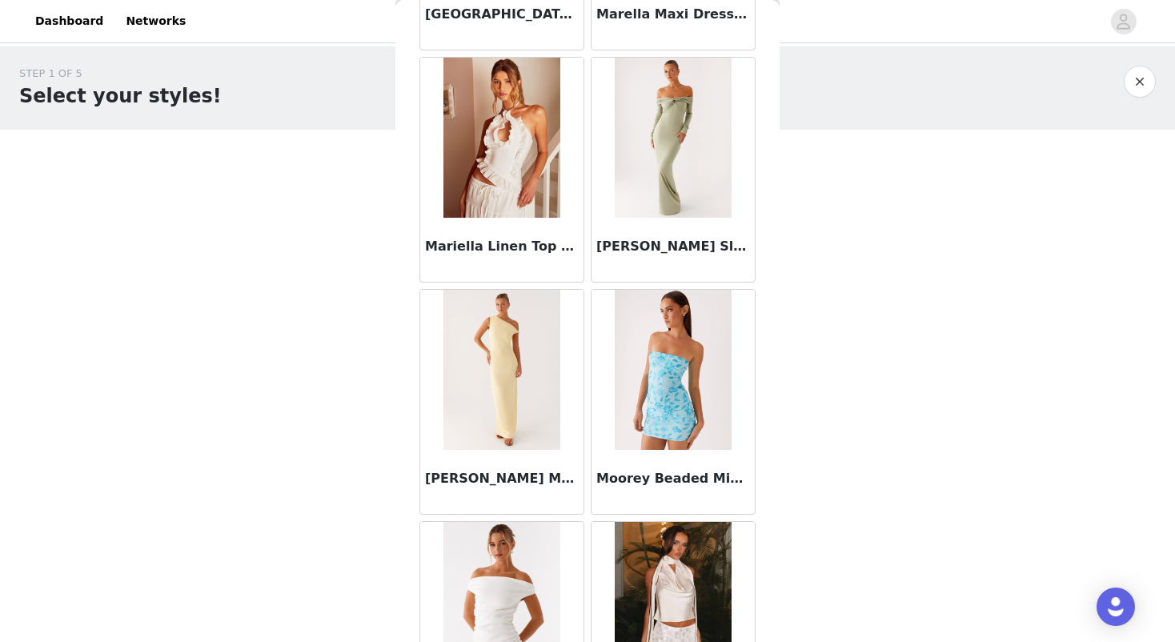
scroll to position [10583, 0]
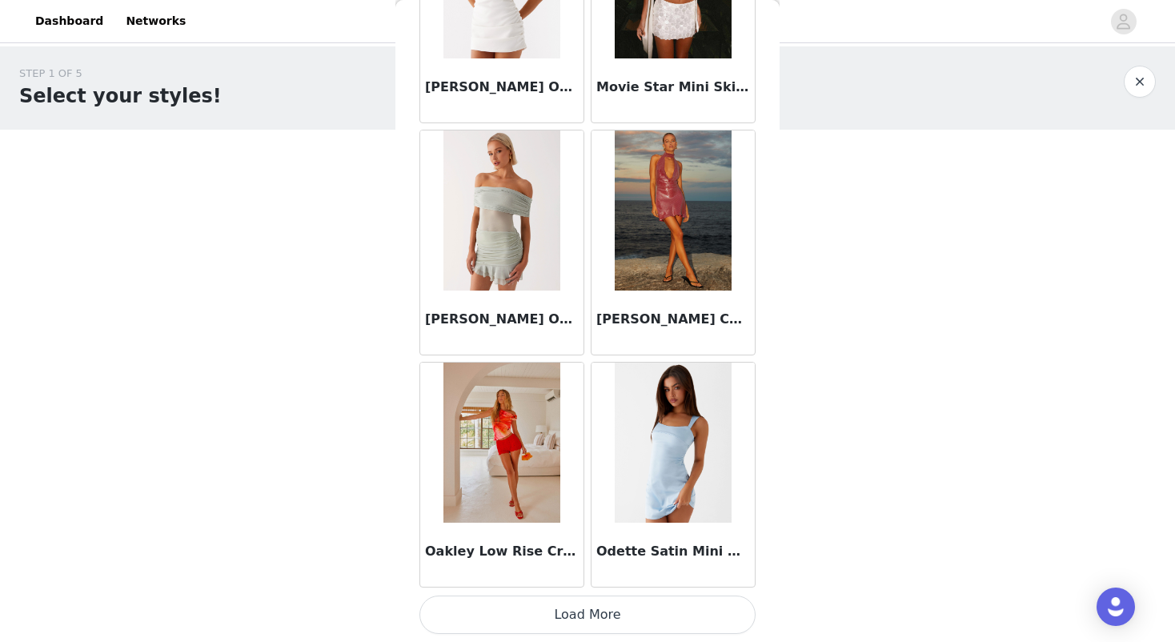
click at [560, 615] on button "Load More" at bounding box center [587, 614] width 336 height 38
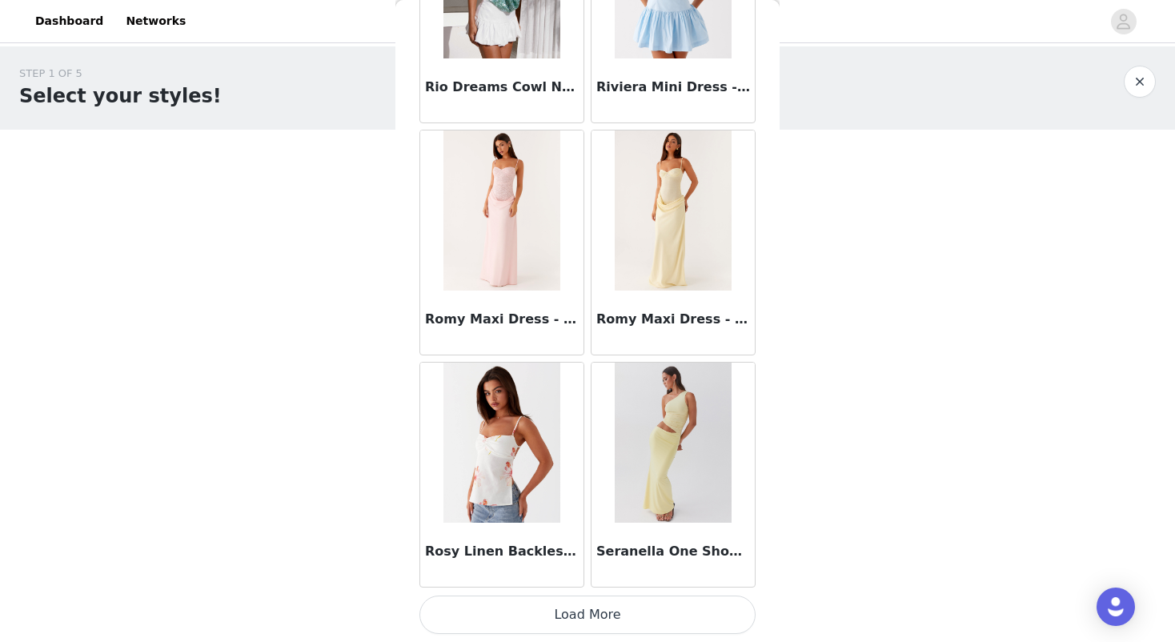
scroll to position [13410, 0]
click at [583, 615] on button "Load More" at bounding box center [587, 614] width 336 height 38
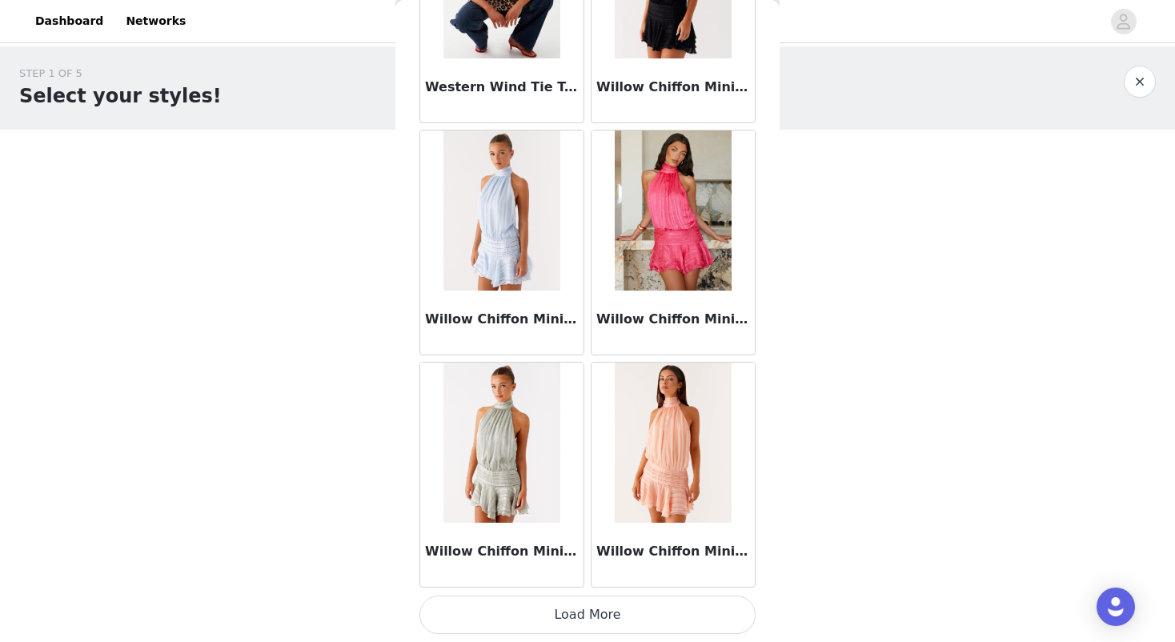
scroll to position [15731, 0]
click at [553, 610] on button "Load More" at bounding box center [587, 614] width 336 height 38
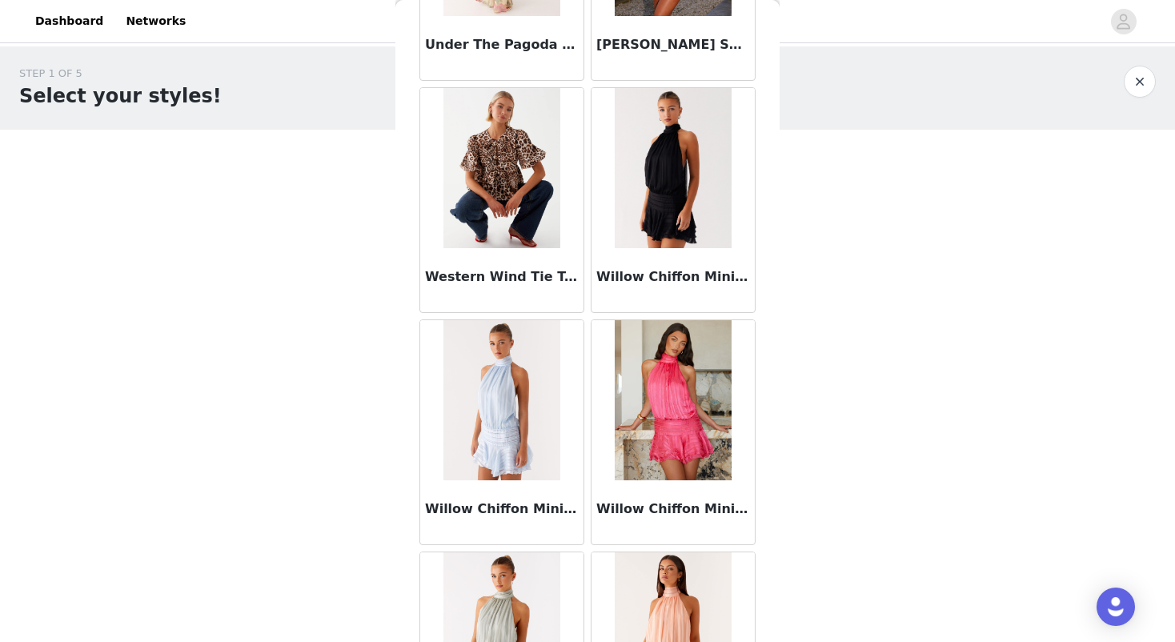
scroll to position [15540, 0]
click at [666, 201] on img at bounding box center [673, 169] width 116 height 160
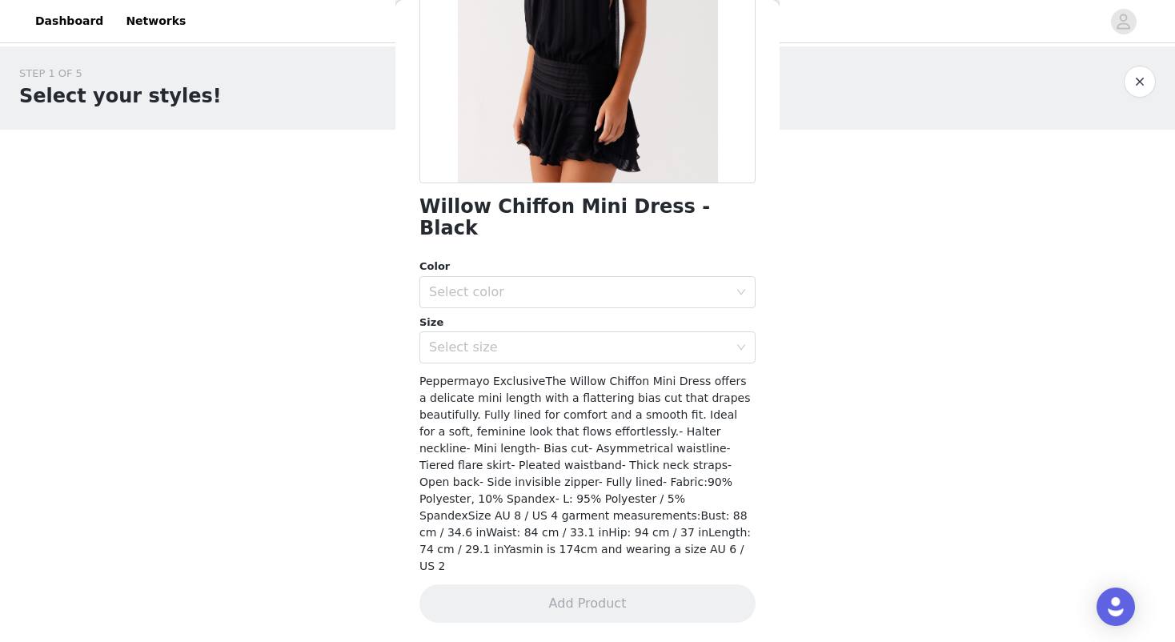
scroll to position [218, 0]
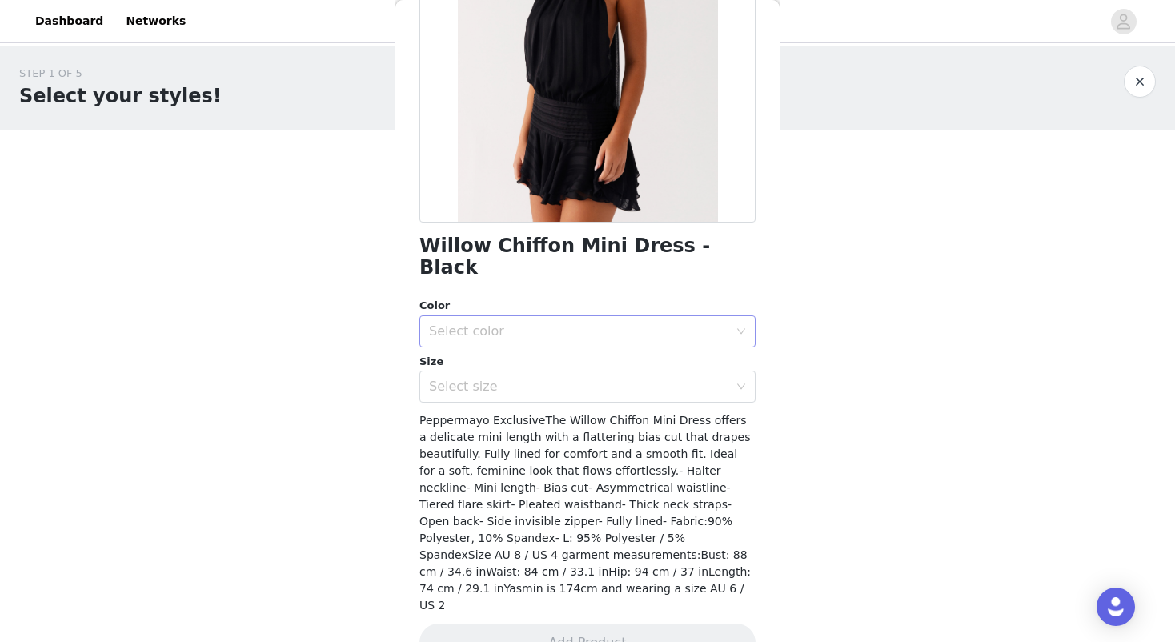
click at [629, 323] on div "Select color" at bounding box center [578, 331] width 299 height 16
click at [583, 342] on li "Black" at bounding box center [587, 344] width 336 height 26
click at [569, 379] on div "Select size" at bounding box center [578, 387] width 299 height 16
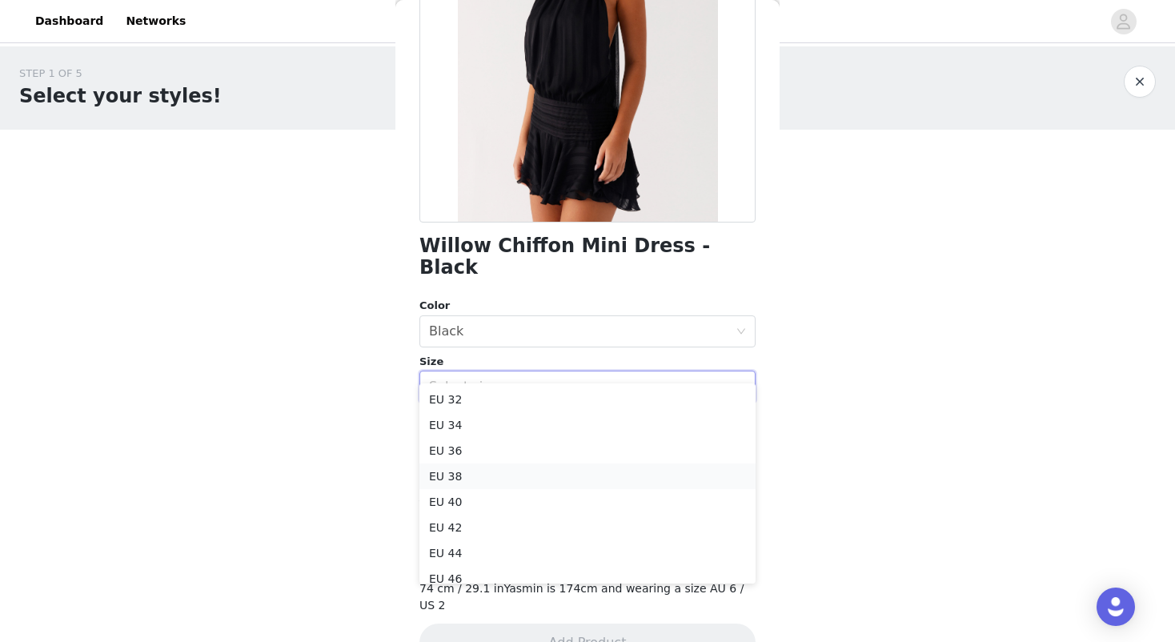
click at [475, 471] on li "EU 38" at bounding box center [587, 476] width 336 height 26
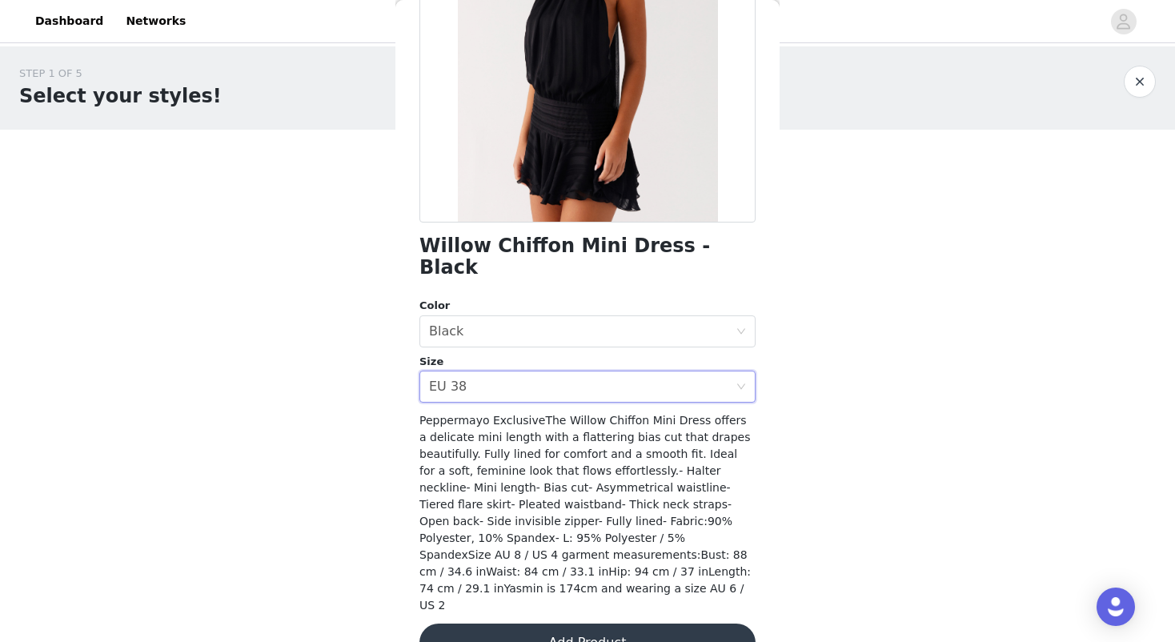
click at [569, 623] on button "Add Product" at bounding box center [587, 642] width 336 height 38
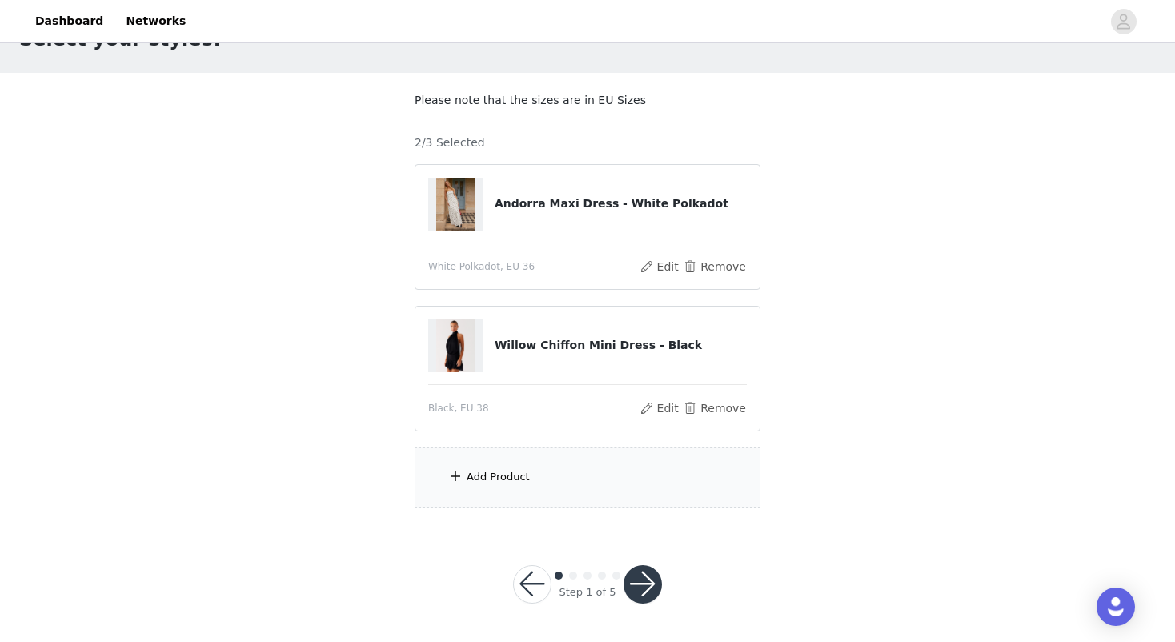
scroll to position [56, 0]
click at [660, 483] on div "Add Product" at bounding box center [588, 478] width 346 height 60
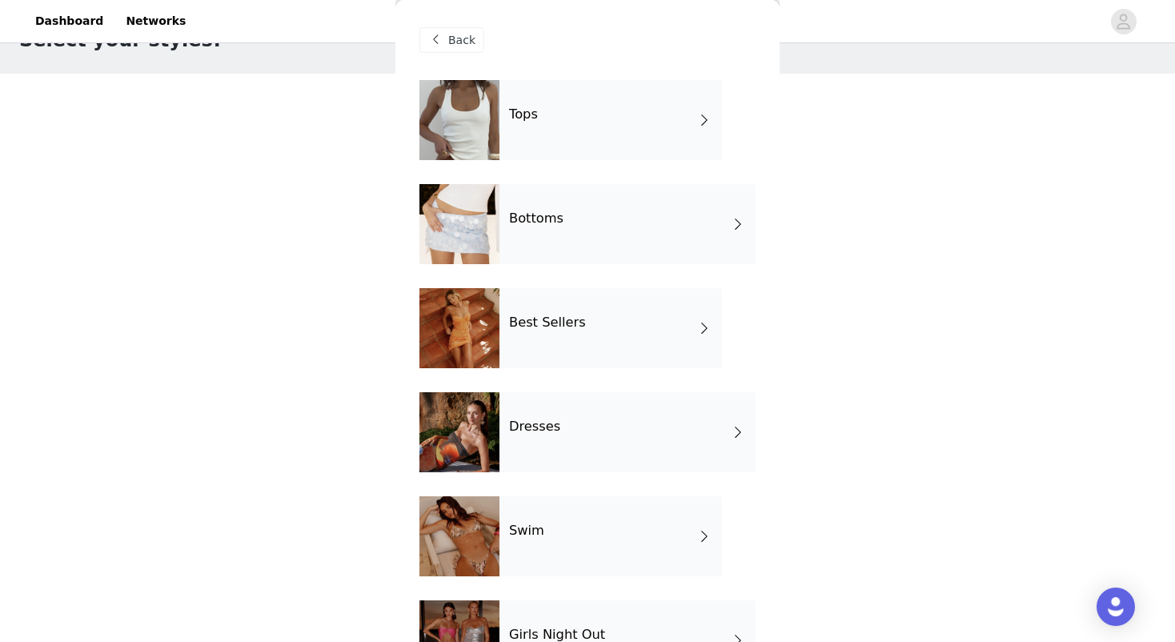
click at [603, 423] on div "Dresses" at bounding box center [627, 432] width 256 height 80
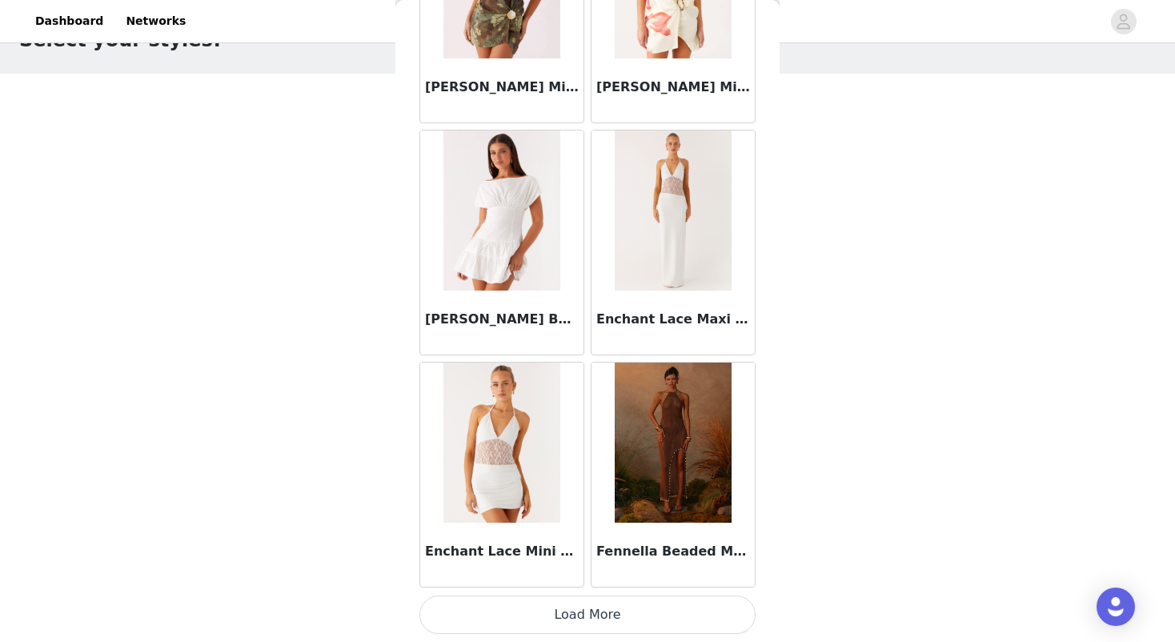
click at [564, 614] on button "Load More" at bounding box center [587, 614] width 336 height 38
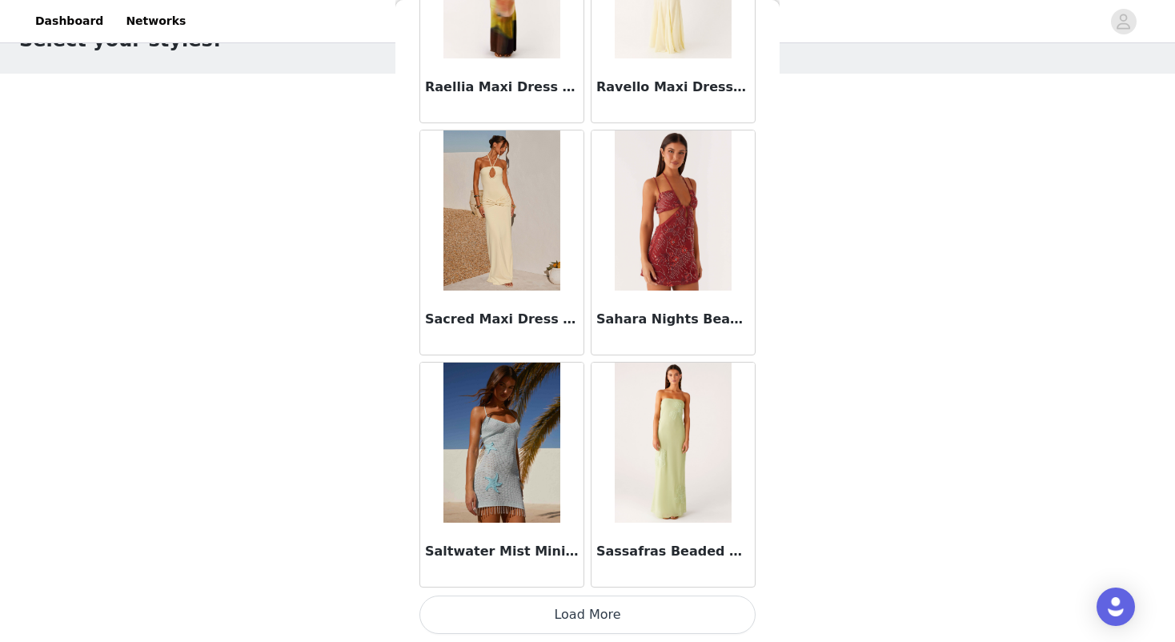
click at [574, 600] on button "Load More" at bounding box center [587, 614] width 336 height 38
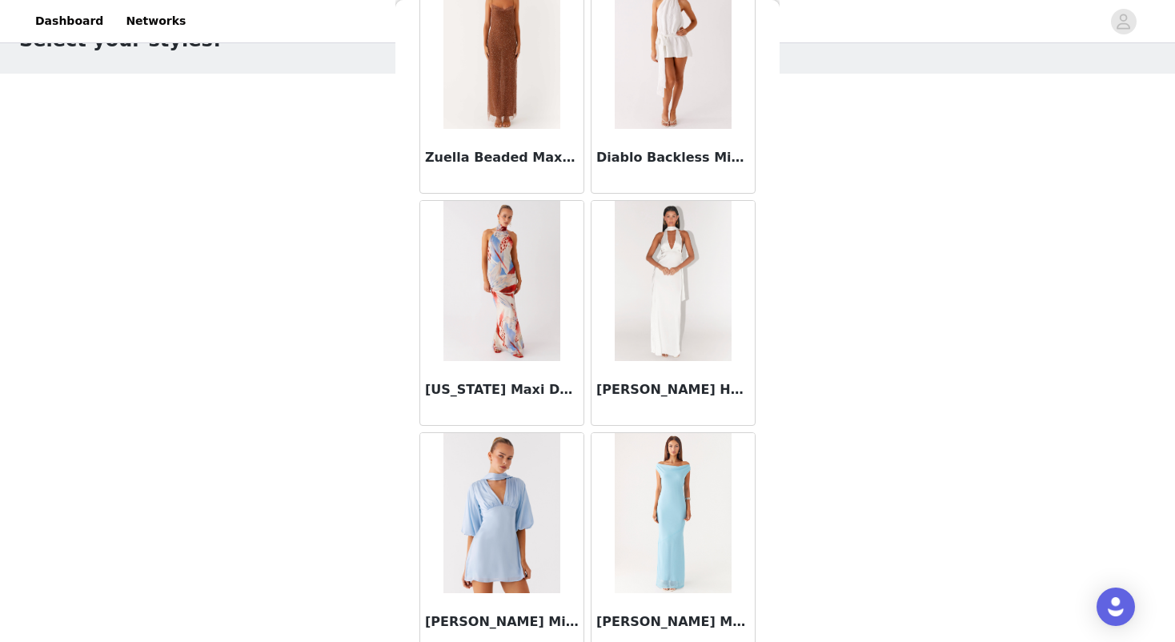
scroll to position [6342, 0]
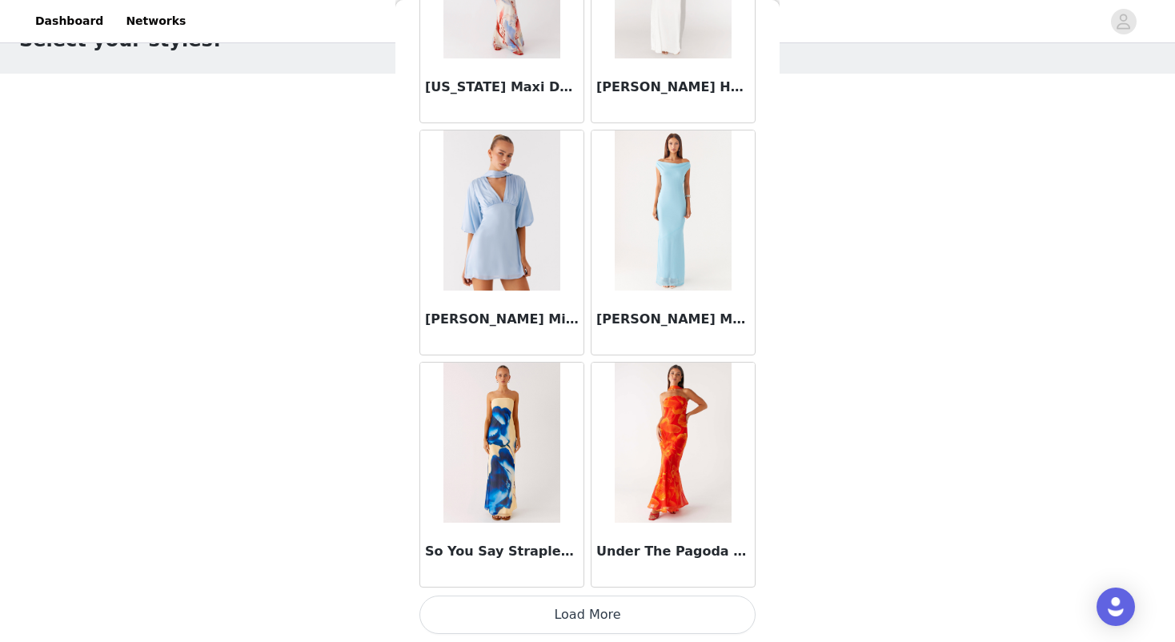
click at [620, 619] on button "Load More" at bounding box center [587, 614] width 336 height 38
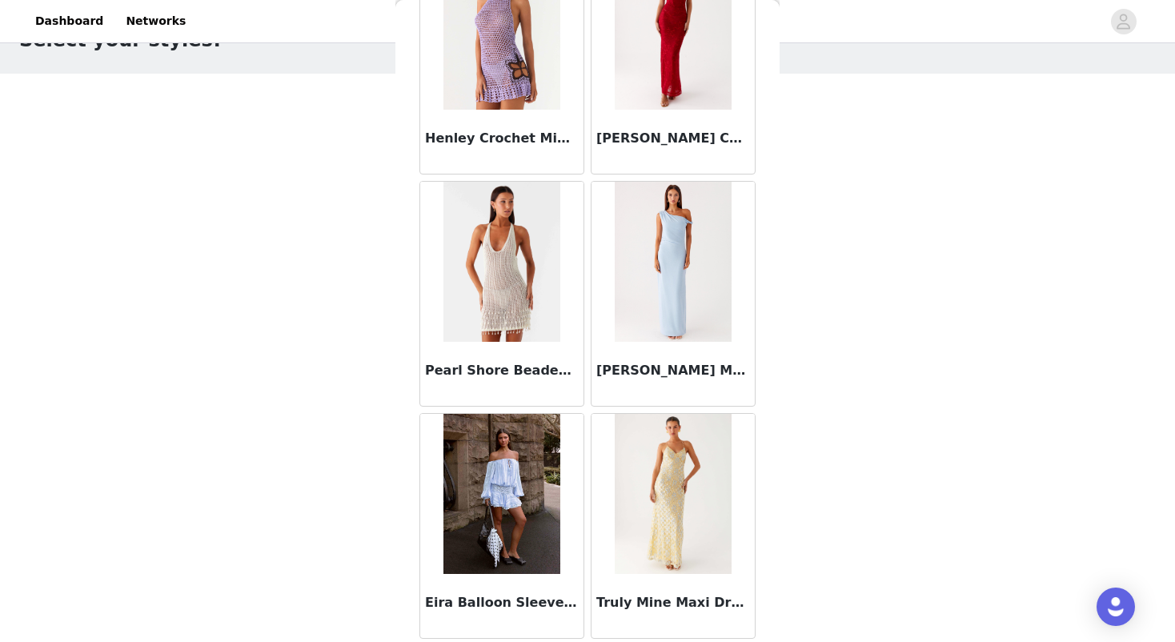
scroll to position [7325, 0]
drag, startPoint x: 426, startPoint y: 371, endPoint x: 563, endPoint y: 370, distance: 137.6
click at [563, 370] on h3 "Pearl Shore Beaded Crochet Mini Dress - Ivory" at bounding box center [502, 370] width 154 height 19
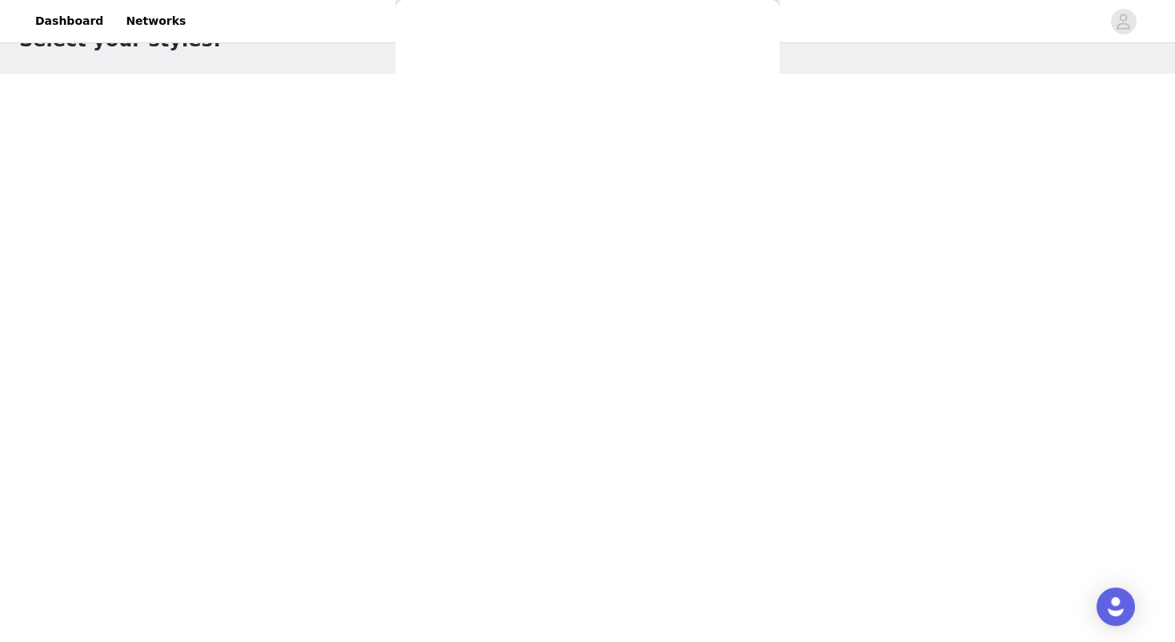
scroll to position [0, 0]
copy h3 "Pearl Shore Beaded Cr"
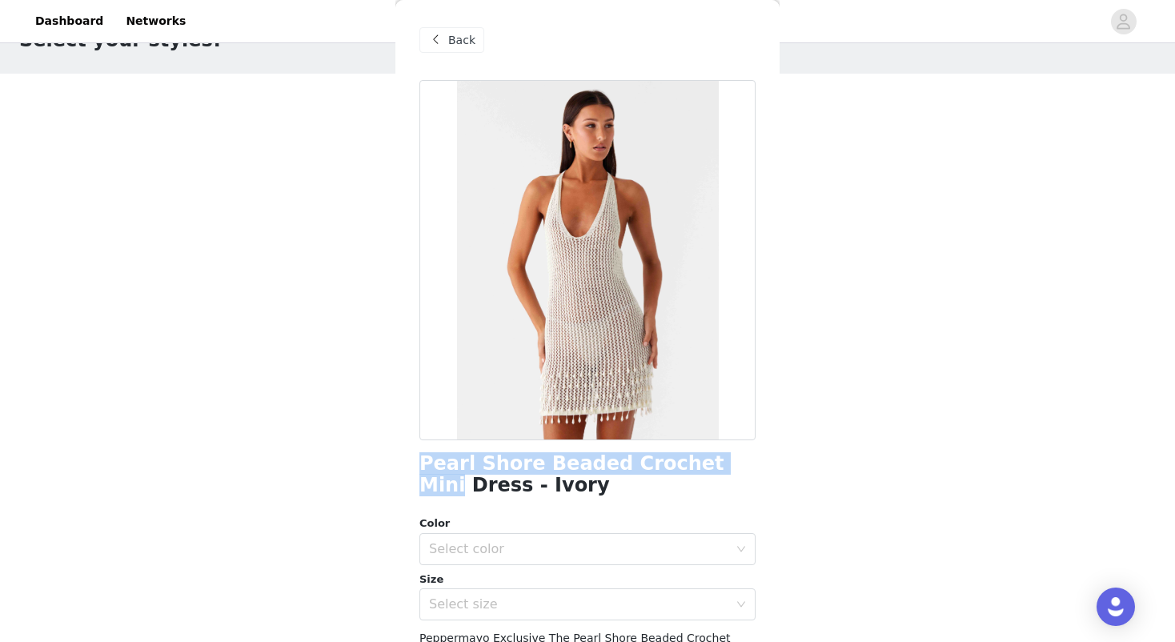
drag, startPoint x: 425, startPoint y: 458, endPoint x: 716, endPoint y: 461, distance: 291.3
click at [716, 461] on h1 "Pearl Shore Beaded Crochet Mini Dress - Ivory" at bounding box center [587, 474] width 336 height 43
copy h1 "Pearl Shore Beaded Crochet Mini"
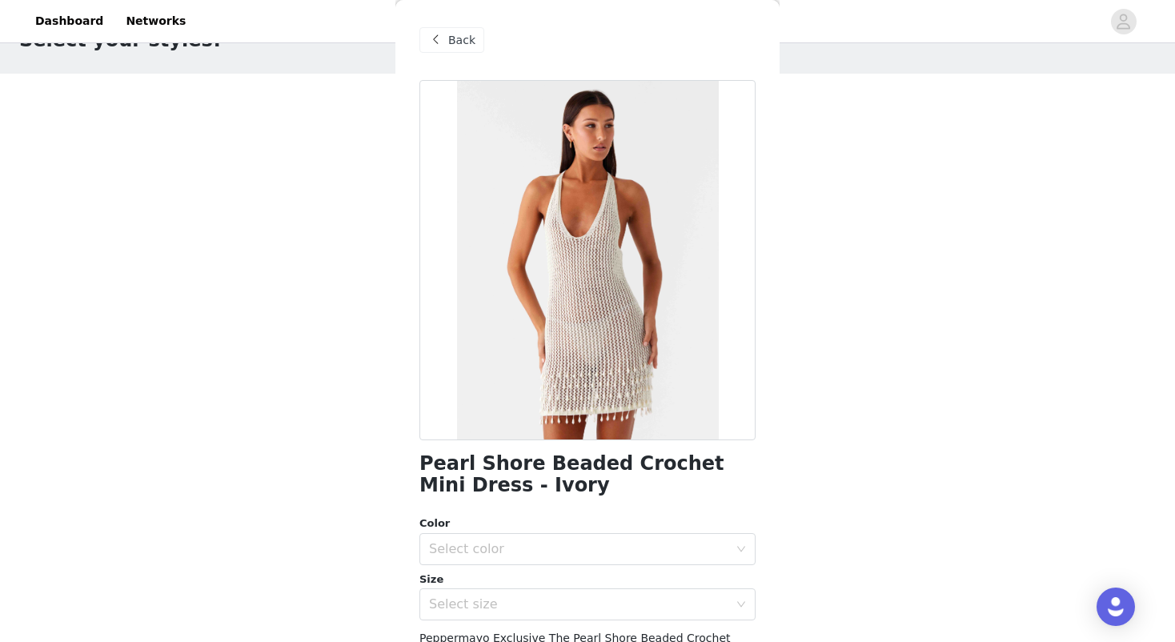
click at [439, 38] on span at bounding box center [435, 39] width 19 height 19
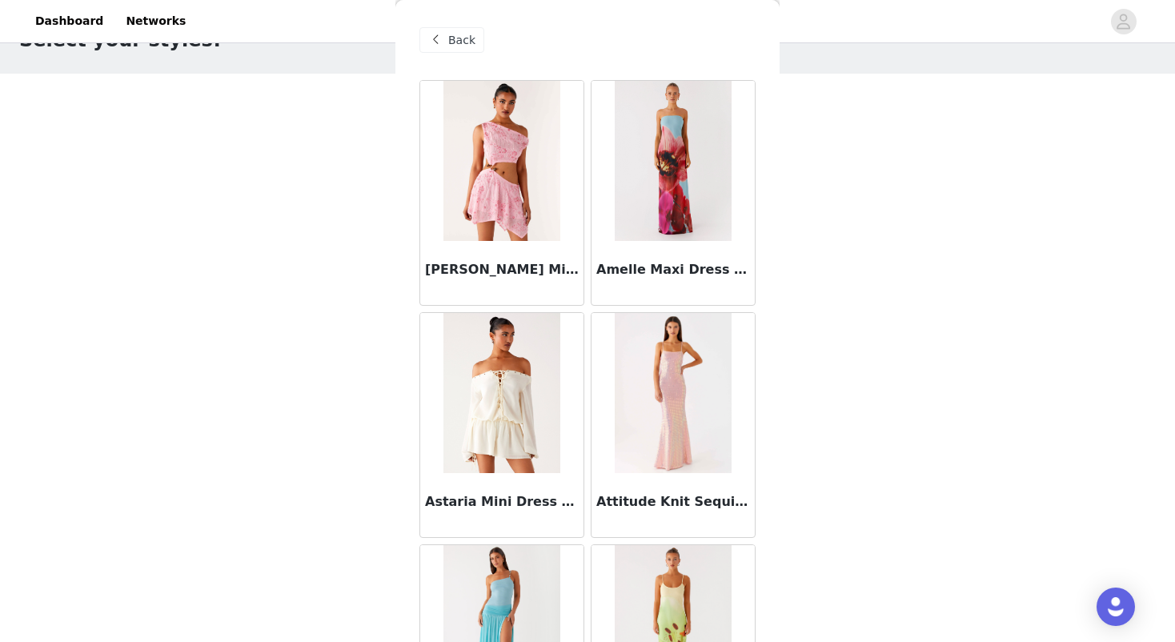
click at [461, 41] on span "Back" at bounding box center [461, 40] width 27 height 17
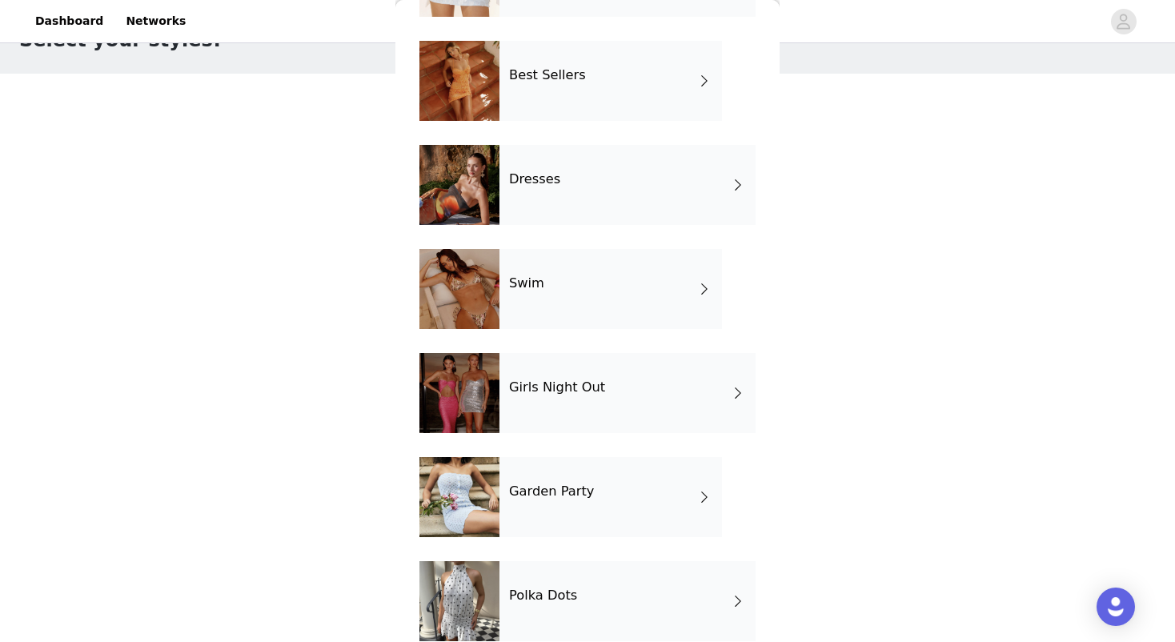
scroll to position [209, 0]
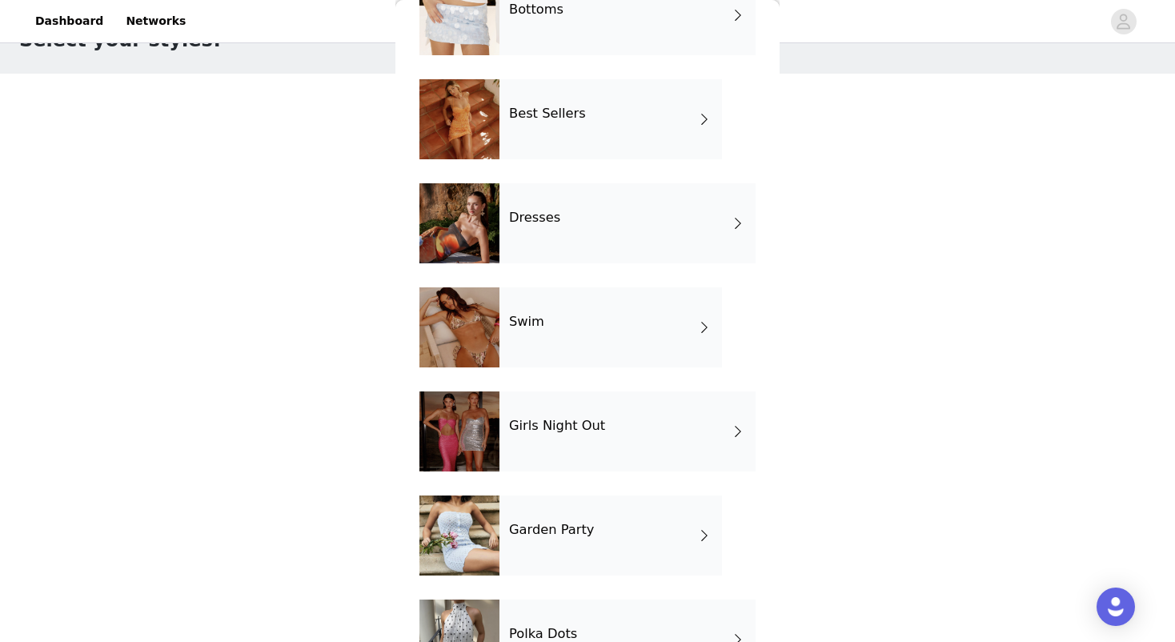
click at [560, 203] on div "Dresses" at bounding box center [627, 223] width 256 height 80
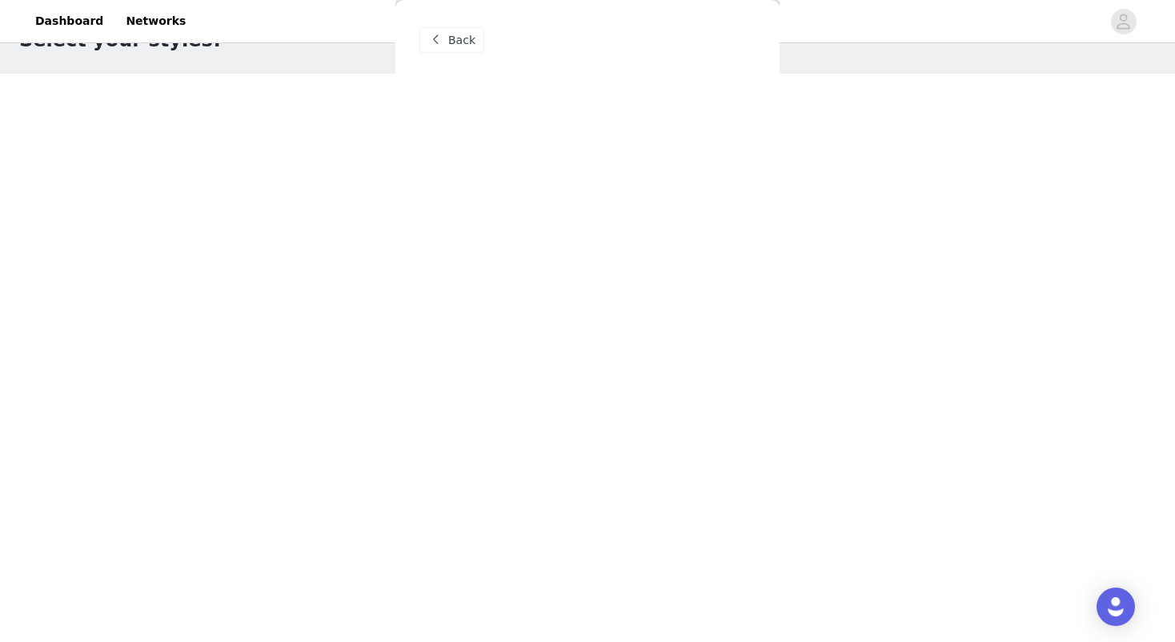
scroll to position [0, 0]
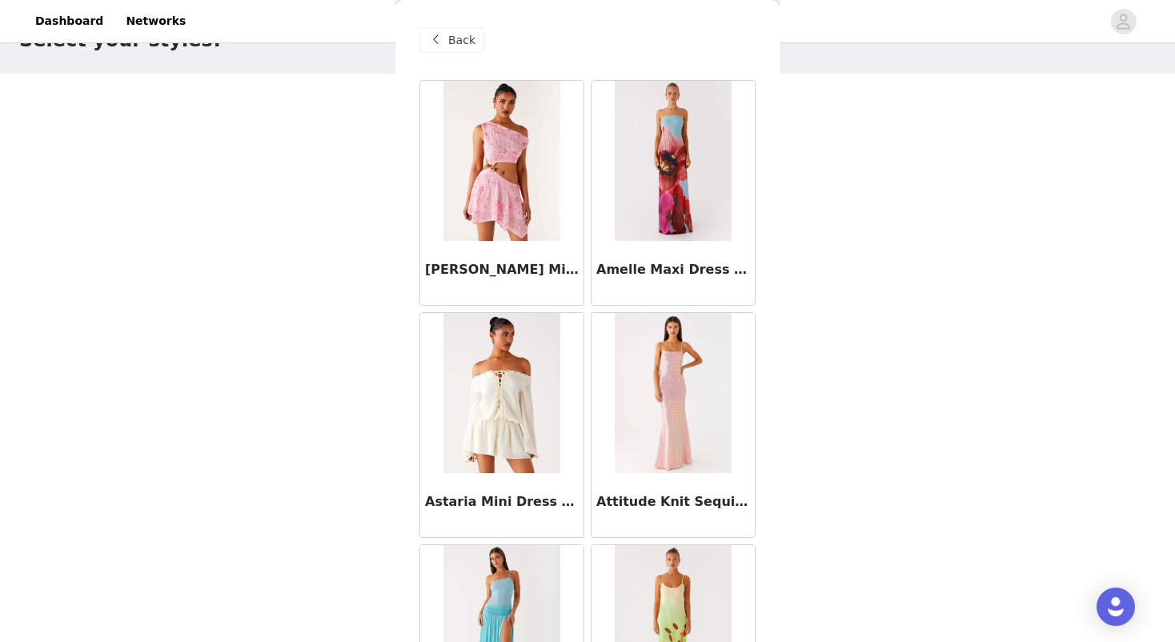
click at [460, 36] on span "Back" at bounding box center [461, 40] width 27 height 17
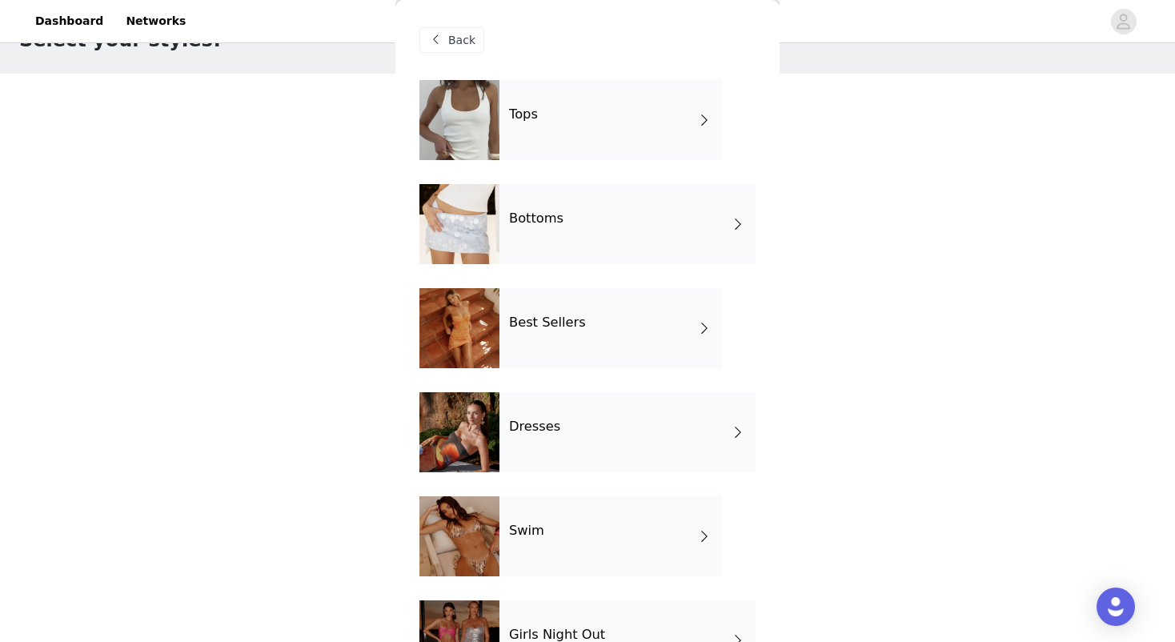
click at [521, 315] on h4 "Best Sellers" at bounding box center [547, 322] width 77 height 14
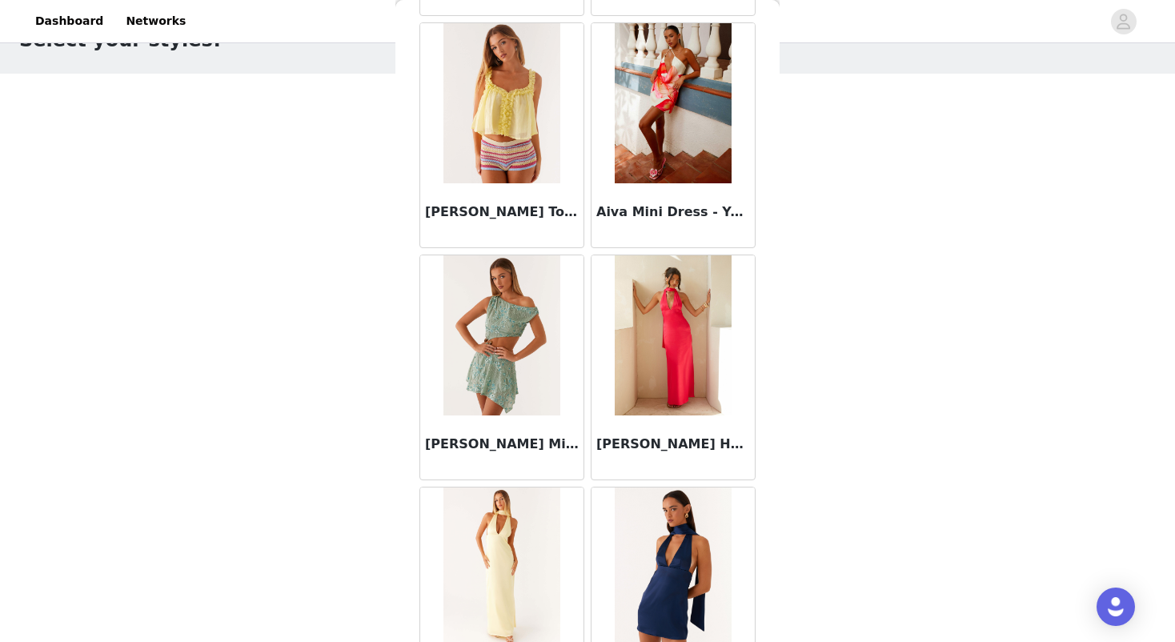
scroll to position [524, 0]
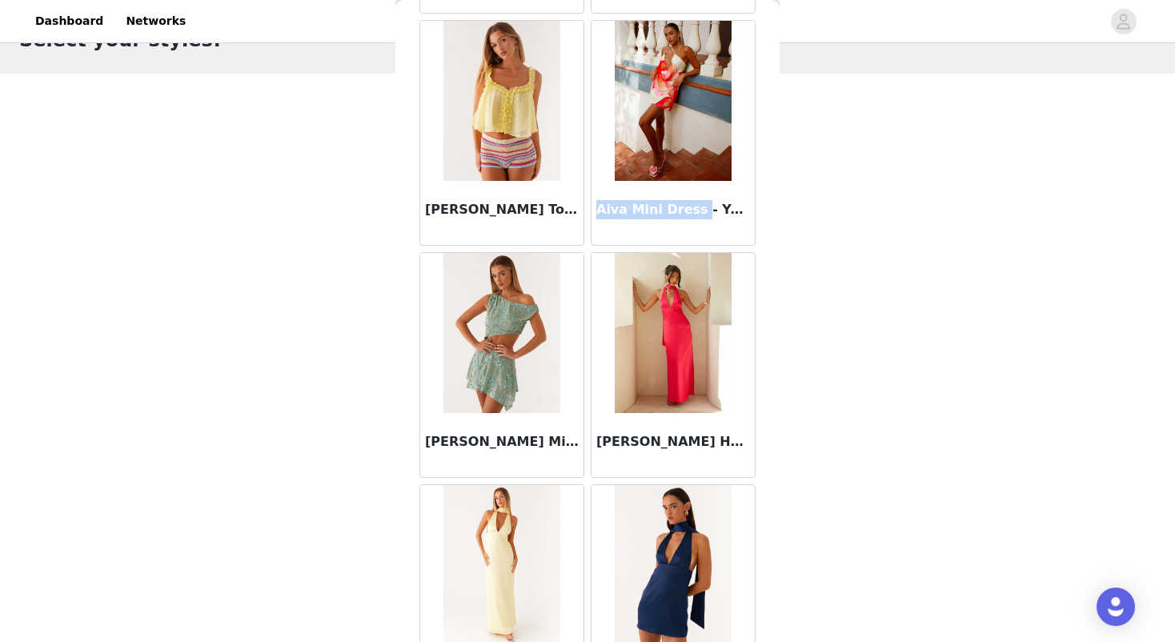
drag, startPoint x: 596, startPoint y: 209, endPoint x: 691, endPoint y: 210, distance: 95.2
click at [691, 210] on h3 "Aiva Mini Dress - Yellow Floral" at bounding box center [673, 209] width 154 height 19
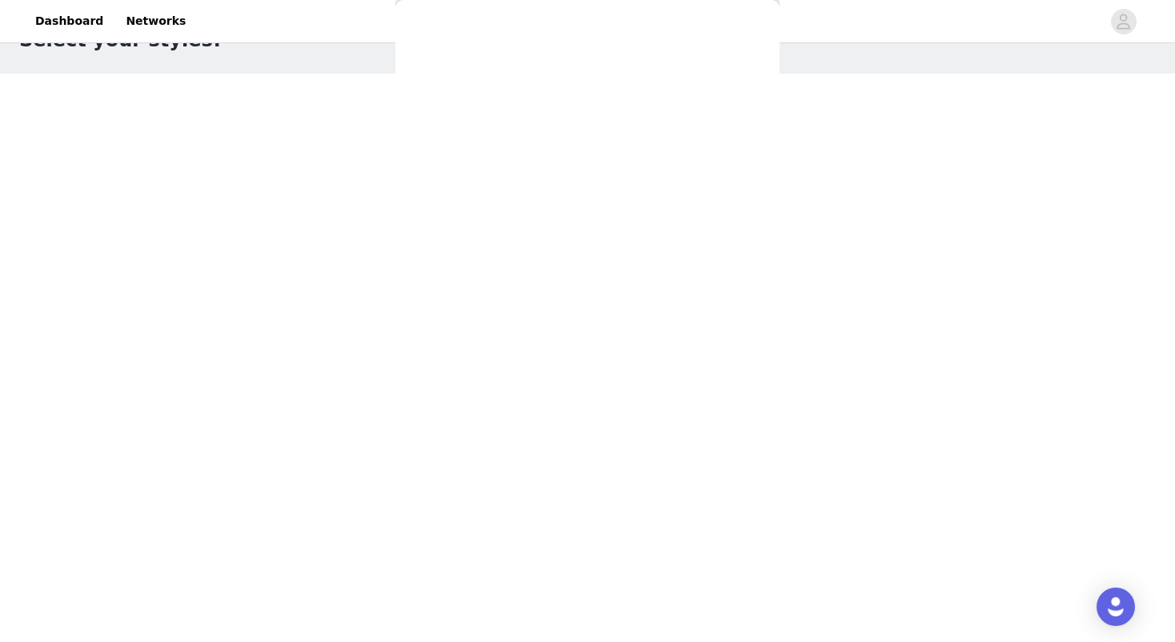
scroll to position [0, 0]
copy h3 "Aiva Mini Dress"
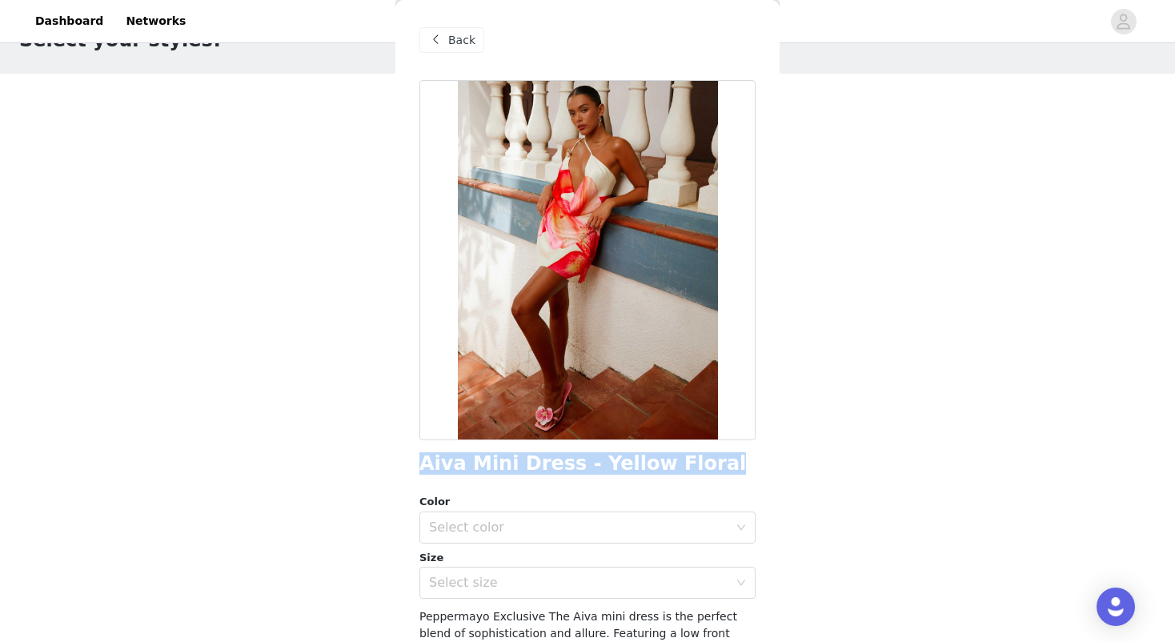
drag, startPoint x: 424, startPoint y: 460, endPoint x: 714, endPoint y: 457, distance: 289.7
click at [714, 457] on div "Aiva Mini Dress - Yellow Floral" at bounding box center [587, 464] width 336 height 22
copy h1 "Aiva Mini Dress - Yellow Floral"
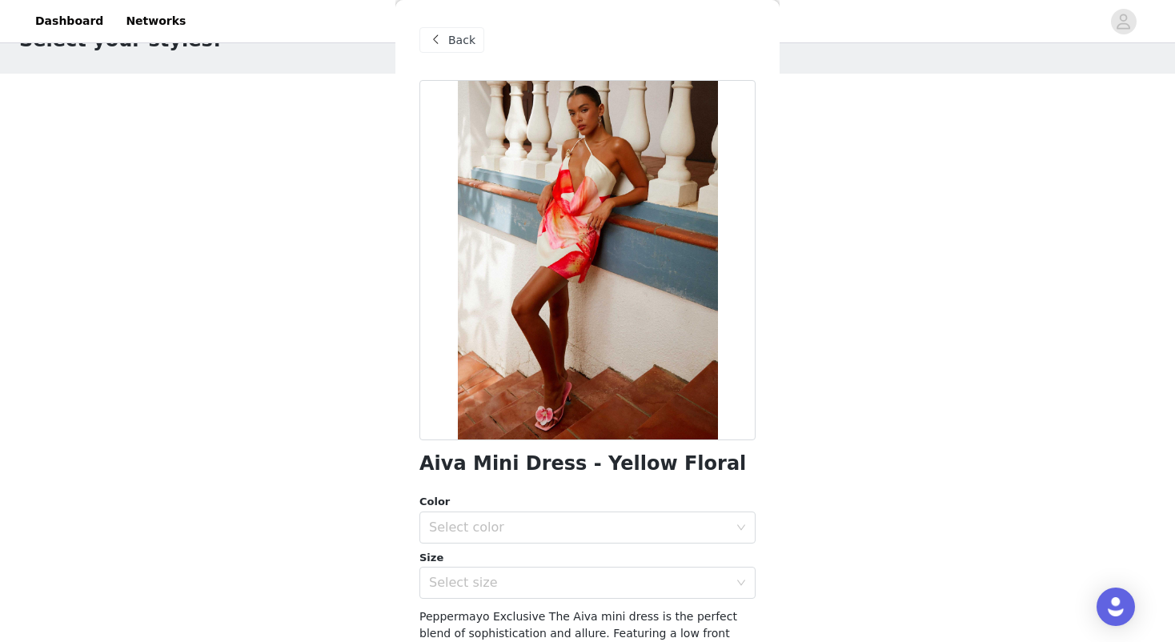
click at [448, 44] on span "Back" at bounding box center [461, 40] width 27 height 17
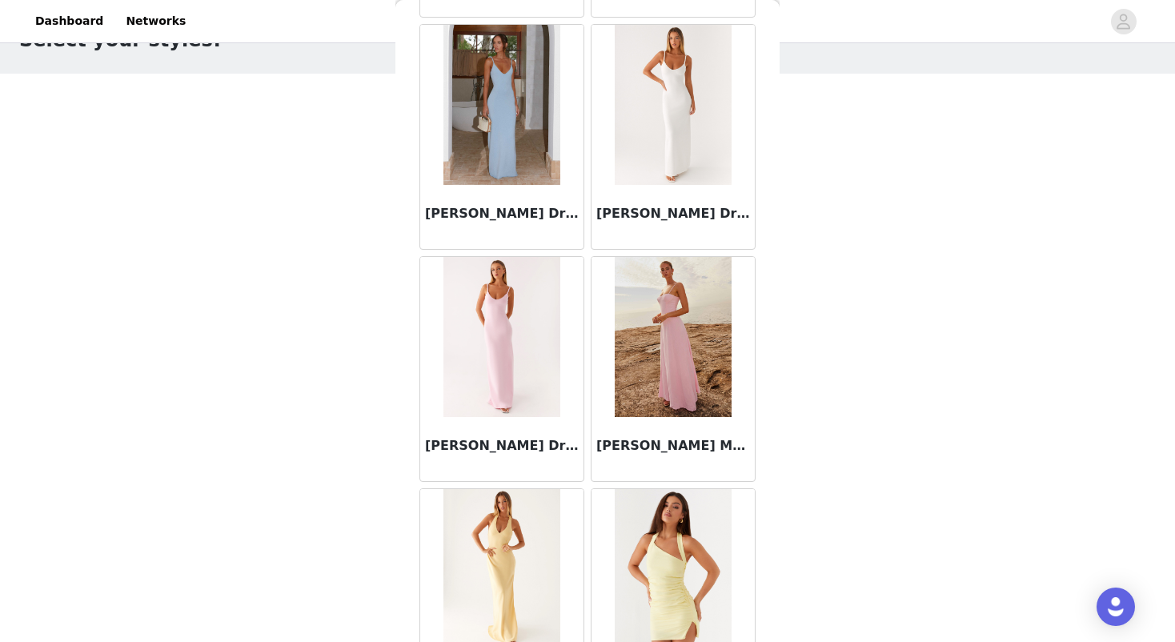
scroll to position [1768, 0]
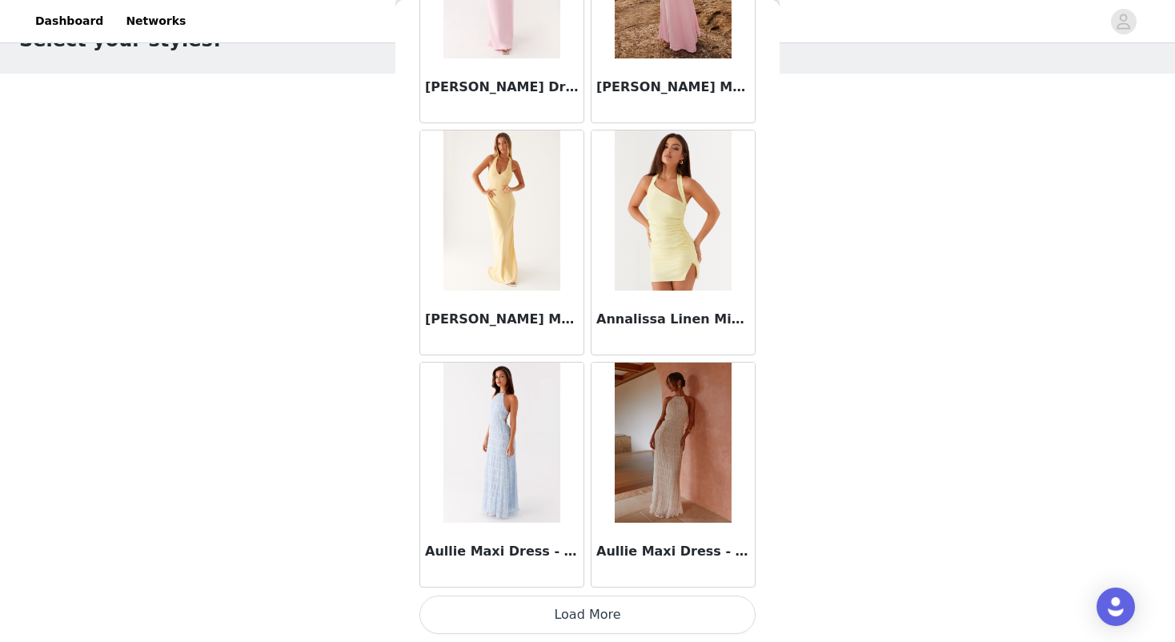
click at [558, 607] on button "Load More" at bounding box center [587, 614] width 336 height 38
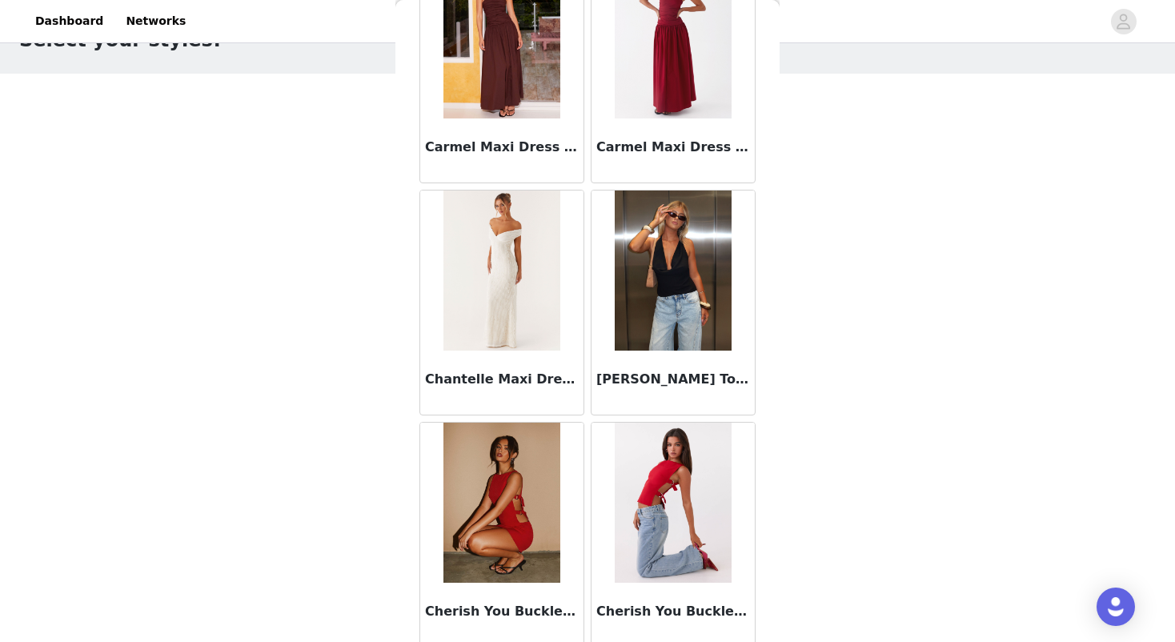
scroll to position [3877, 0]
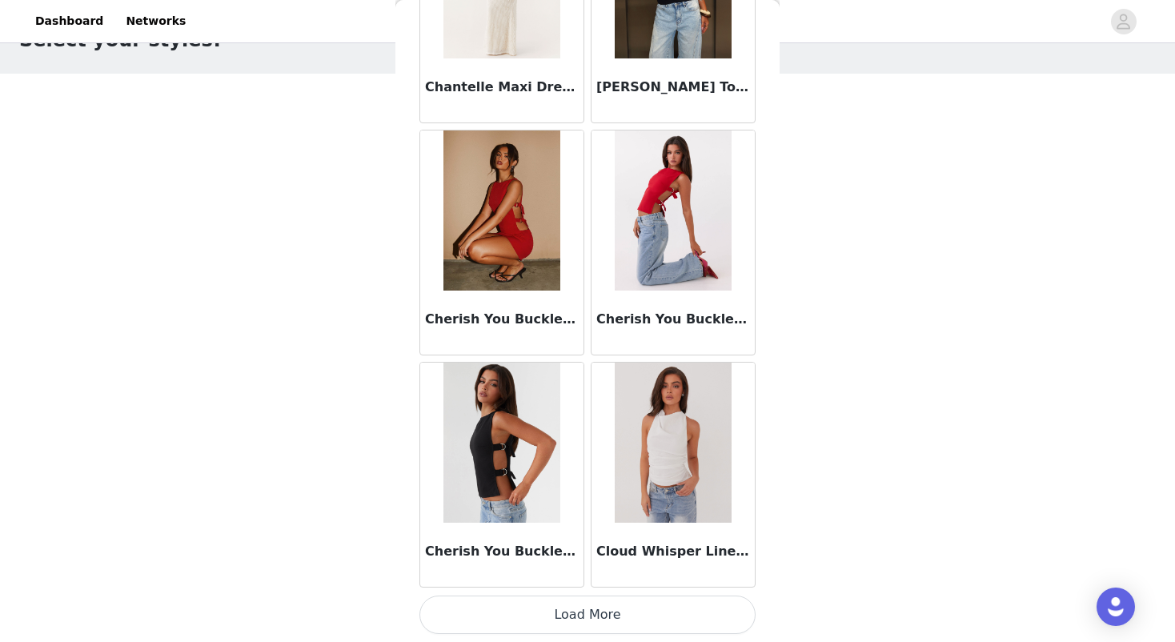
click at [606, 617] on button "Load More" at bounding box center [587, 614] width 336 height 38
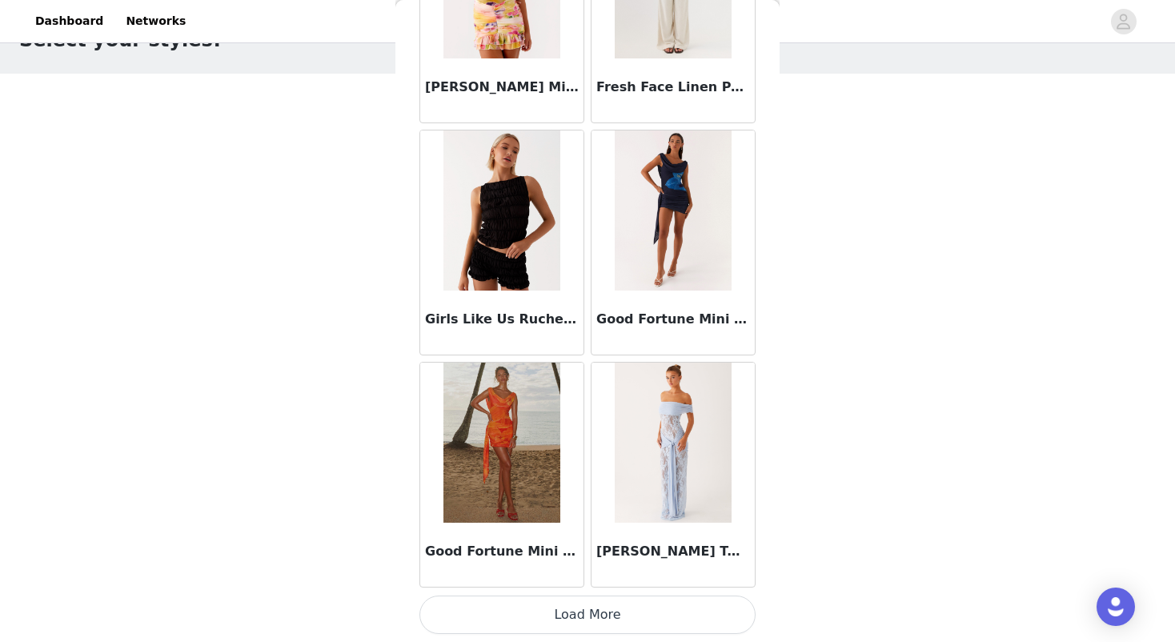
scroll to position [6448, 0]
click at [591, 617] on button "Load More" at bounding box center [587, 614] width 336 height 38
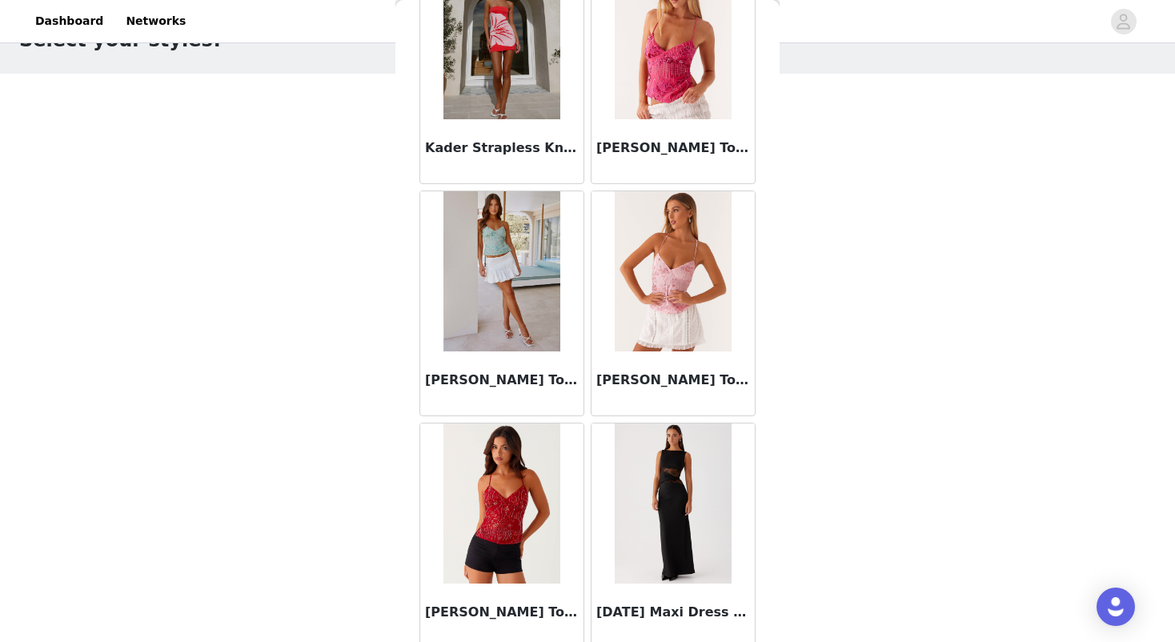
scroll to position [8307, 0]
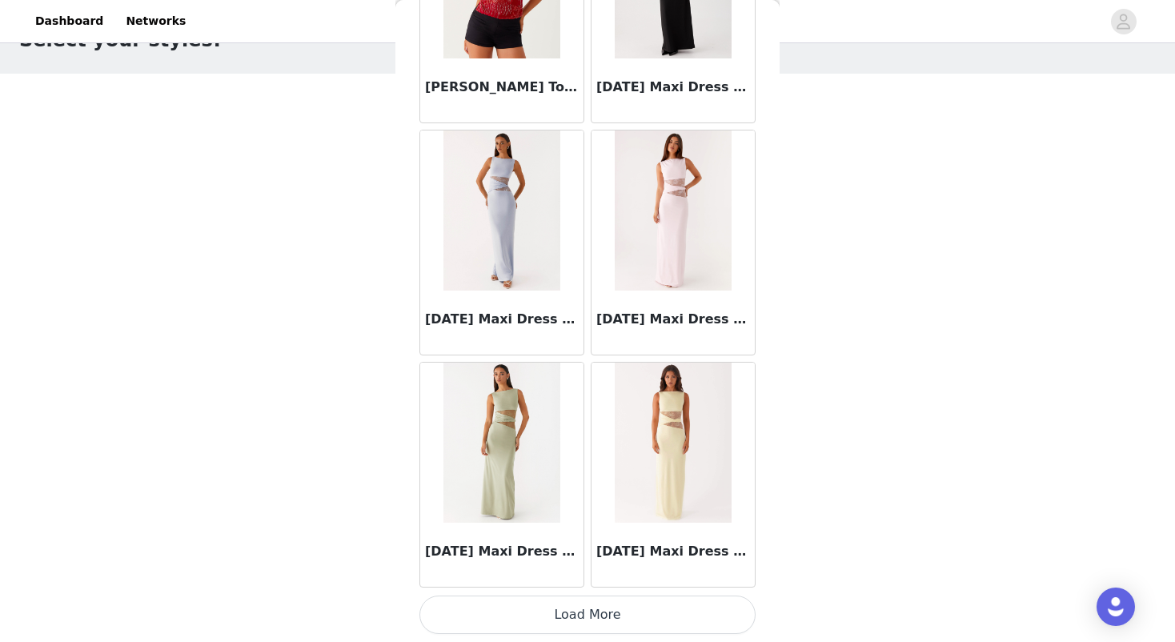
click at [601, 608] on button "Load More" at bounding box center [587, 614] width 336 height 38
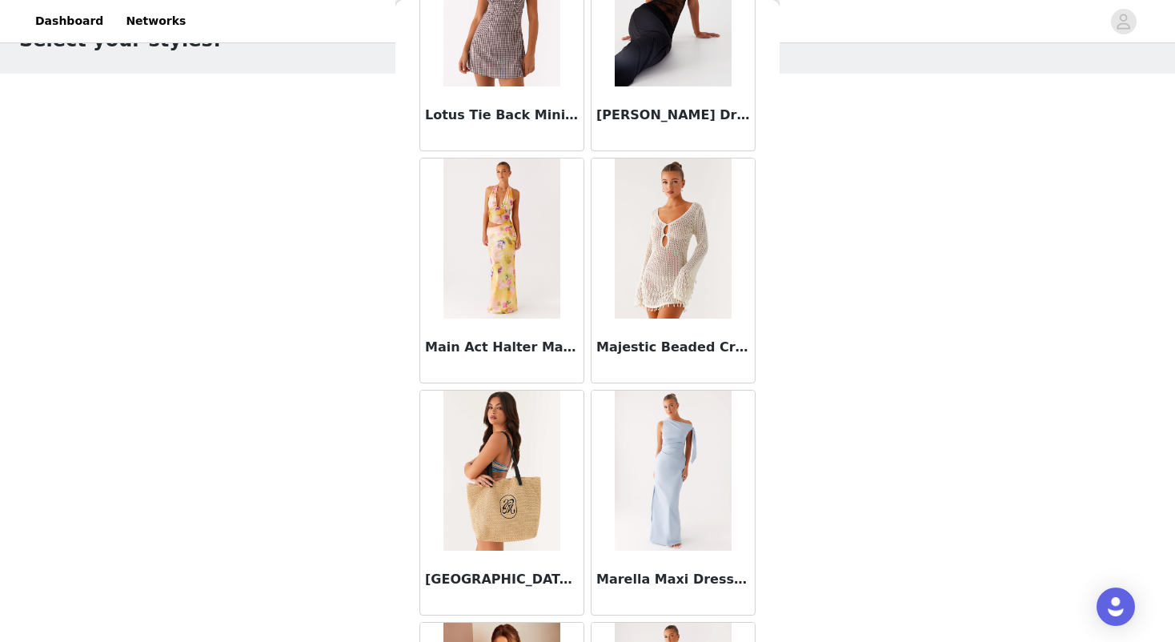
scroll to position [9898, 0]
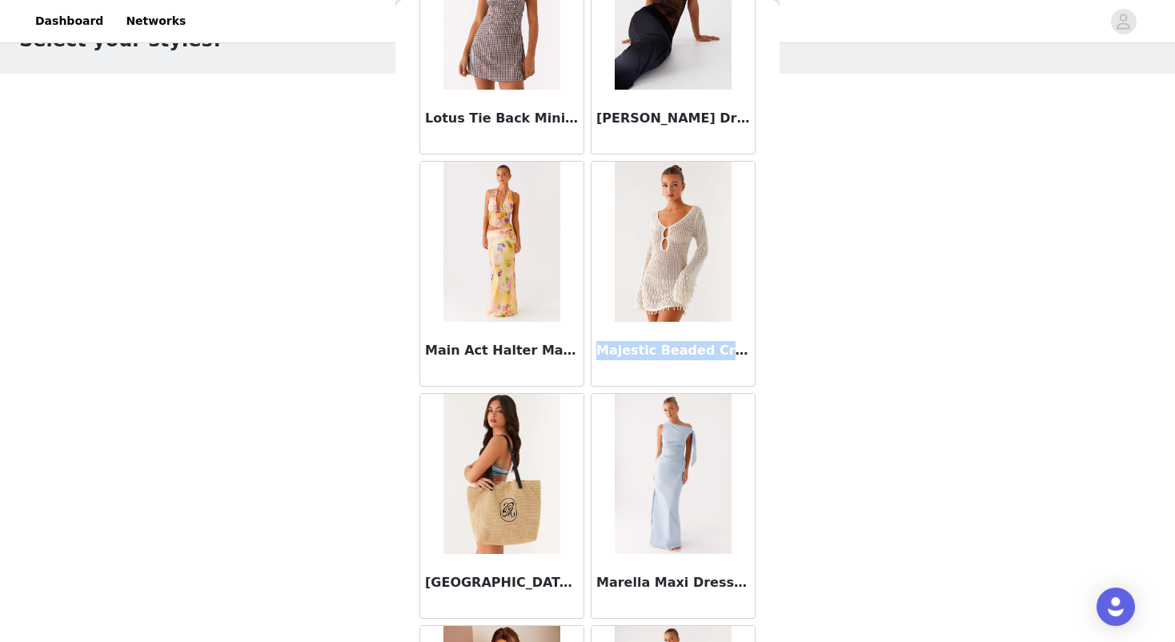
drag, startPoint x: 597, startPoint y: 348, endPoint x: 735, endPoint y: 348, distance: 138.4
click at [735, 348] on h3 "Majestic Beaded Crochet Mini Dress - Ivory" at bounding box center [673, 350] width 154 height 19
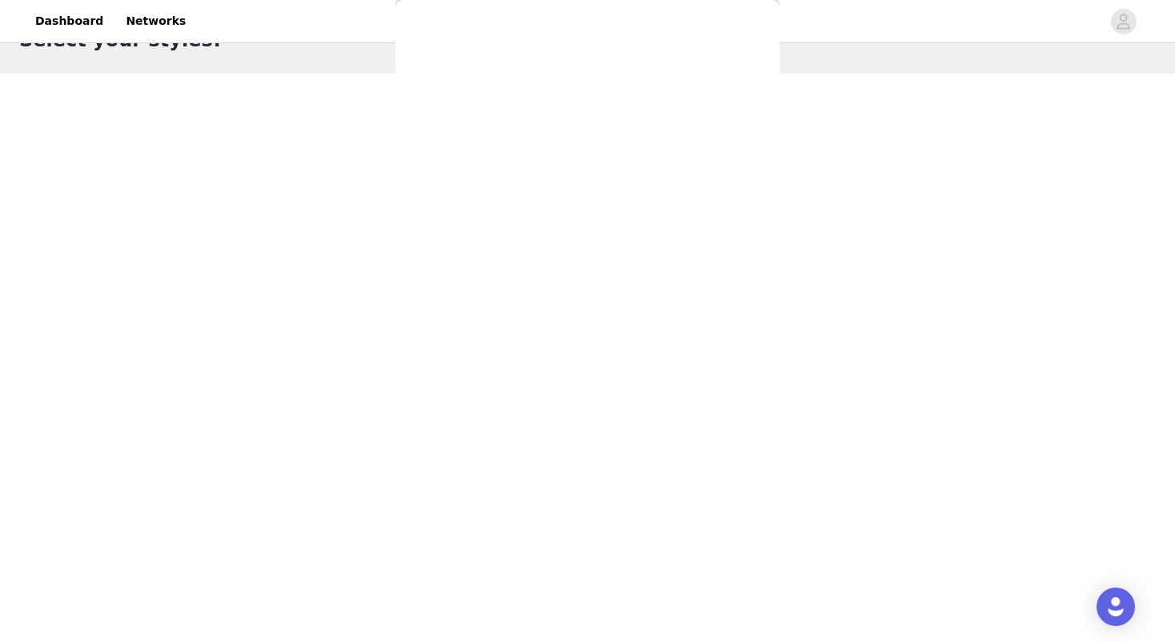
scroll to position [0, 0]
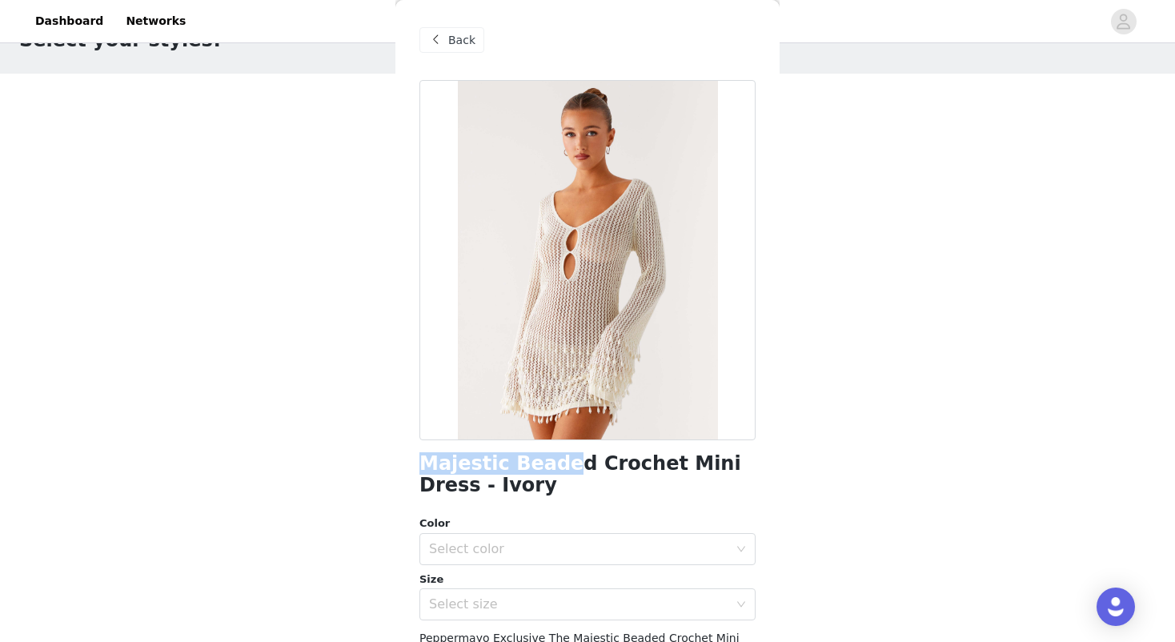
drag, startPoint x: 419, startPoint y: 464, endPoint x: 555, endPoint y: 467, distance: 136.1
click at [555, 467] on h1 "Majestic Beaded Crochet Mini Dress - Ivory" at bounding box center [587, 474] width 336 height 43
click at [483, 34] on div "Back" at bounding box center [587, 40] width 336 height 80
click at [478, 34] on div "Back" at bounding box center [451, 40] width 65 height 26
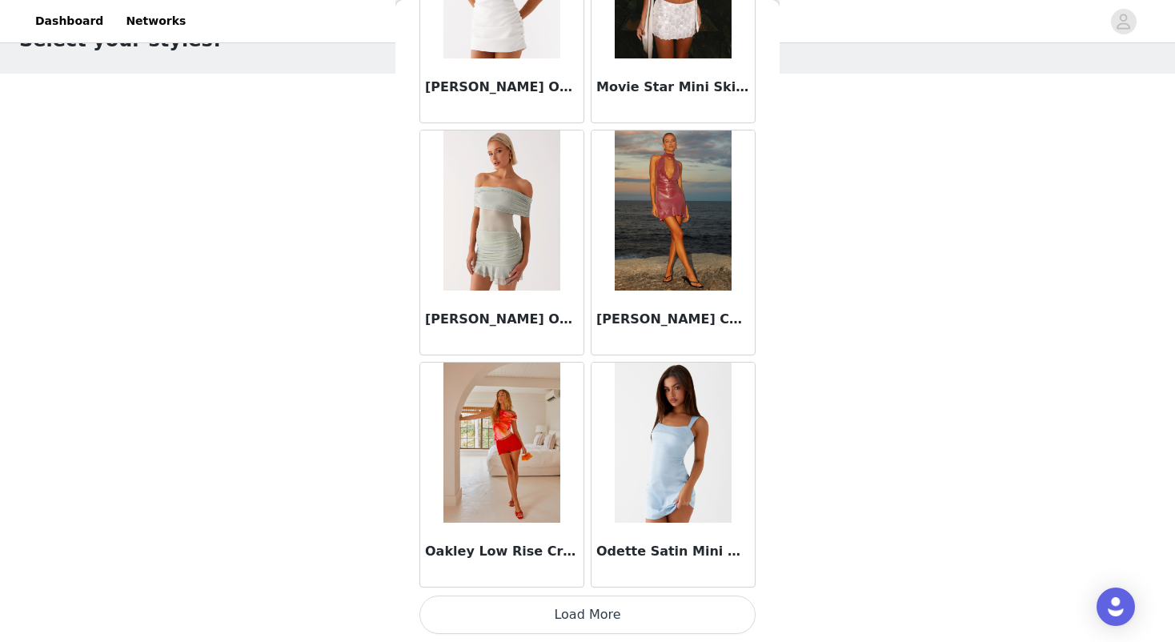
click at [543, 626] on button "Load More" at bounding box center [587, 614] width 336 height 38
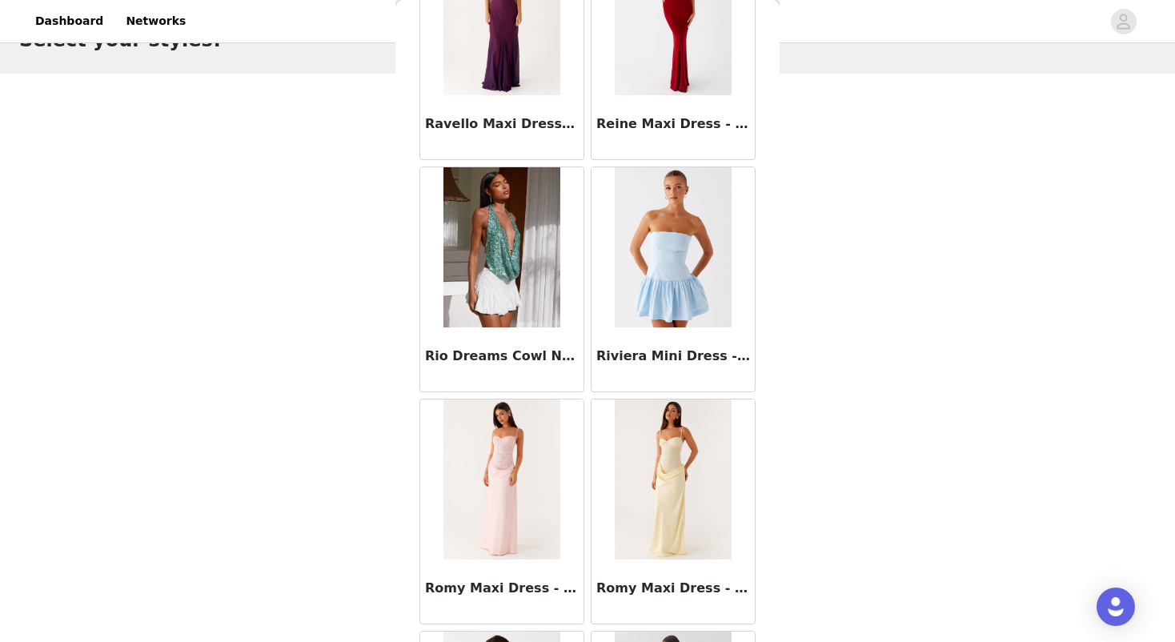
scroll to position [13172, 0]
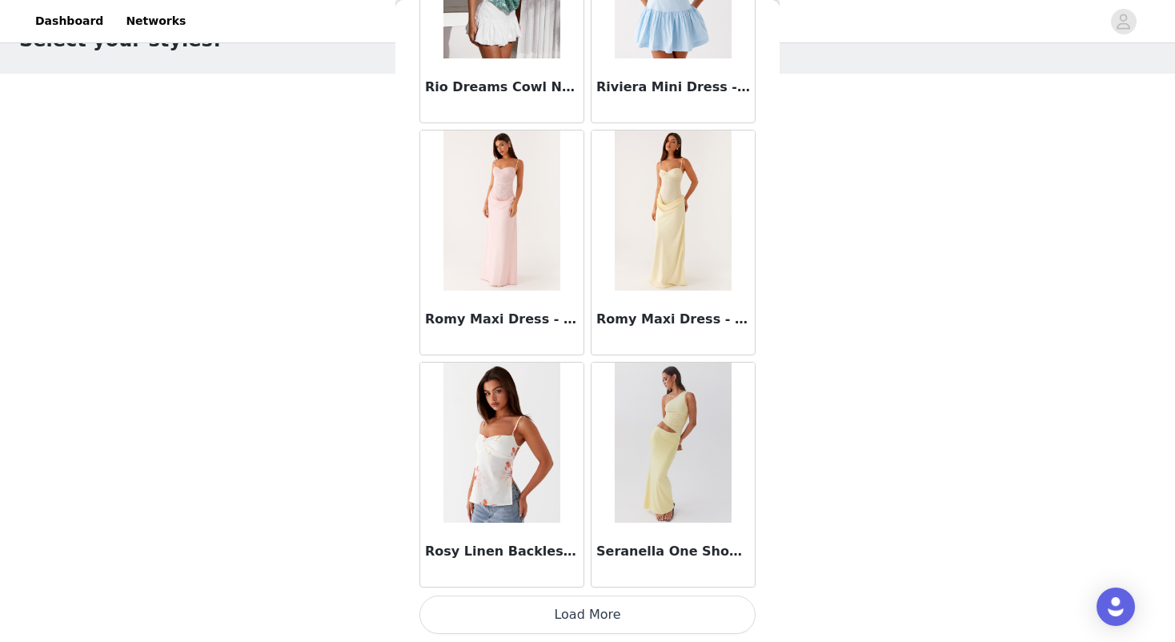
click at [536, 619] on button "Load More" at bounding box center [587, 614] width 336 height 38
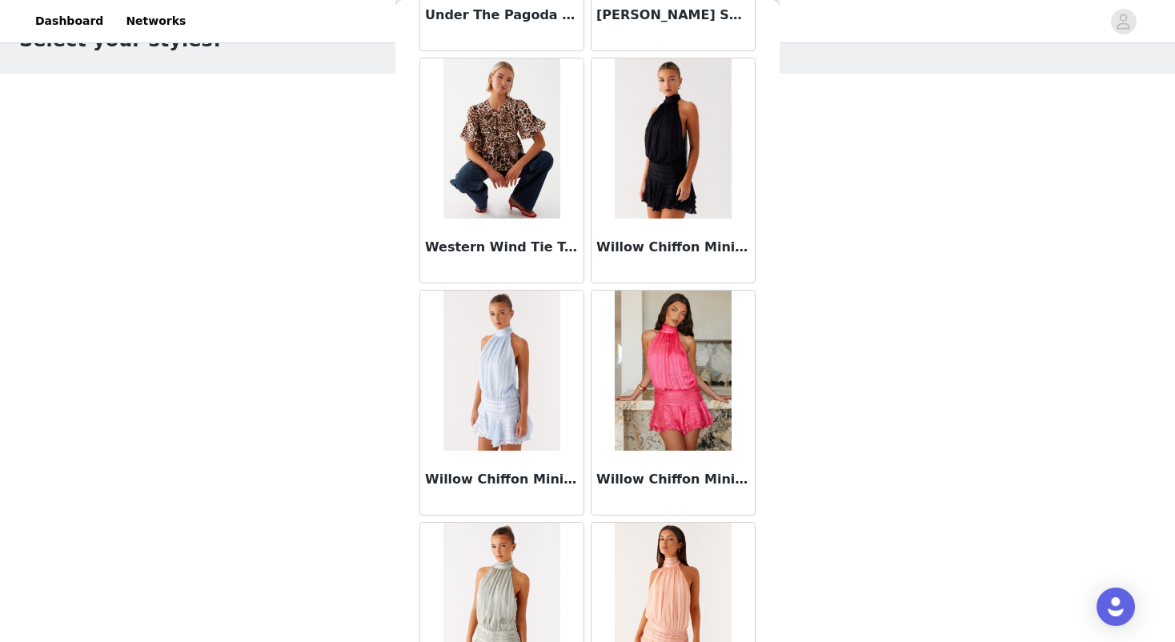
scroll to position [15714, 0]
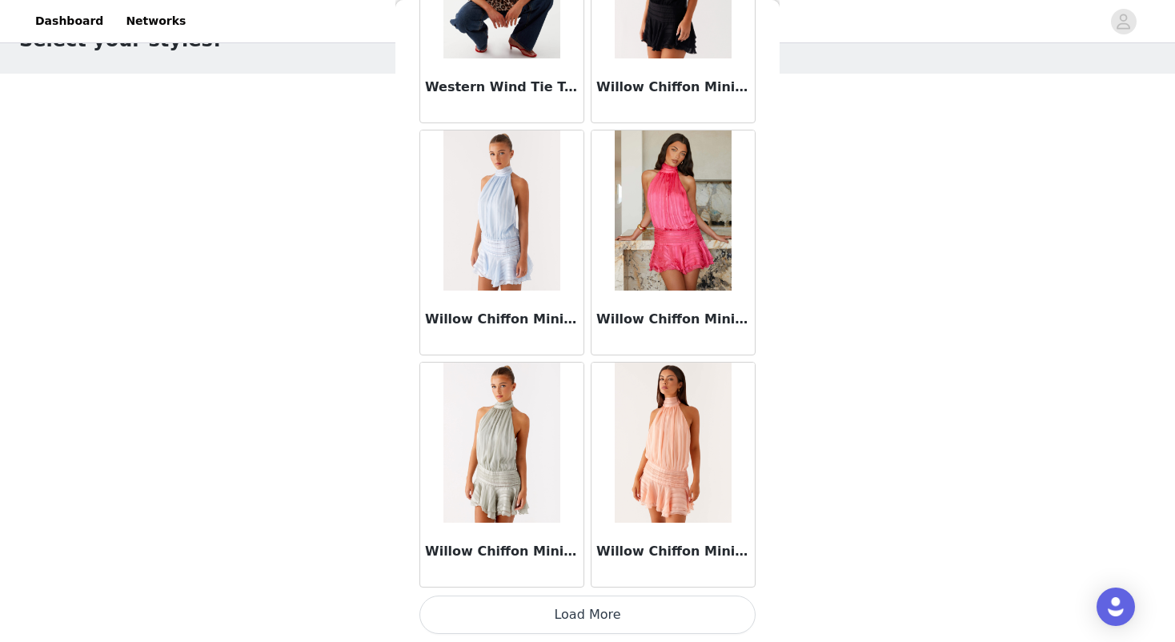
click at [575, 615] on button "Load More" at bounding box center [587, 614] width 336 height 38
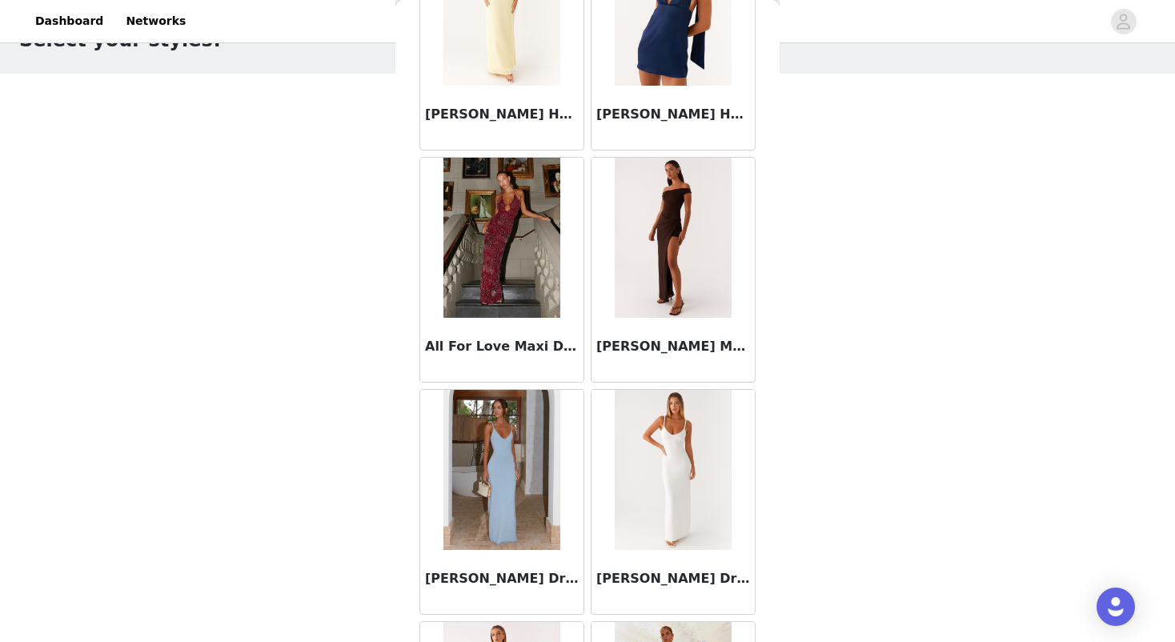
scroll to position [1081, 0]
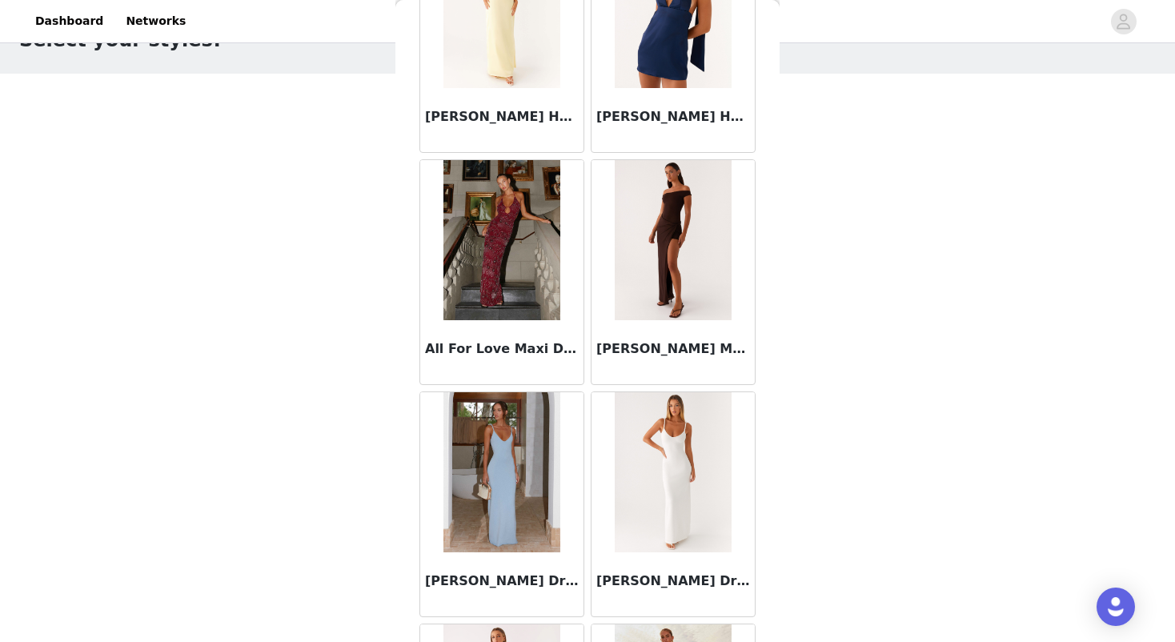
click at [486, 278] on img at bounding box center [501, 240] width 116 height 160
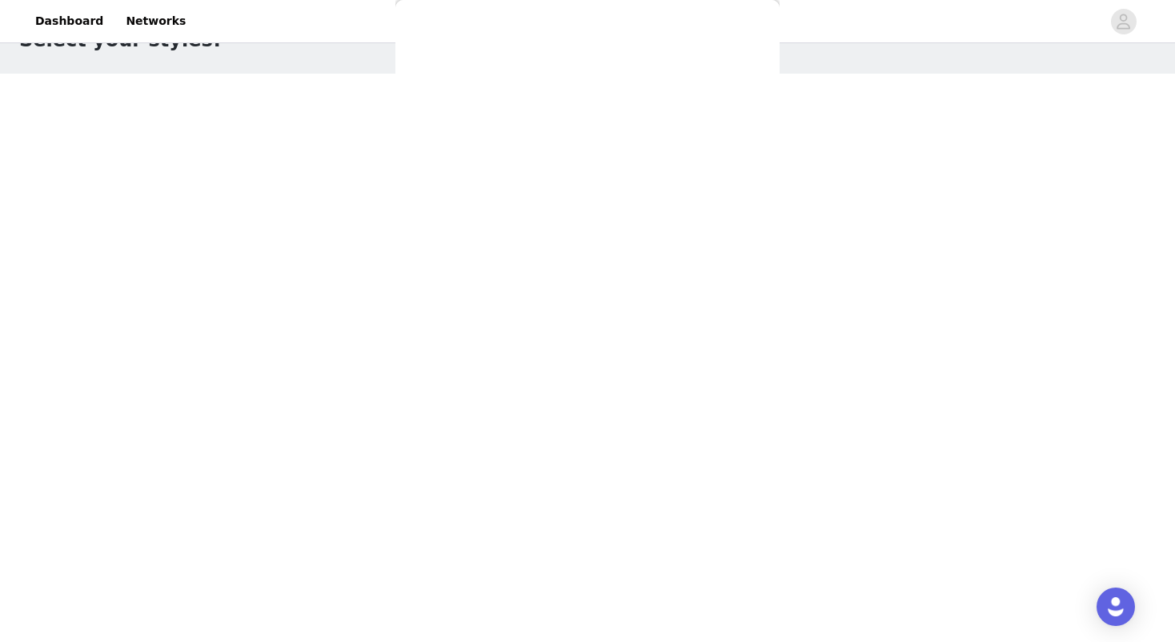
scroll to position [0, 0]
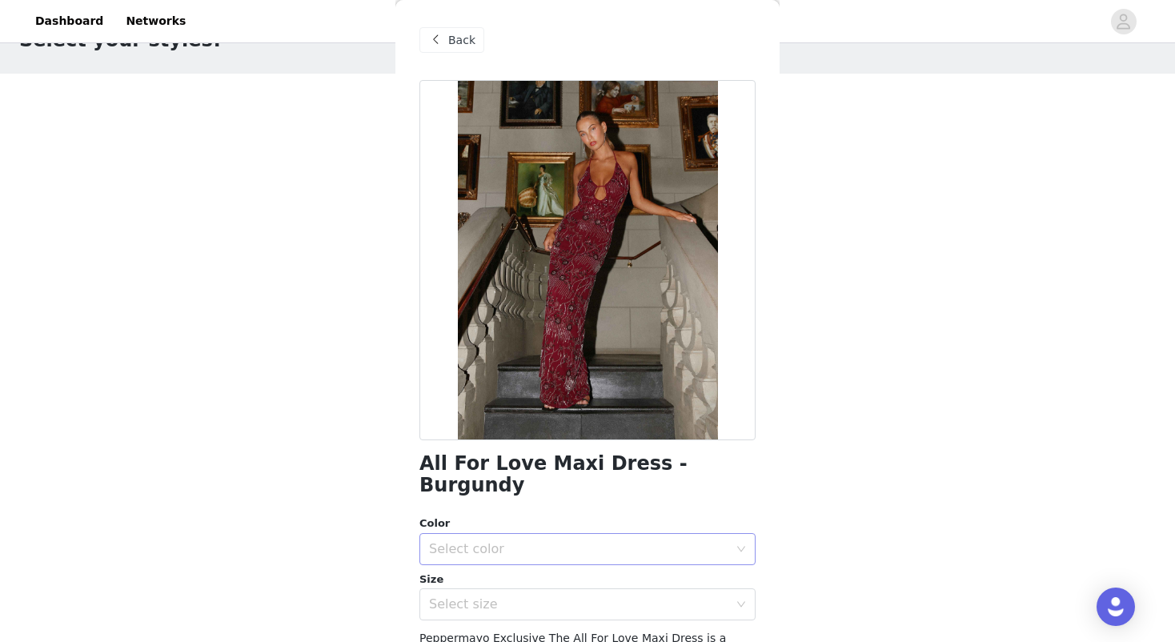
click at [479, 534] on div "Select color" at bounding box center [582, 549] width 306 height 30
click at [471, 560] on li "Burgundy" at bounding box center [587, 562] width 336 height 26
click at [467, 596] on div "Select size" at bounding box center [578, 604] width 299 height 16
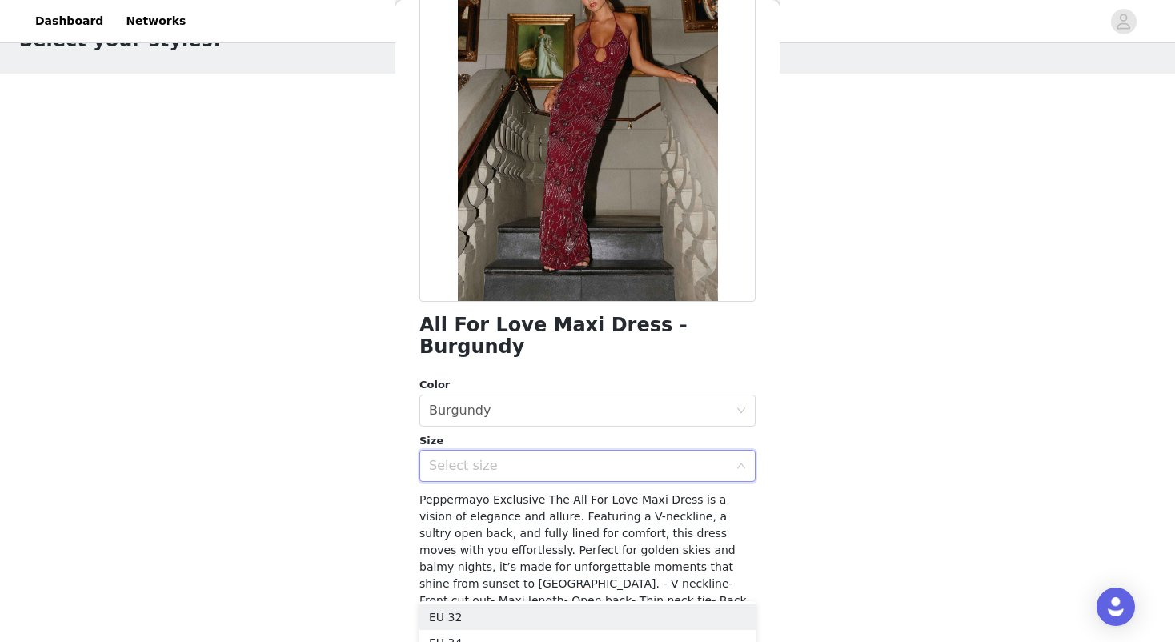
scroll to position [167, 0]
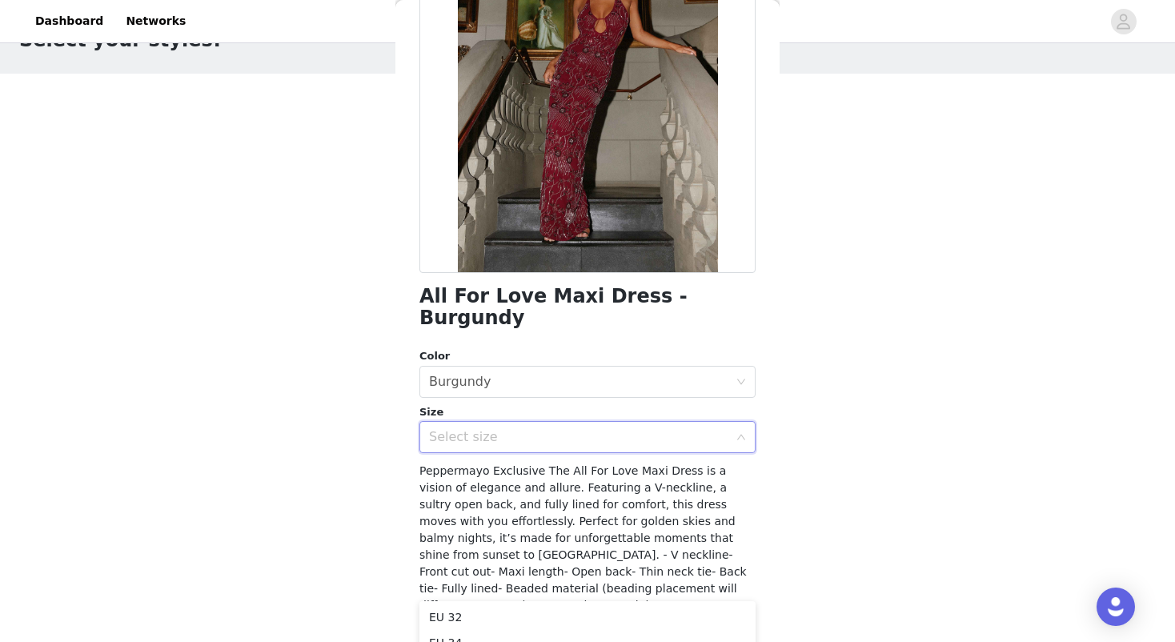
click at [527, 429] on div "Select size" at bounding box center [578, 437] width 299 height 16
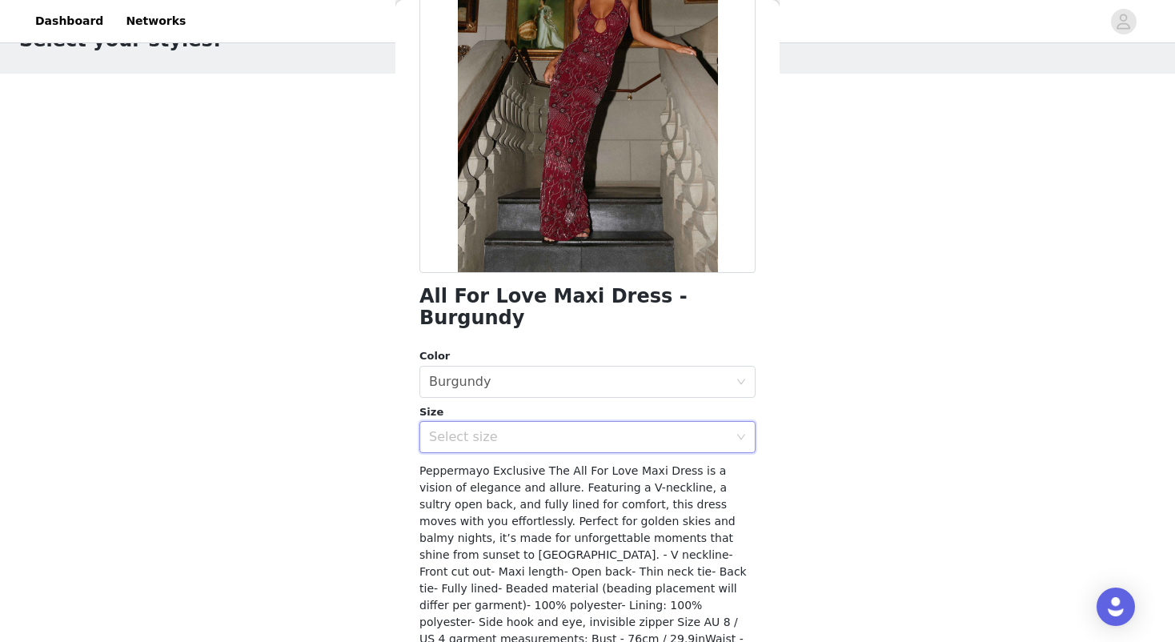
click at [510, 429] on div "Select size" at bounding box center [578, 437] width 299 height 16
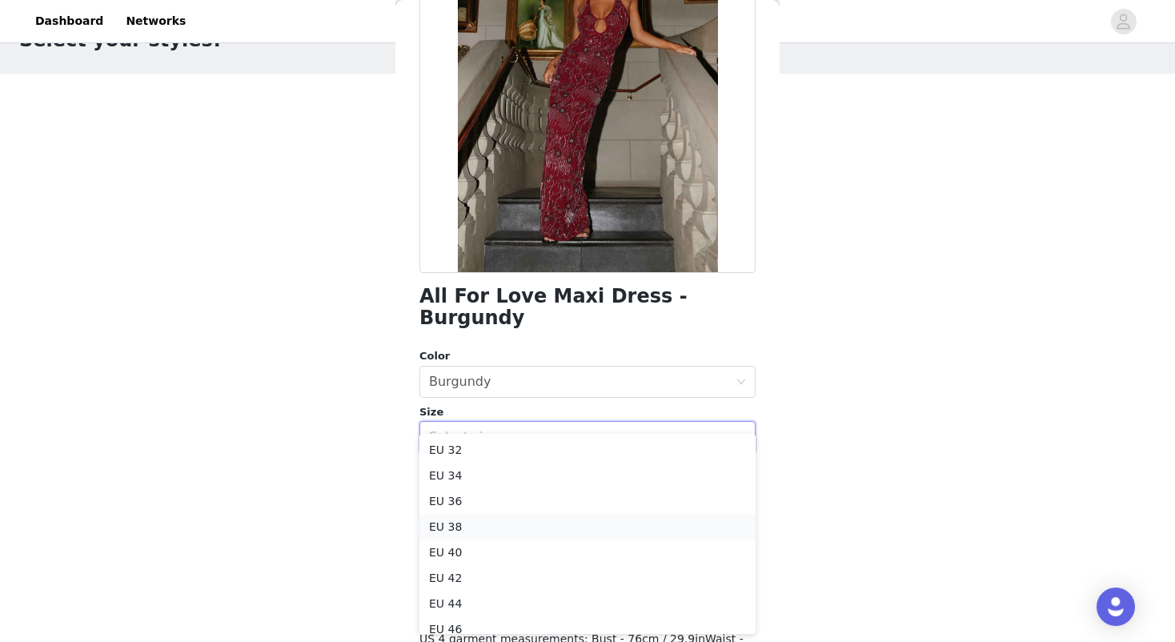
click at [464, 526] on li "EU 38" at bounding box center [587, 527] width 336 height 26
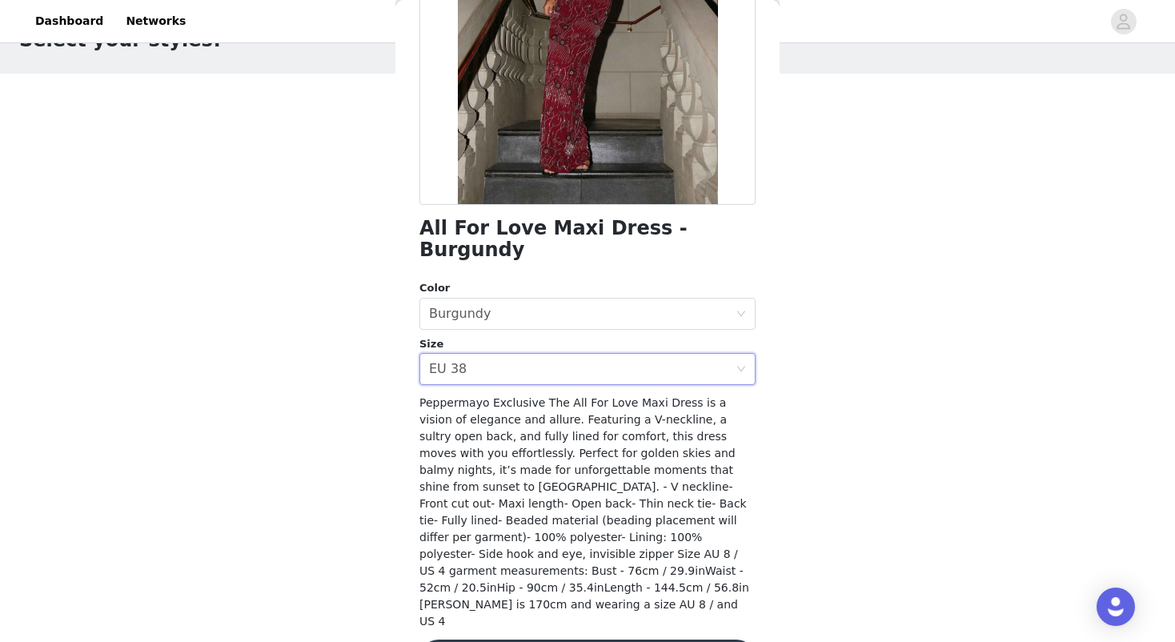
scroll to position [234, 0]
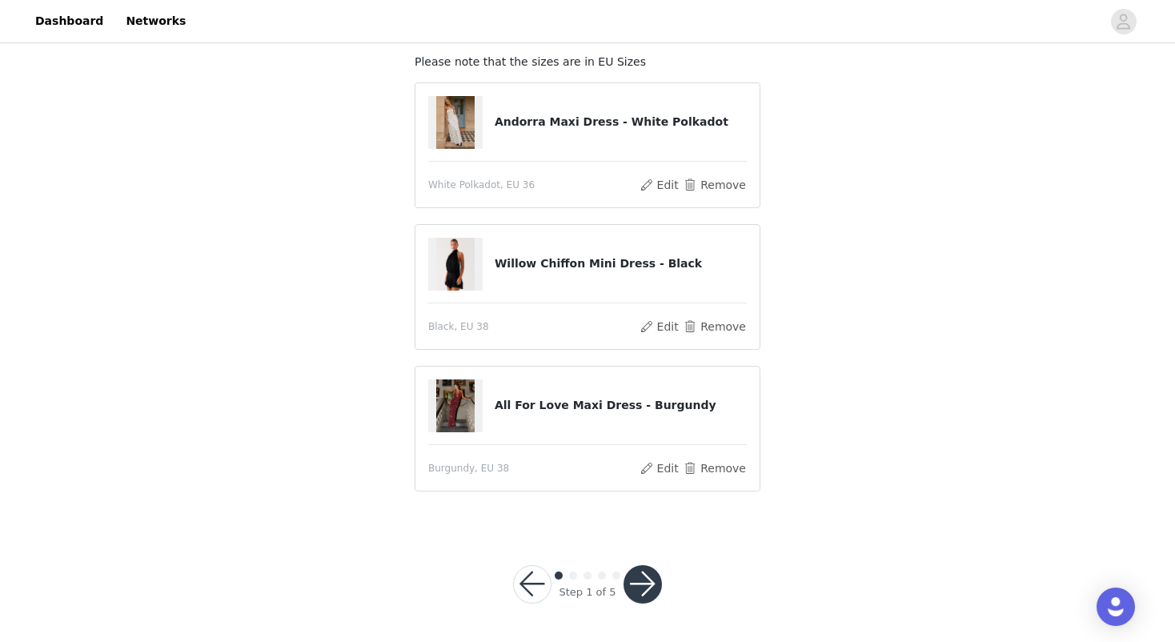
scroll to position [94, 0]
click at [650, 577] on button "button" at bounding box center [642, 585] width 38 height 38
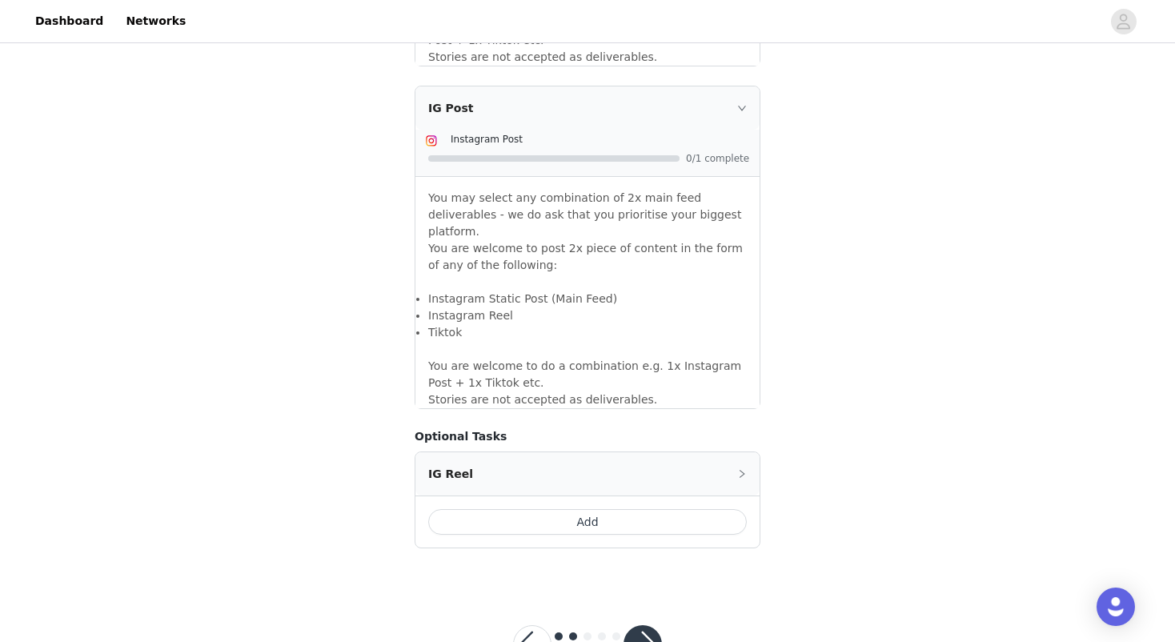
scroll to position [1345, 0]
click at [644, 626] on button "button" at bounding box center [642, 645] width 38 height 38
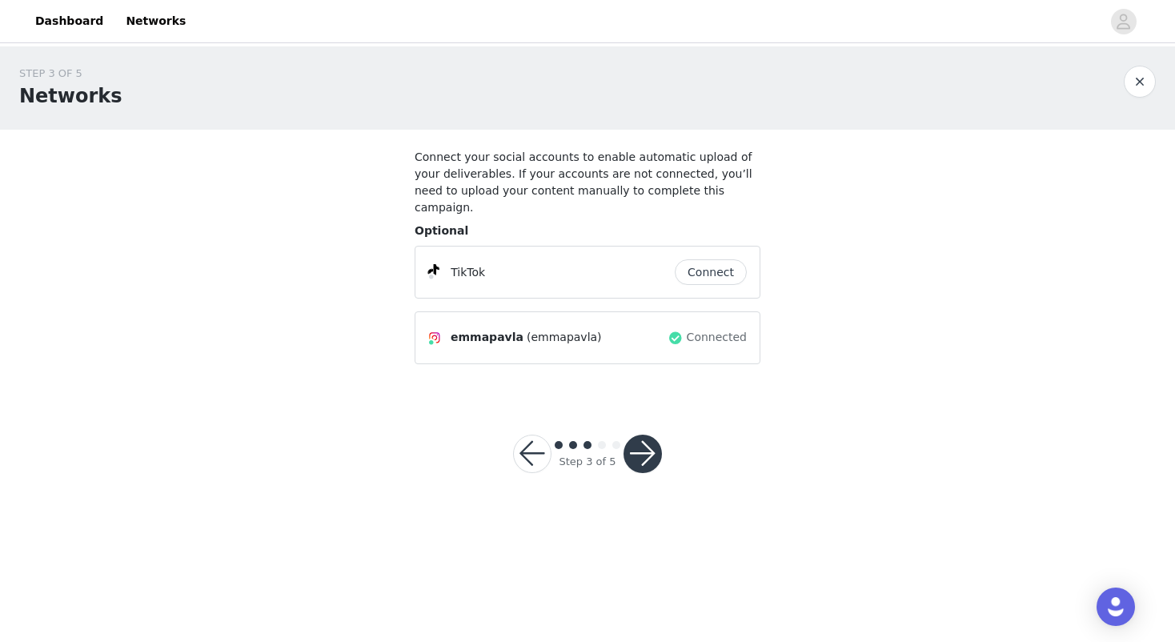
click at [644, 438] on button "button" at bounding box center [642, 454] width 38 height 38
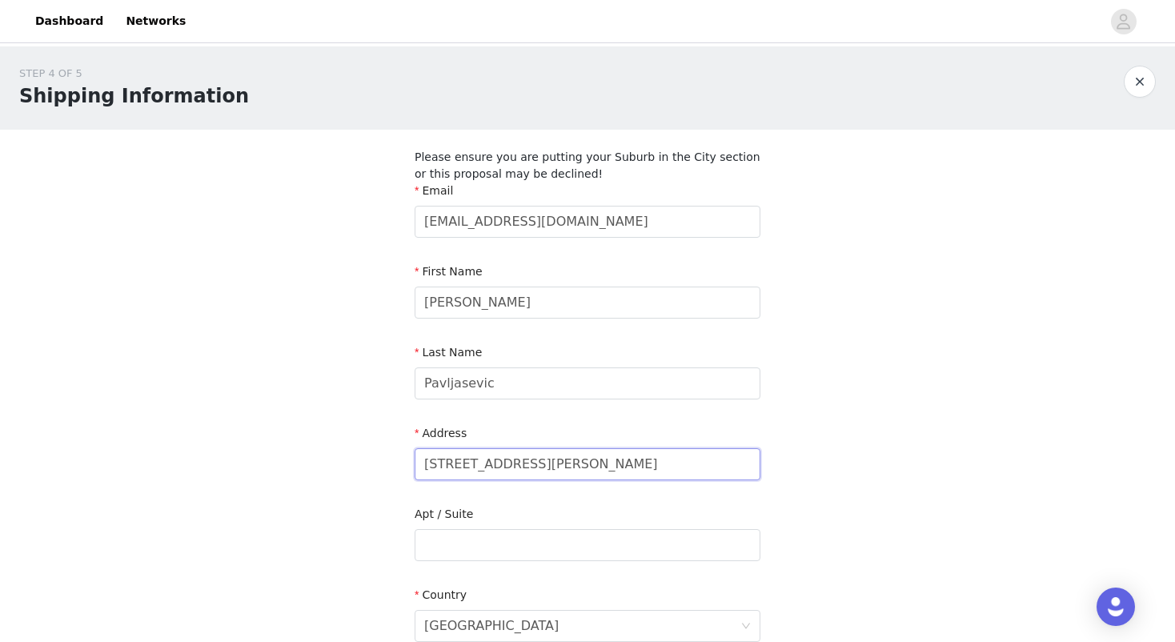
drag, startPoint x: 599, startPoint y: 471, endPoint x: 411, endPoint y: 463, distance: 189.0
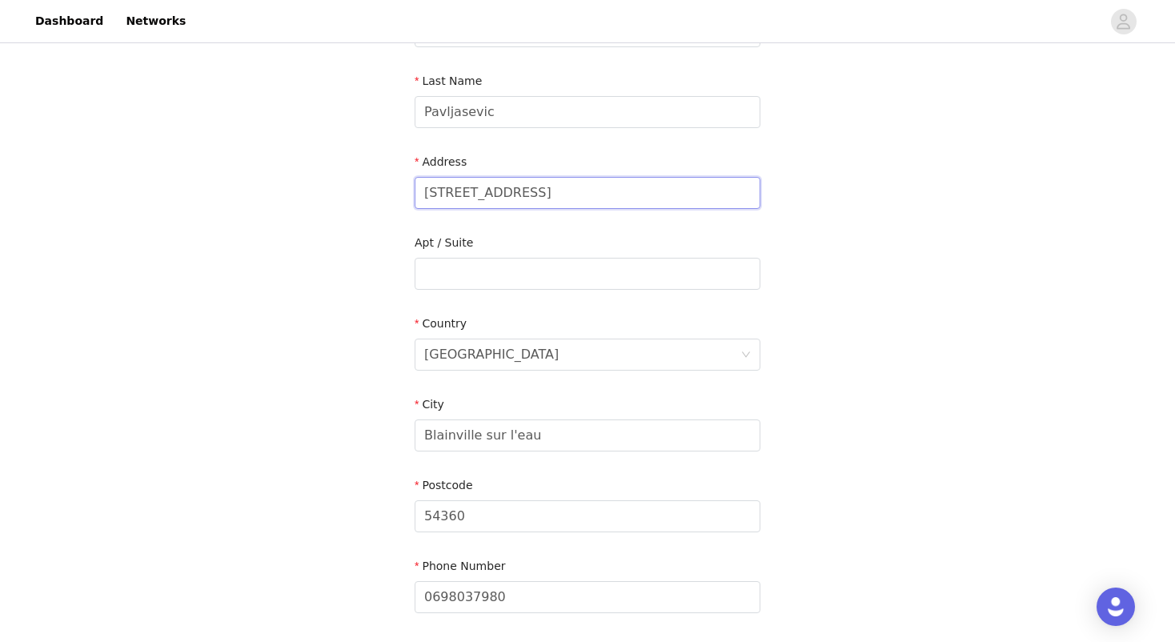
scroll to position [303, 0]
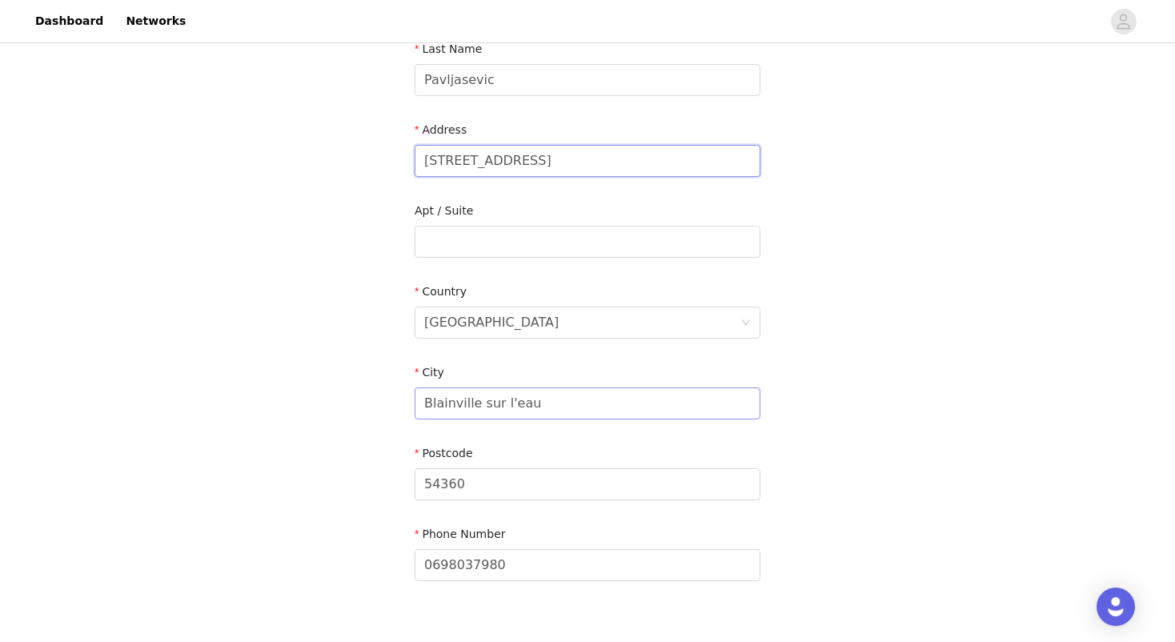
type input "2 bis rue de la Citadelle"
drag, startPoint x: 543, startPoint y: 409, endPoint x: 391, endPoint y: 399, distance: 152.3
type input "Nancy"
type input "54000"
click at [829, 469] on div "STEP 4 OF 5 Shipping Information Please ensure you are putting your Suburb in t…" at bounding box center [587, 184] width 1175 height 883
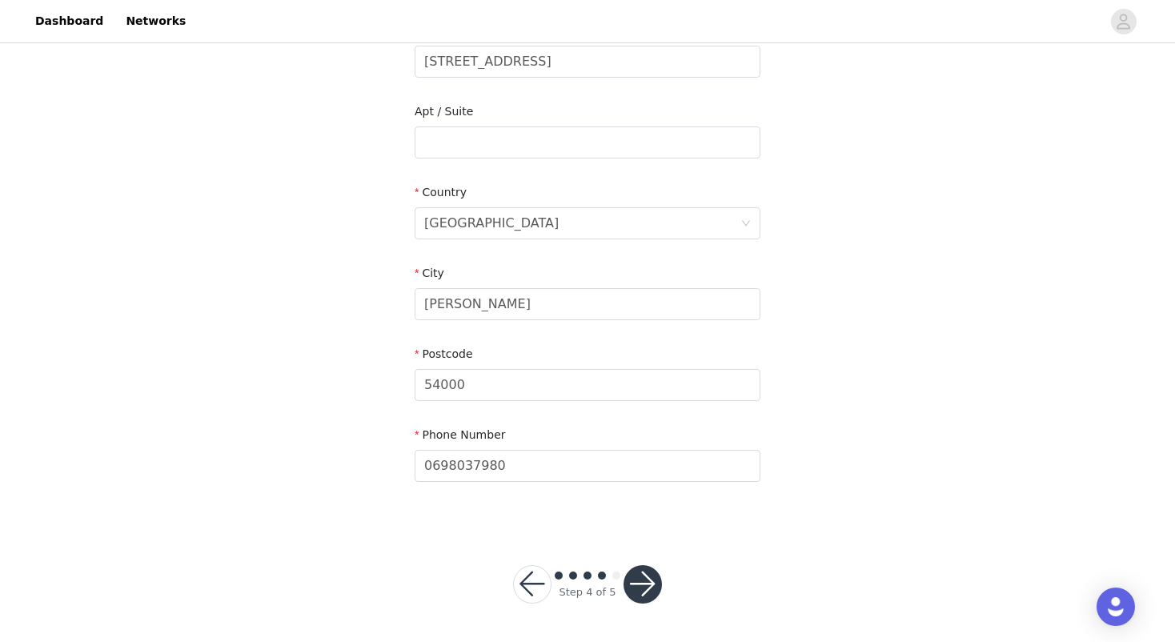
scroll to position [402, 0]
click at [642, 581] on button "button" at bounding box center [642, 585] width 38 height 38
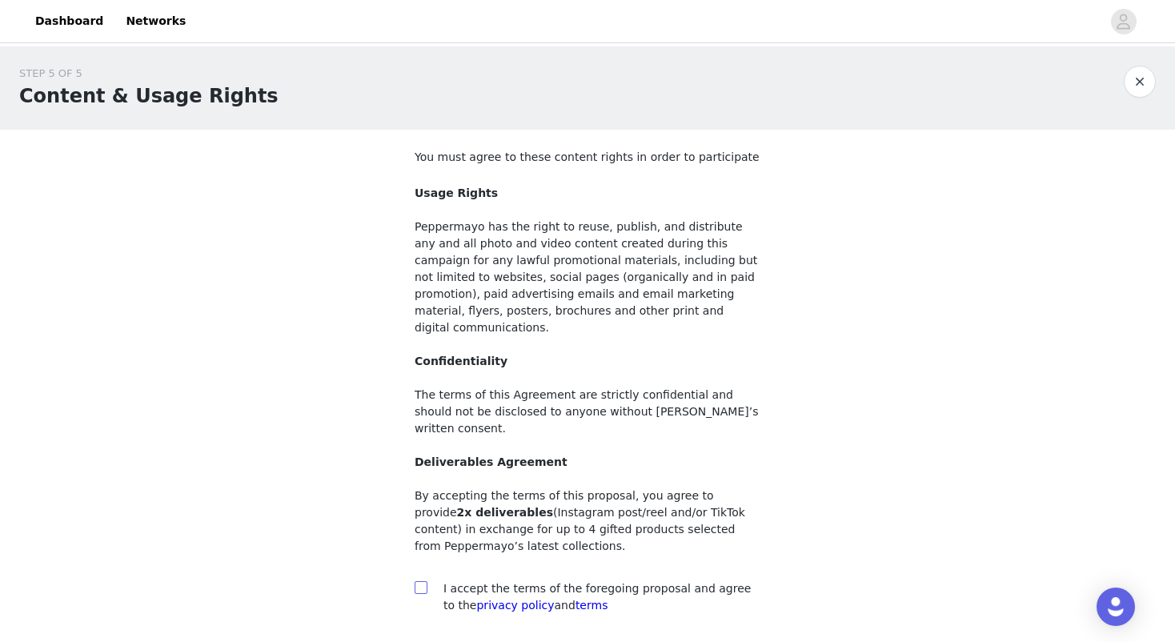
click at [426, 581] on span at bounding box center [421, 587] width 13 height 13
click at [426, 581] on input "checkbox" at bounding box center [420, 586] width 11 height 11
checkbox input "true"
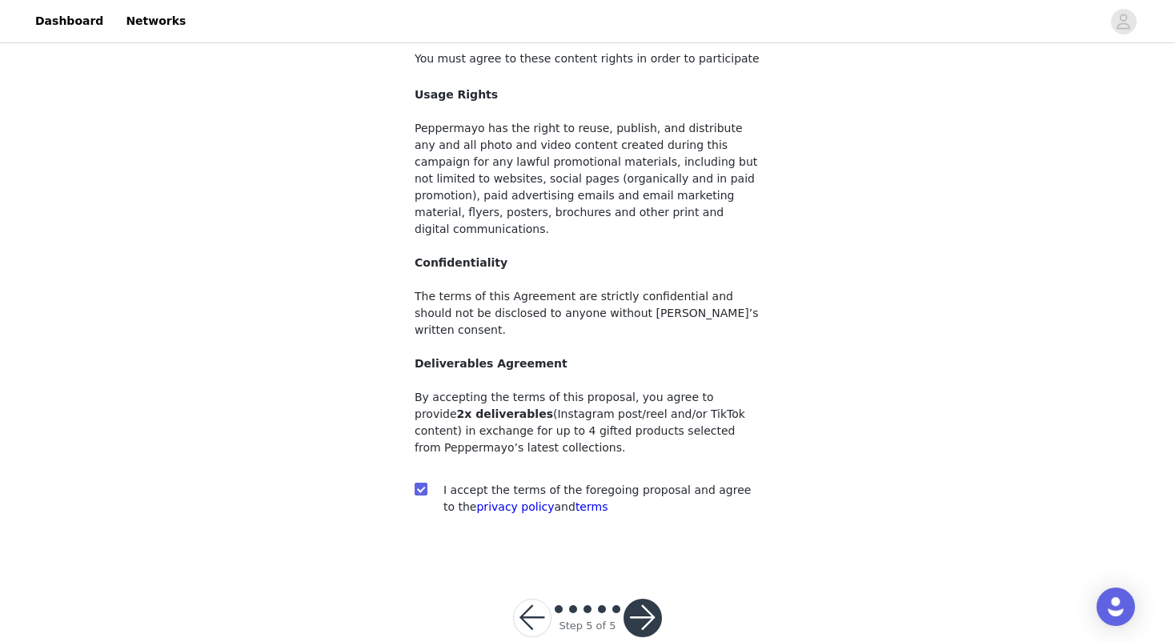
scroll to position [98, 0]
click at [639, 599] on button "button" at bounding box center [642, 618] width 38 height 38
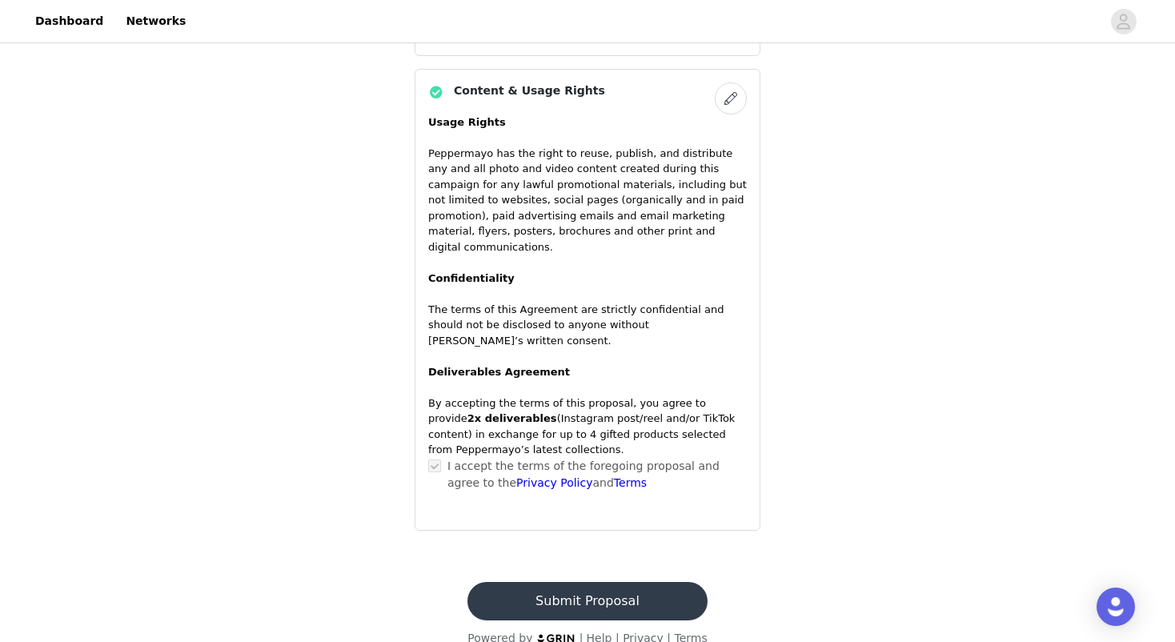
click at [627, 583] on button "Submit Proposal" at bounding box center [586, 601] width 239 height 38
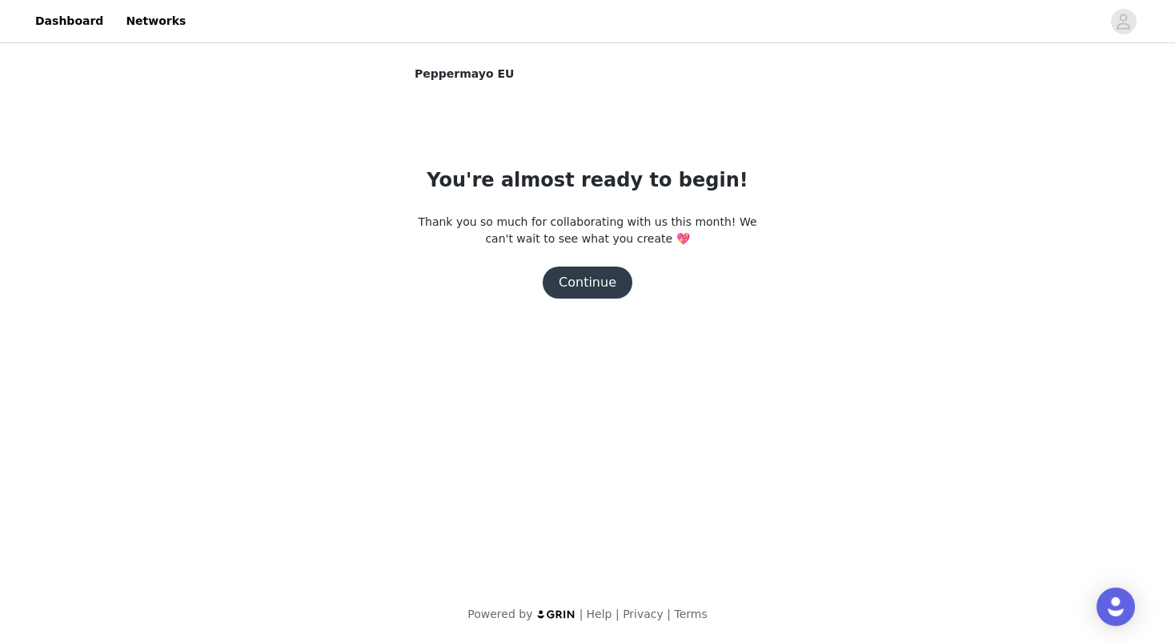
click at [611, 287] on button "Continue" at bounding box center [588, 282] width 90 height 32
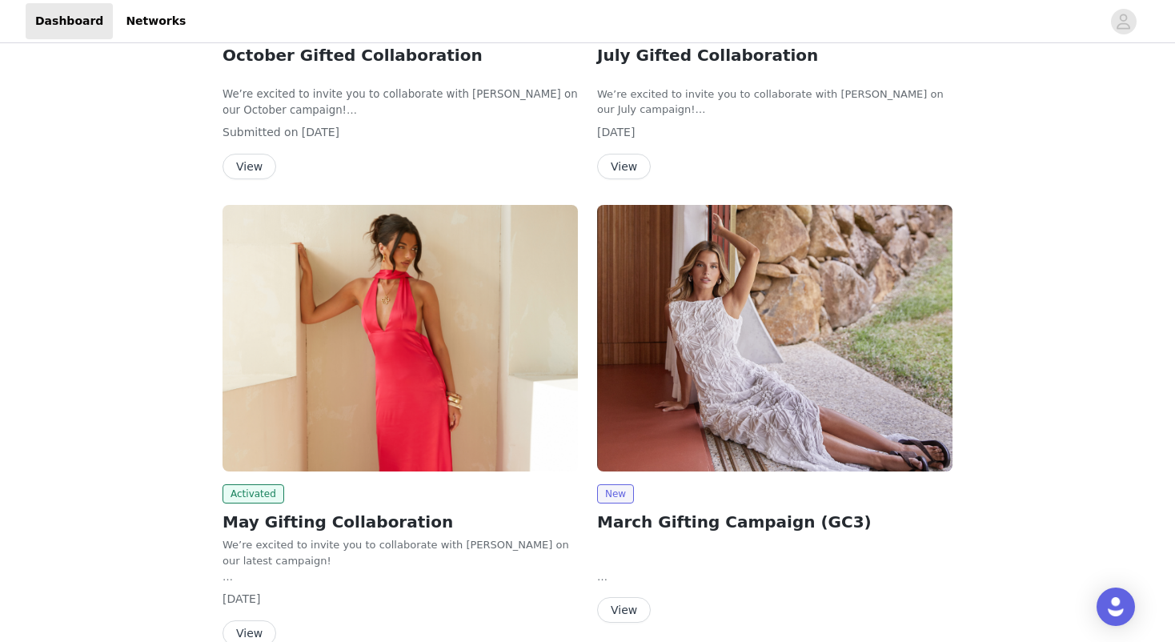
scroll to position [550, 0]
